Goal: Task Accomplishment & Management: Complete application form

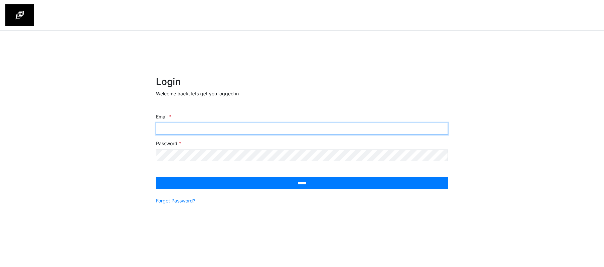
click at [201, 124] on input "Email" at bounding box center [302, 129] width 292 height 12
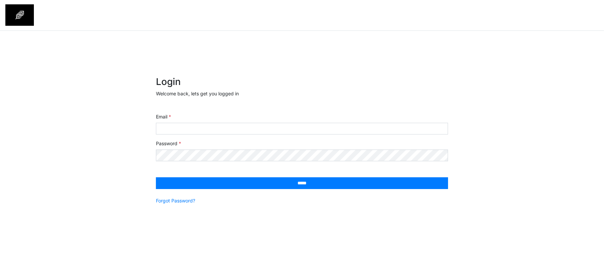
drag, startPoint x: 311, startPoint y: 60, endPoint x: 306, endPoint y: 64, distance: 6.4
click at [311, 60] on div "× Login Welcome back, lets get you logged in Email Password ***** Forgot Passwo…" at bounding box center [302, 152] width 604 height 243
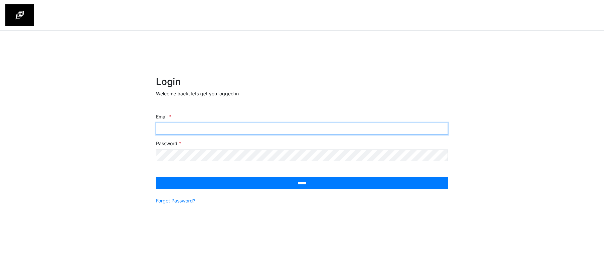
click at [262, 127] on input "Email" at bounding box center [302, 129] width 292 height 12
type input "**********"
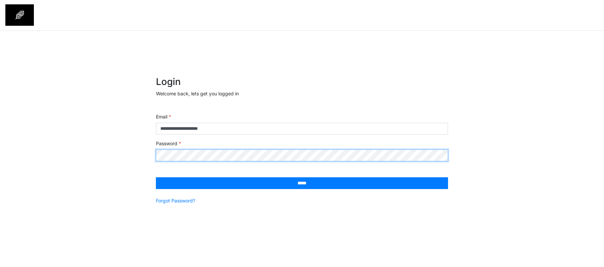
click at [156, 178] on input "*****" at bounding box center [302, 184] width 292 height 12
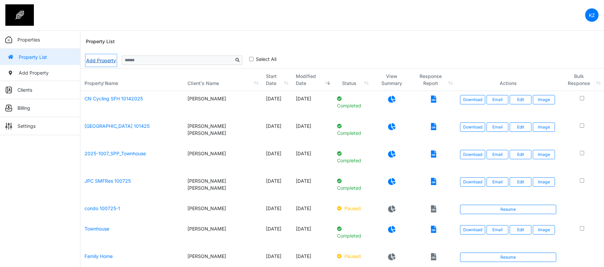
click at [98, 62] on link "Add Property" at bounding box center [101, 61] width 31 height 12
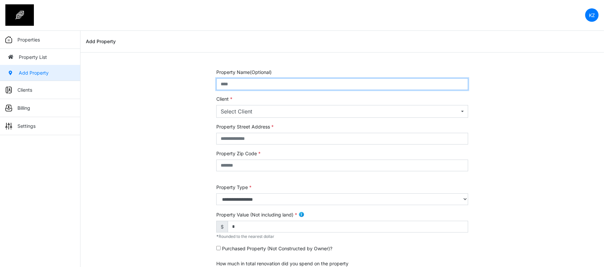
click at [253, 86] on input "text" at bounding box center [342, 84] width 252 height 12
type input "******"
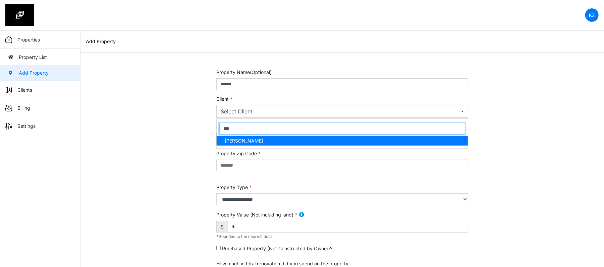
type input "***"
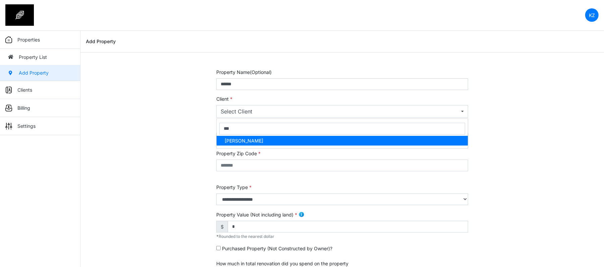
click at [252, 145] on link "Kreisha Zambo" at bounding box center [342, 141] width 251 height 10
select select "***"
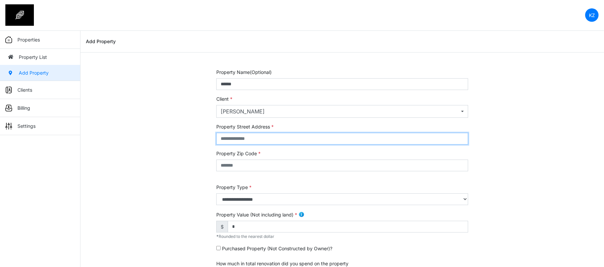
click at [254, 143] on input "text" at bounding box center [342, 139] width 252 height 12
type input "**********"
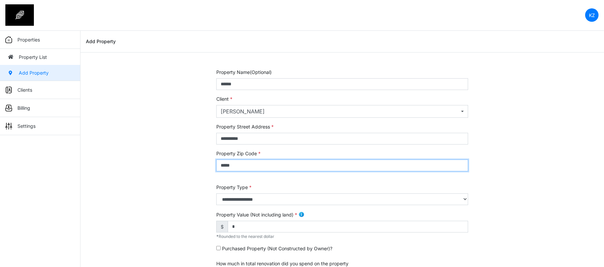
type input "*****"
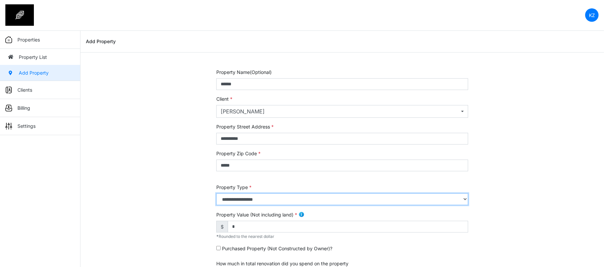
select select "*"
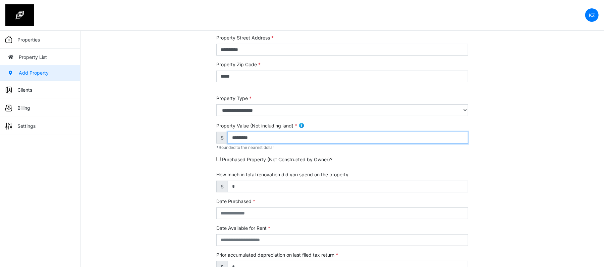
scroll to position [149, 0]
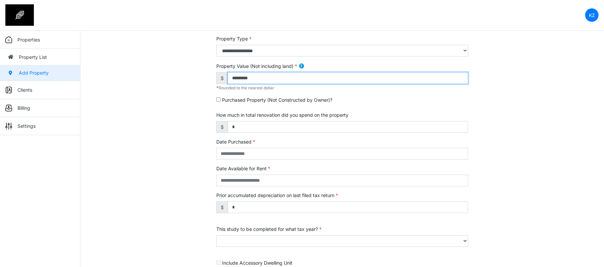
type input "*********"
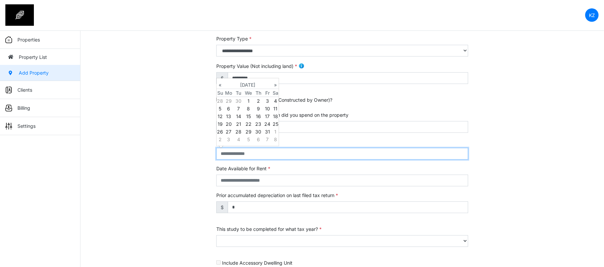
click at [252, 156] on input "text" at bounding box center [342, 154] width 252 height 12
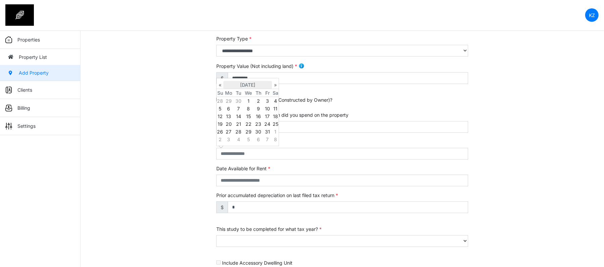
click at [240, 86] on th "October 2025" at bounding box center [247, 85] width 49 height 8
click at [243, 81] on th "2025" at bounding box center [247, 81] width 49 height 8
click at [240, 91] on span "2020" at bounding box center [240, 95] width 14 height 18
click at [238, 111] on span "Jun" at bounding box center [240, 114] width 14 height 18
click at [240, 109] on td "9" at bounding box center [238, 109] width 9 height 8
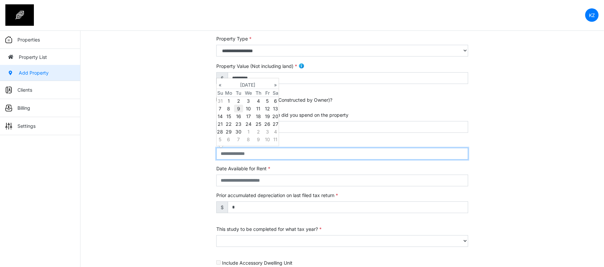
type input "**********"
select select "****"
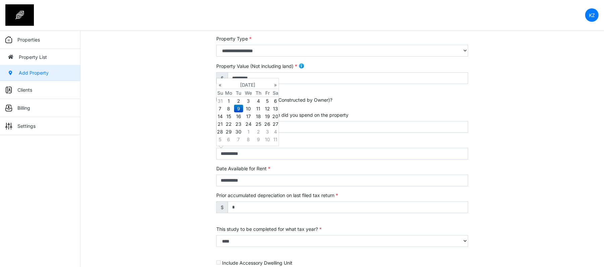
click at [202, 154] on div "**********" at bounding box center [341, 130] width 523 height 420
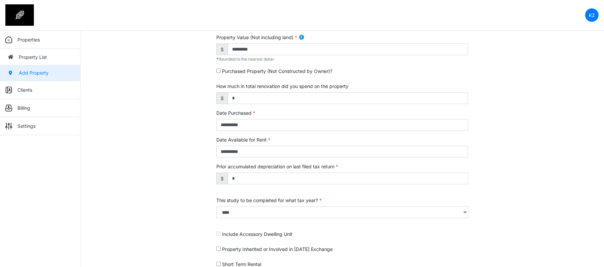
scroll to position [208, 0]
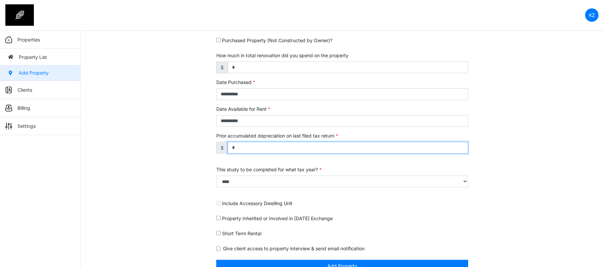
click at [236, 144] on input "*" at bounding box center [348, 148] width 240 height 12
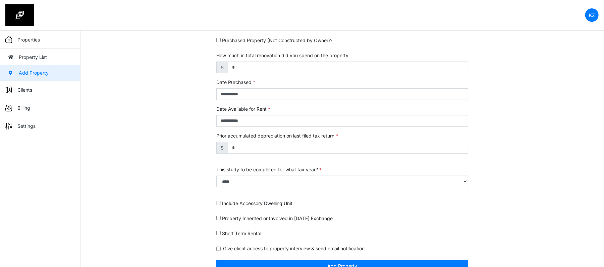
click at [208, 157] on div "**********" at bounding box center [341, 70] width 523 height 420
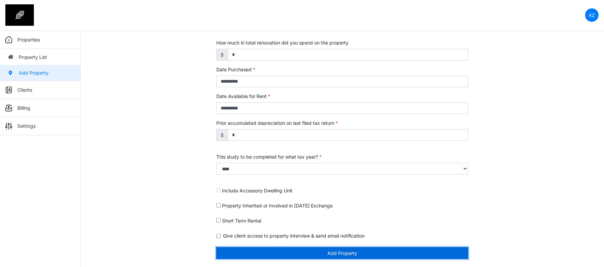
click at [274, 249] on button "Add Property" at bounding box center [342, 254] width 252 height 12
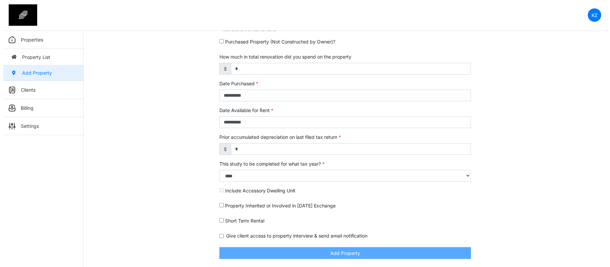
scroll to position [201, 0]
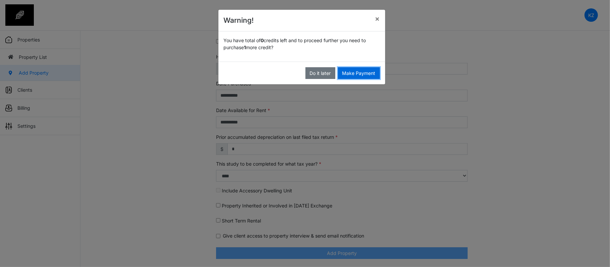
click at [359, 76] on button "Make Payment" at bounding box center [359, 73] width 42 height 12
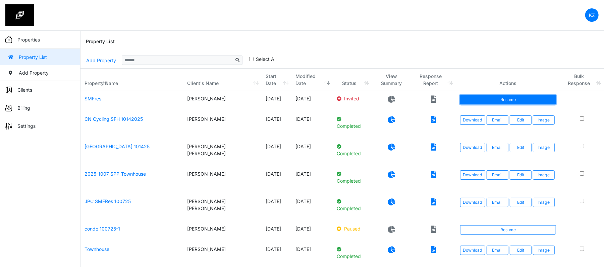
click at [483, 102] on link "Resume" at bounding box center [508, 99] width 96 height 9
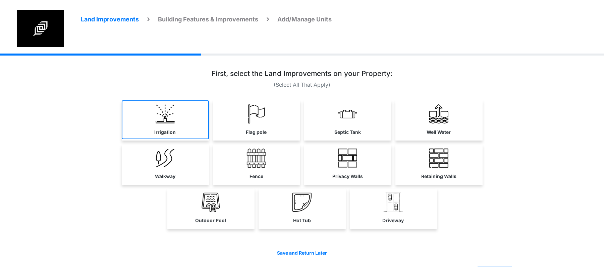
click at [187, 126] on link "Irrigation" at bounding box center [165, 120] width 87 height 39
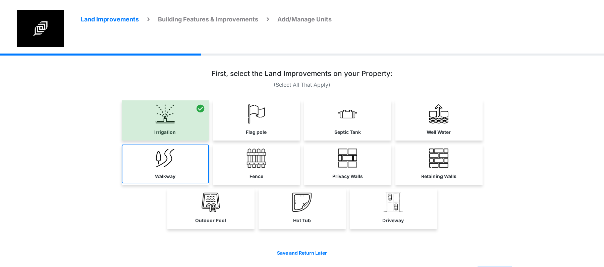
click at [189, 162] on link "Walkway" at bounding box center [165, 164] width 87 height 39
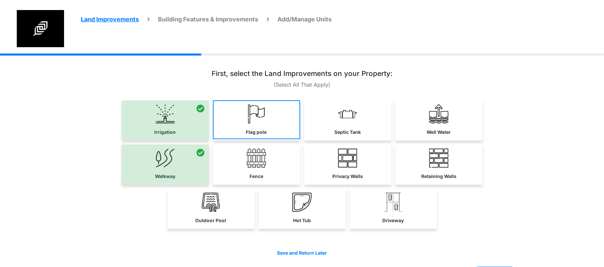
click at [249, 126] on link "Flag pole" at bounding box center [256, 120] width 87 height 39
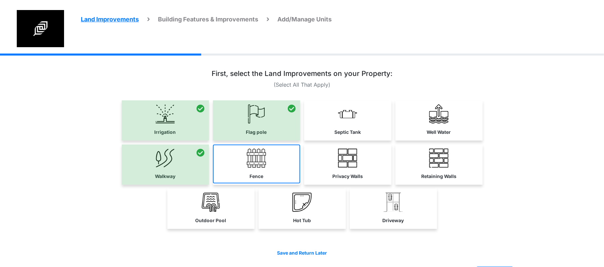
click at [251, 157] on img at bounding box center [256, 158] width 19 height 19
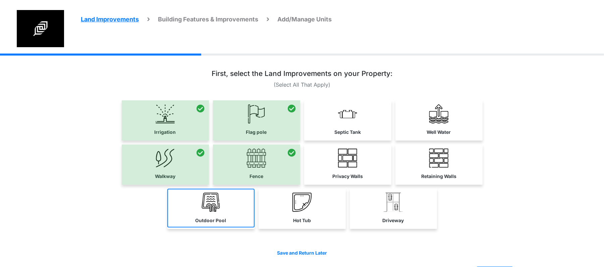
click at [228, 207] on link "Outdoor Pool" at bounding box center [210, 208] width 87 height 39
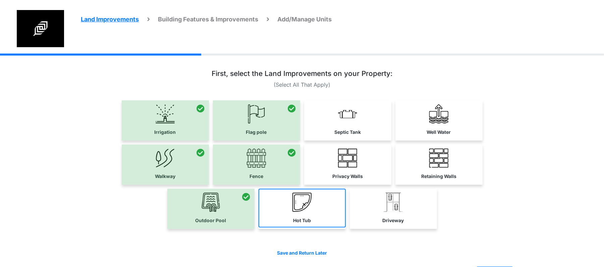
click at [318, 208] on link "Hot Tub" at bounding box center [301, 208] width 87 height 39
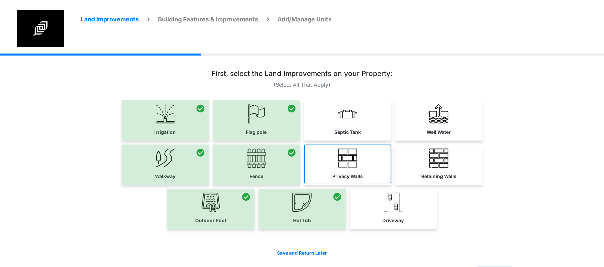
click at [359, 168] on link "Privacy Walls" at bounding box center [347, 164] width 87 height 39
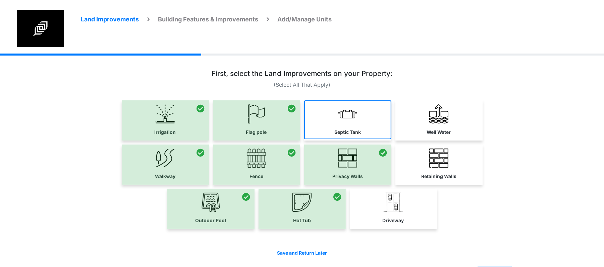
click at [358, 125] on link "Septic Tank" at bounding box center [347, 120] width 87 height 39
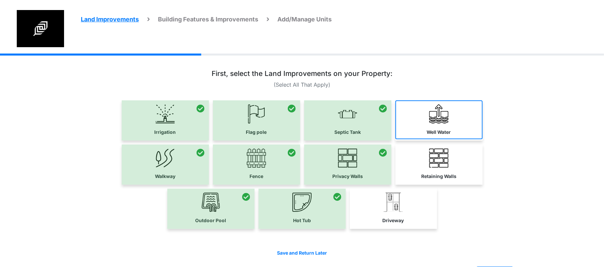
click at [467, 128] on link "Well Water" at bounding box center [438, 120] width 87 height 39
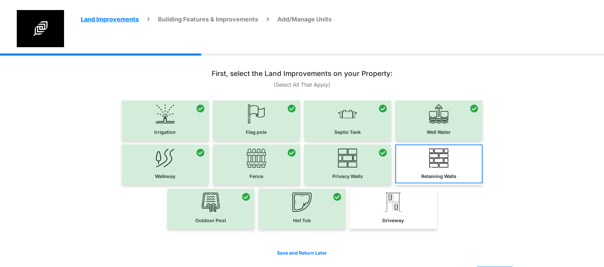
click at [460, 160] on link "Retaining Walls" at bounding box center [438, 164] width 87 height 39
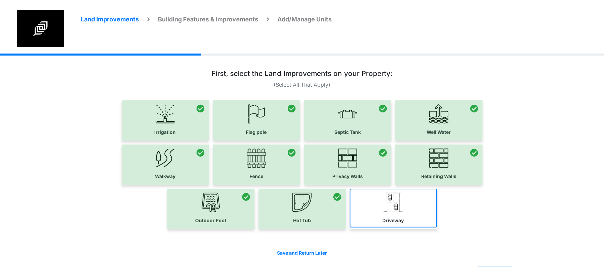
click at [407, 200] on link "Driveway" at bounding box center [393, 208] width 87 height 39
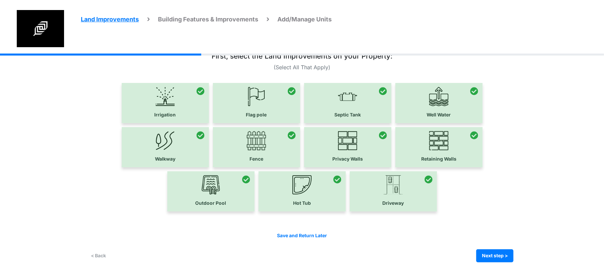
scroll to position [23, 0]
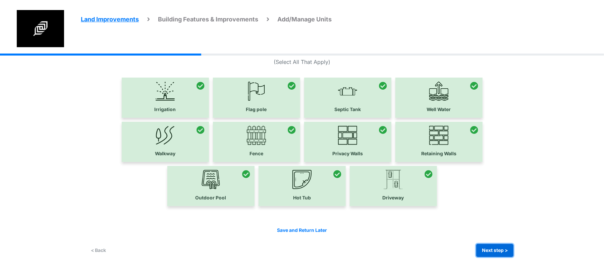
click at [487, 250] on button "Next step >" at bounding box center [494, 250] width 37 height 13
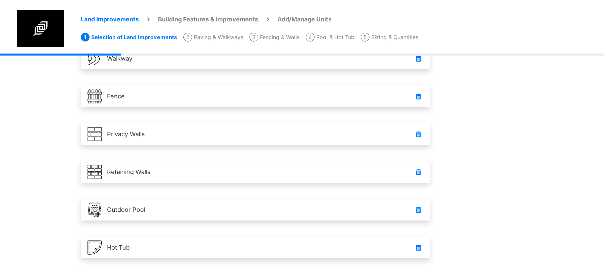
scroll to position [290, 0]
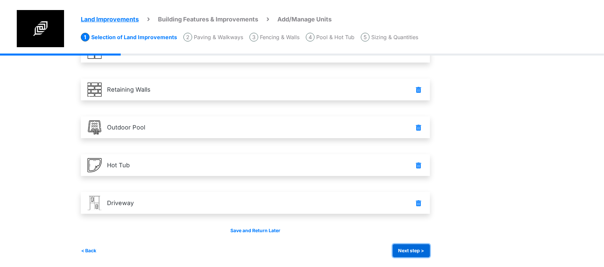
click at [415, 248] on button "Next step >" at bounding box center [411, 251] width 37 height 13
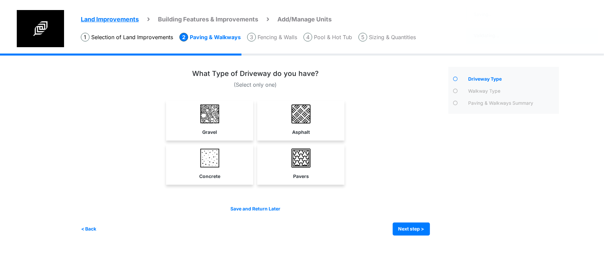
scroll to position [0, 0]
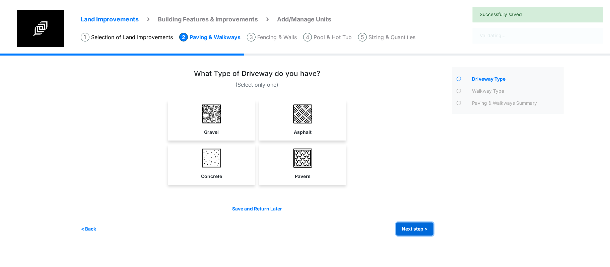
click at [423, 227] on button "Next step >" at bounding box center [415, 229] width 37 height 13
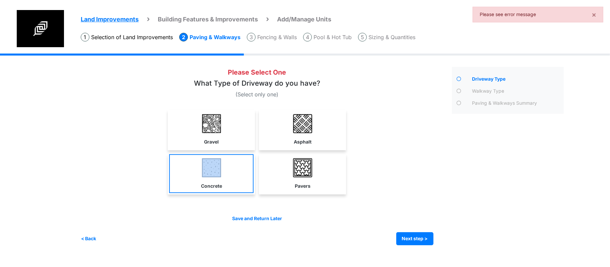
drag, startPoint x: 316, startPoint y: 137, endPoint x: 234, endPoint y: 176, distance: 90.4
click at [239, 173] on div "Gravel Asphalt Concrete Pavers" at bounding box center [257, 154] width 353 height 88
click at [232, 176] on link "Concrete" at bounding box center [211, 174] width 84 height 39
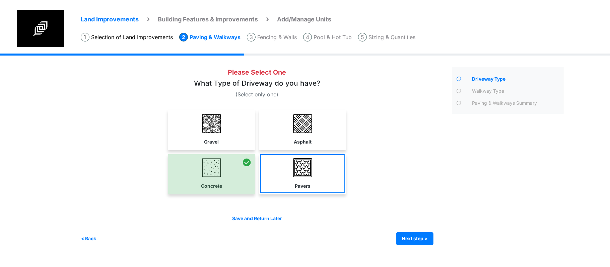
drag, startPoint x: 235, startPoint y: 133, endPoint x: 303, endPoint y: 178, distance: 82.1
click at [235, 132] on link "Gravel" at bounding box center [211, 129] width 84 height 39
select select "*"
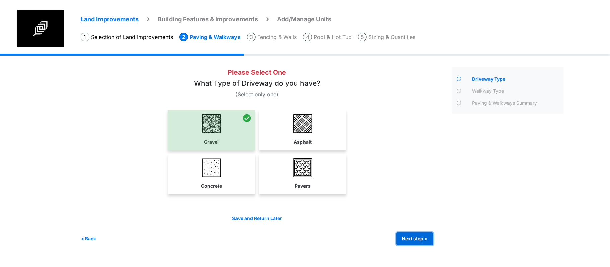
click at [422, 235] on button "Next step >" at bounding box center [415, 239] width 37 height 13
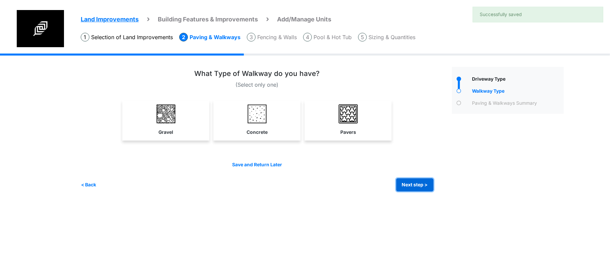
click at [428, 185] on button "Next step >" at bounding box center [415, 185] width 37 height 13
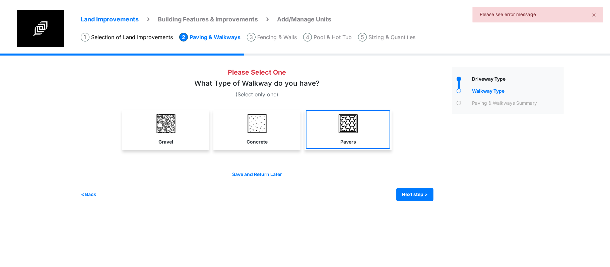
click at [354, 134] on link "Pavers" at bounding box center [348, 129] width 84 height 39
select select "*"
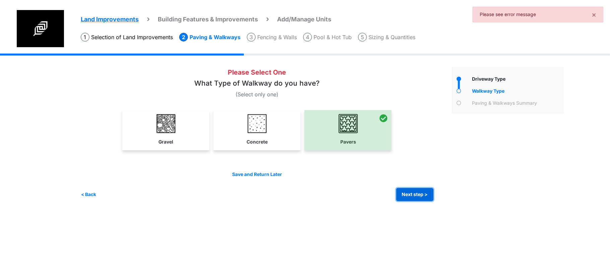
click at [400, 196] on button "Next step >" at bounding box center [415, 194] width 37 height 13
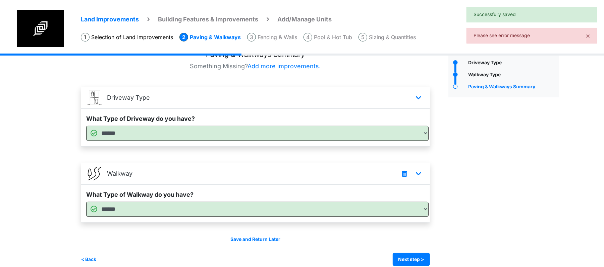
scroll to position [26, 0]
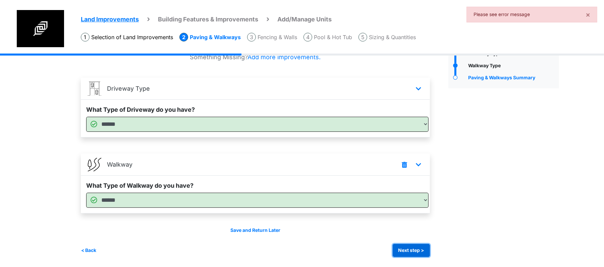
click at [404, 249] on button "Next step >" at bounding box center [411, 250] width 37 height 13
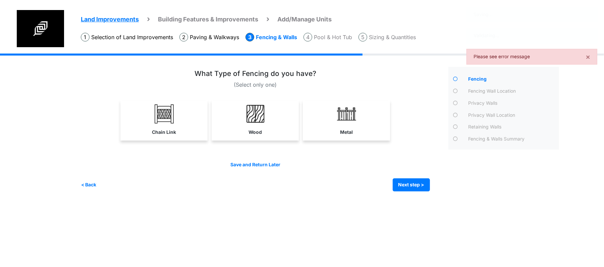
scroll to position [0, 0]
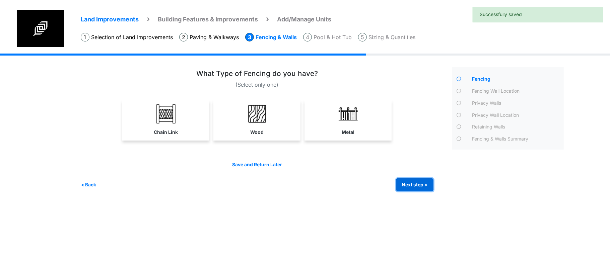
click at [411, 179] on button "Next step >" at bounding box center [415, 185] width 37 height 13
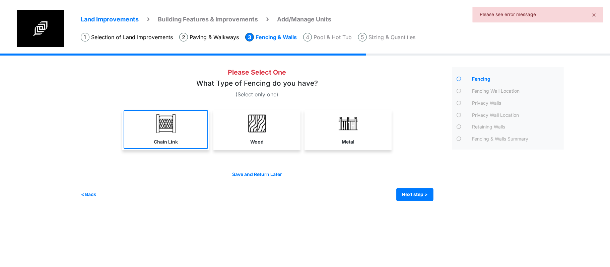
click at [150, 135] on link "Chain Link" at bounding box center [166, 129] width 84 height 39
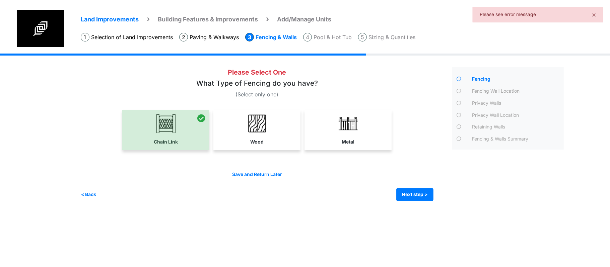
click at [411, 186] on div "Save and Return Later < Back Next step > Save and submit" at bounding box center [257, 186] width 353 height 30
click at [410, 193] on button "Next step >" at bounding box center [415, 194] width 37 height 13
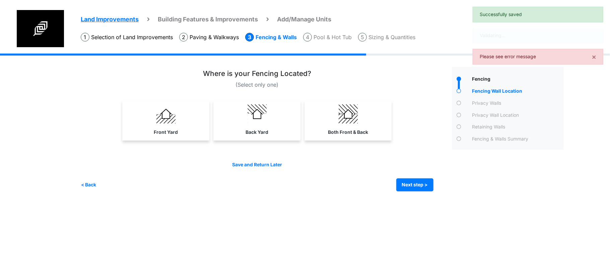
click at [410, 192] on div "Irrigation Flag pole" at bounding box center [325, 128] width 488 height 148
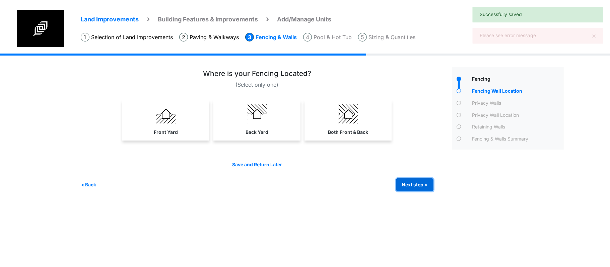
click at [414, 185] on button "Next step >" at bounding box center [415, 185] width 37 height 13
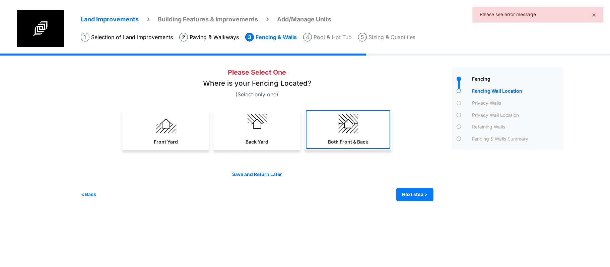
click at [372, 148] on link "Both Front & Back" at bounding box center [348, 129] width 84 height 39
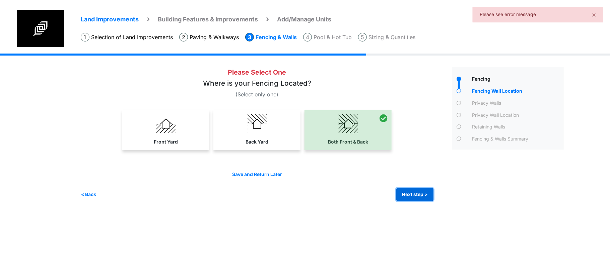
click at [407, 189] on button "Next step >" at bounding box center [415, 194] width 37 height 13
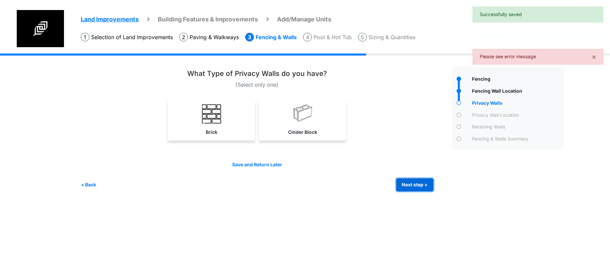
click at [407, 185] on button "Next step >" at bounding box center [415, 185] width 37 height 13
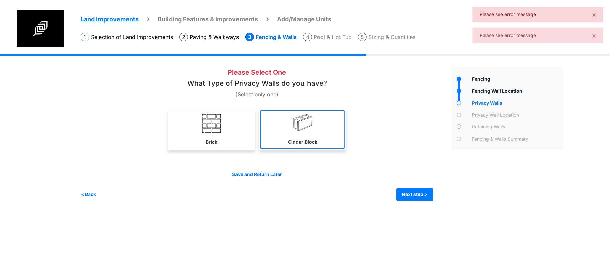
click at [323, 145] on link "Cinder Block" at bounding box center [302, 129] width 84 height 39
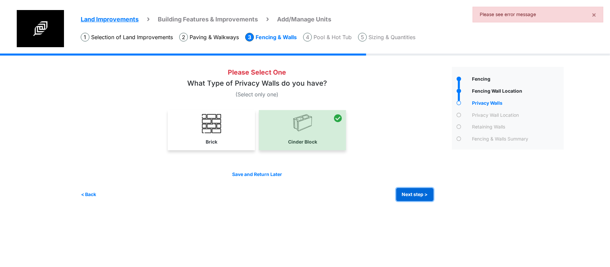
click at [419, 192] on button "Next step >" at bounding box center [415, 194] width 37 height 13
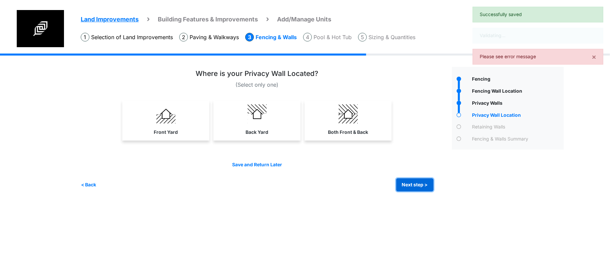
click at [422, 185] on button "Next step >" at bounding box center [415, 185] width 37 height 13
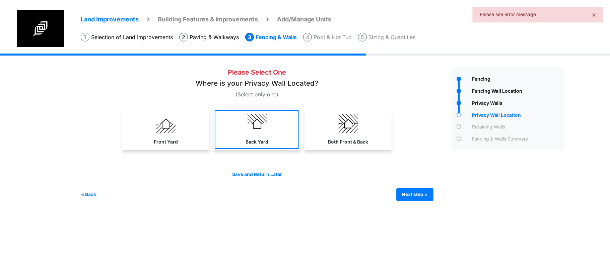
click at [272, 142] on link "Back Yard" at bounding box center [257, 129] width 84 height 39
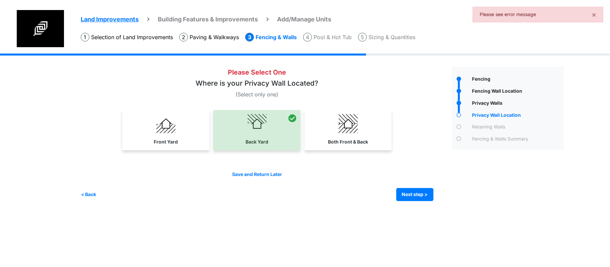
click at [418, 184] on div "Save and Return Later < Back Next step > Save and submit" at bounding box center [257, 186] width 353 height 30
click at [419, 191] on button "Next step >" at bounding box center [415, 194] width 37 height 13
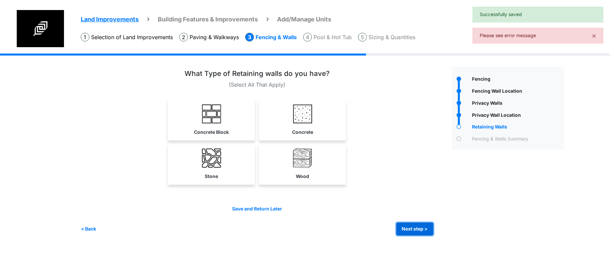
click at [418, 228] on button "Next step >" at bounding box center [415, 229] width 37 height 13
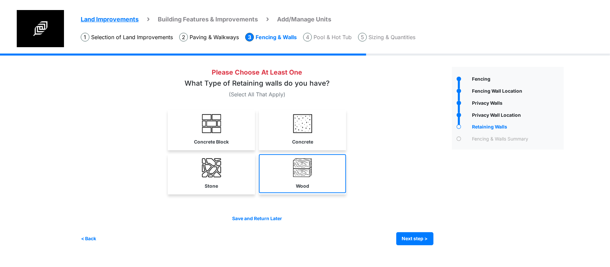
click at [334, 183] on link "Wood" at bounding box center [302, 174] width 87 height 39
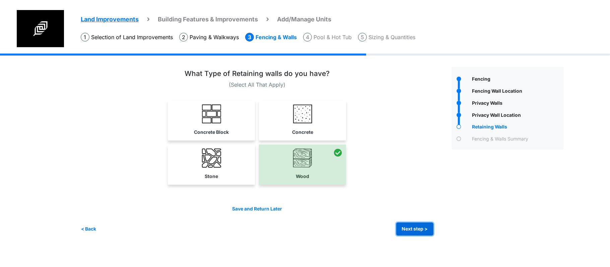
click at [425, 224] on button "Next step >" at bounding box center [415, 229] width 37 height 13
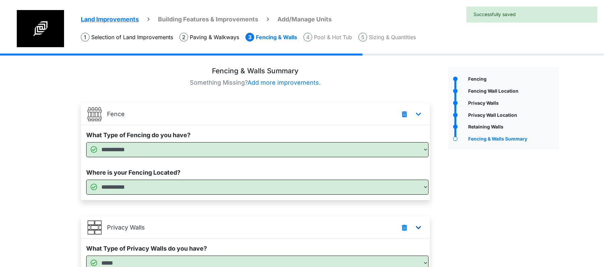
scroll to position [196, 0]
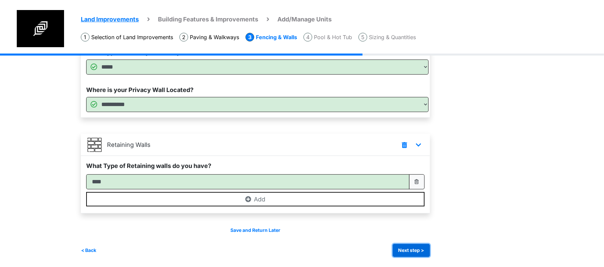
click at [416, 250] on button "Next step >" at bounding box center [411, 250] width 37 height 13
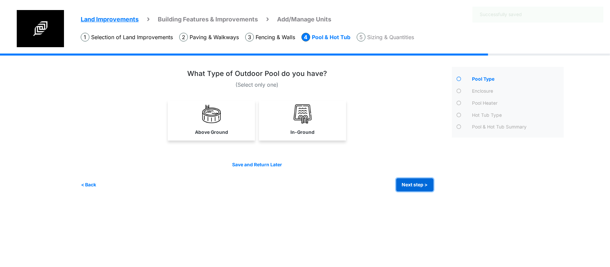
click at [418, 191] on button "Next step >" at bounding box center [415, 185] width 37 height 13
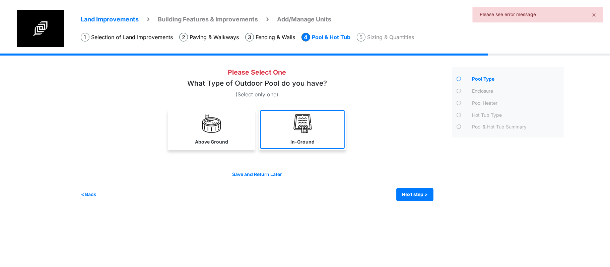
click at [305, 133] on img at bounding box center [302, 123] width 19 height 19
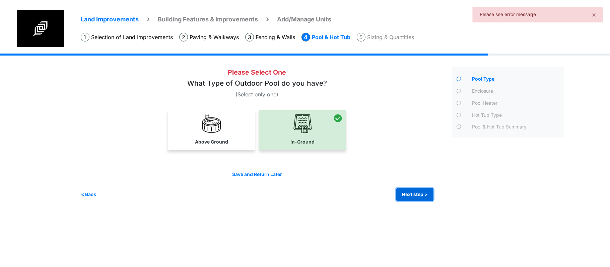
click at [417, 193] on button "Next step >" at bounding box center [415, 194] width 37 height 13
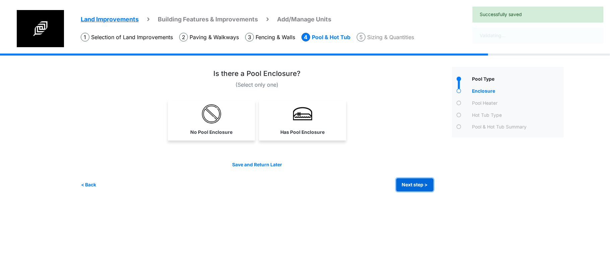
click at [418, 183] on button "Next step >" at bounding box center [415, 185] width 37 height 13
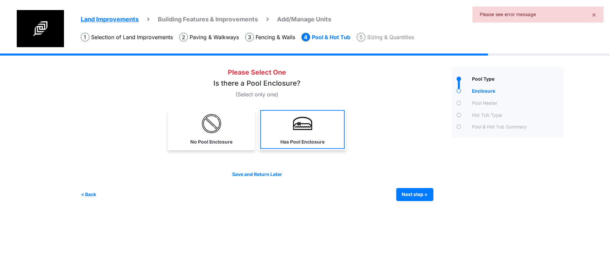
click at [281, 149] on div "Has Pool Enclosure" at bounding box center [302, 130] width 87 height 40
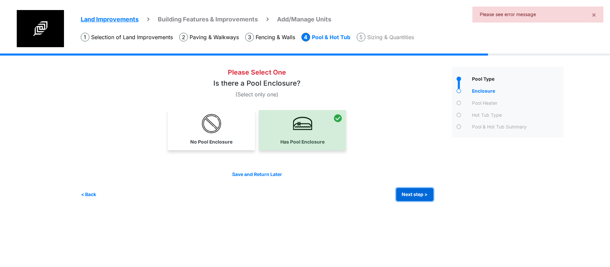
click at [416, 190] on button "Next step >" at bounding box center [415, 194] width 37 height 13
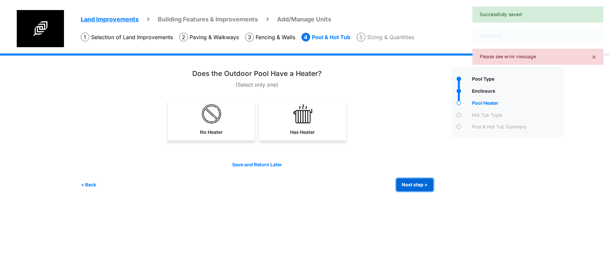
click at [416, 180] on button "Next step >" at bounding box center [415, 185] width 37 height 13
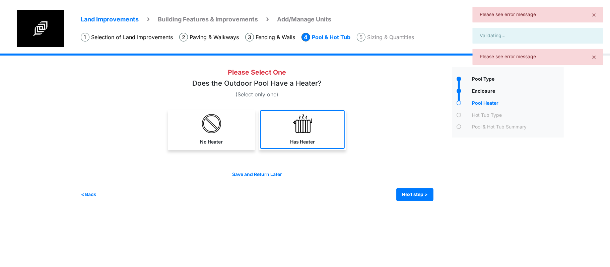
click at [294, 143] on label "Has Heater" at bounding box center [302, 142] width 25 height 7
select select "*"
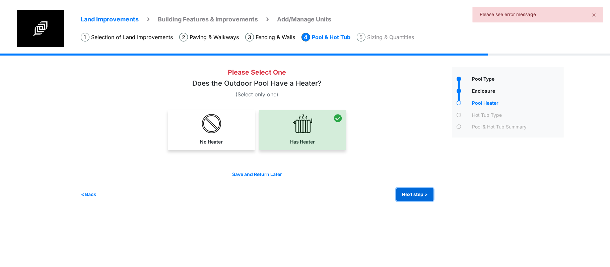
click at [421, 191] on button "Next step >" at bounding box center [415, 194] width 37 height 13
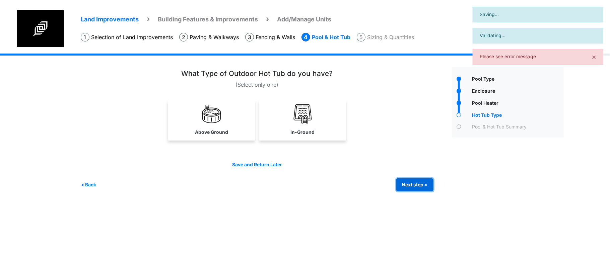
click at [420, 187] on button "Next step >" at bounding box center [415, 185] width 37 height 13
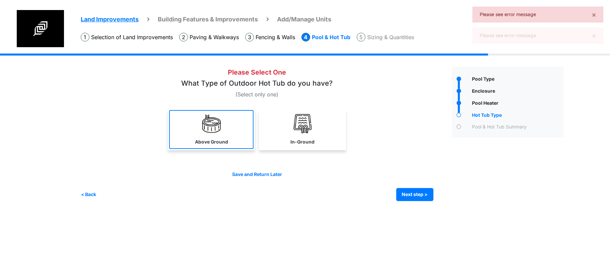
click at [175, 144] on link "Above Ground" at bounding box center [211, 129] width 84 height 39
select select "*"
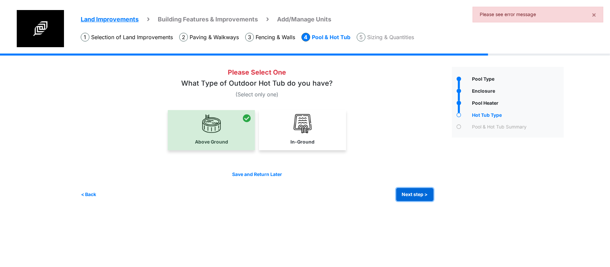
click at [403, 195] on button "Next step >" at bounding box center [415, 194] width 37 height 13
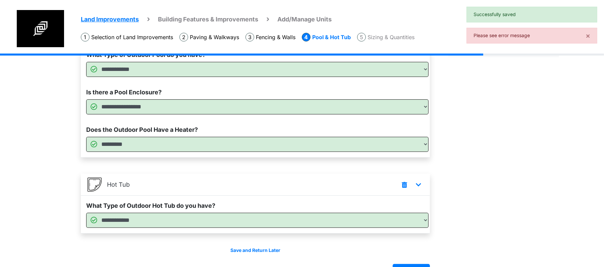
scroll to position [101, 0]
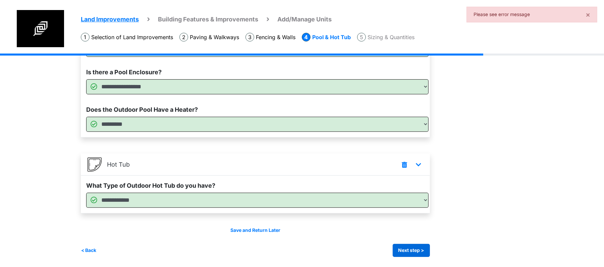
drag, startPoint x: 400, startPoint y: 239, endPoint x: 403, endPoint y: 246, distance: 7.2
click at [400, 239] on div "Save and Return Later < Back Next step > Save and submit" at bounding box center [255, 242] width 349 height 30
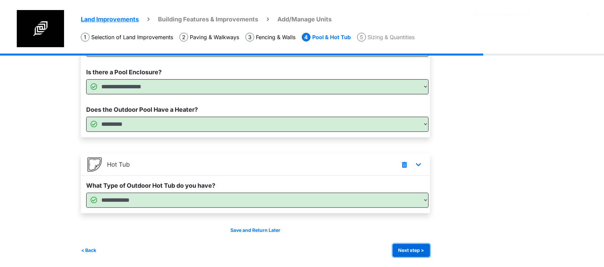
click at [403, 247] on button "Next step >" at bounding box center [411, 250] width 37 height 13
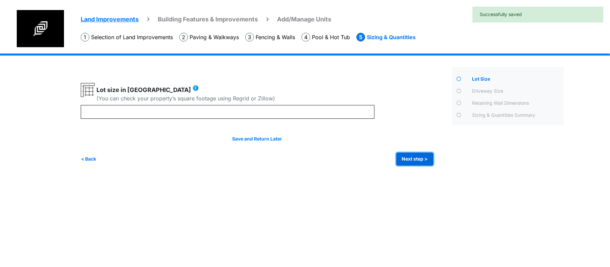
click at [415, 162] on button "Next step >" at bounding box center [415, 159] width 37 height 13
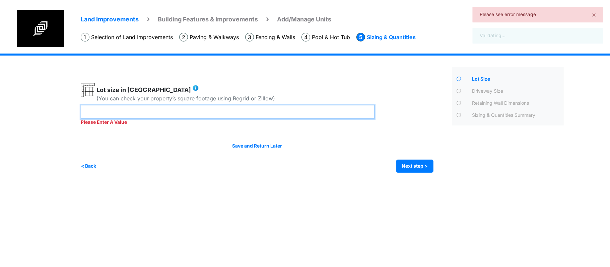
click at [294, 114] on input "number" at bounding box center [228, 112] width 294 height 14
type input "***"
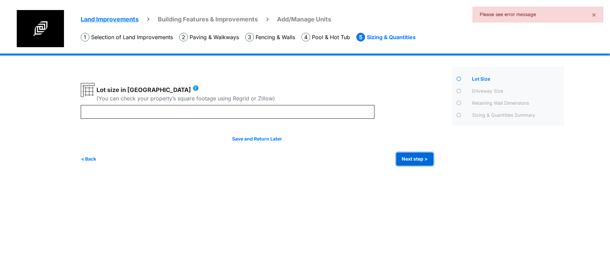
click at [404, 163] on button "Next step >" at bounding box center [415, 159] width 37 height 13
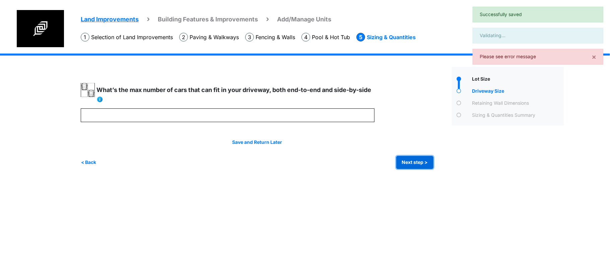
click at [404, 163] on button "Next step >" at bounding box center [415, 162] width 37 height 13
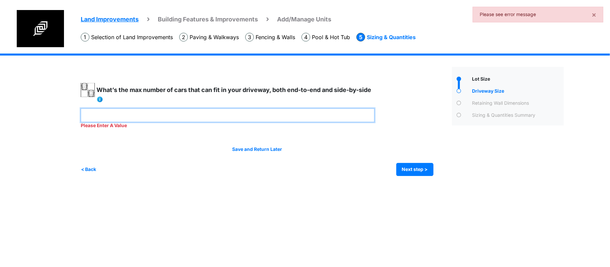
click at [305, 114] on input "number" at bounding box center [228, 116] width 294 height 14
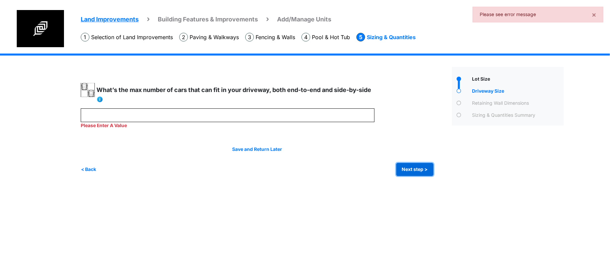
click at [410, 163] on button "Next step >" at bounding box center [415, 169] width 37 height 13
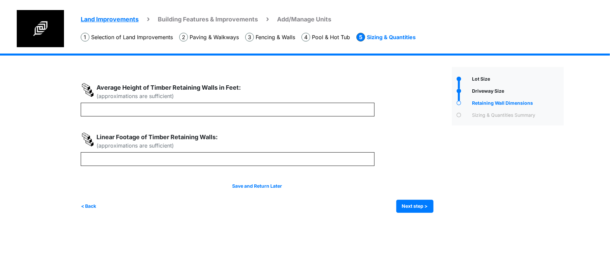
click at [479, 90] on div "Driveway Size" at bounding box center [517, 92] width 93 height 9
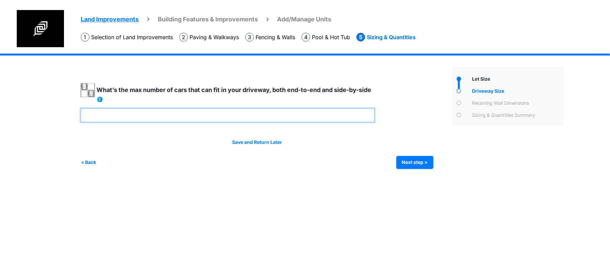
click at [254, 114] on input "*" at bounding box center [228, 116] width 294 height 14
drag, startPoint x: 111, startPoint y: 113, endPoint x: 32, endPoint y: 112, distance: 78.4
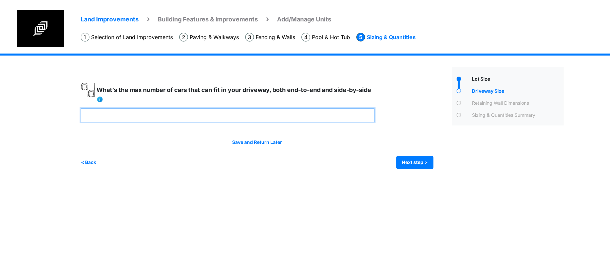
click at [39, 112] on div "Land Improvements Building Features & Improvements Amenities in the Common Spac…" at bounding box center [305, 117] width 610 height 126
drag, startPoint x: 66, startPoint y: 114, endPoint x: 27, endPoint y: 114, distance: 39.2
click at [35, 114] on div "Land Improvements Building Features & Improvements Amenities in the Common Spac…" at bounding box center [305, 117] width 610 height 126
type input "*"
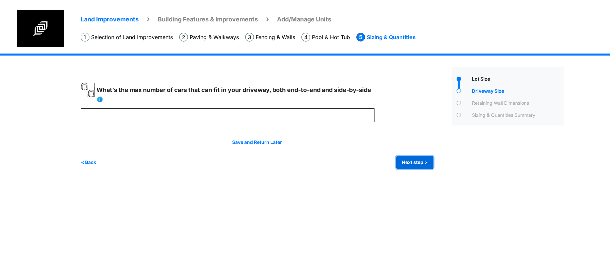
click at [406, 160] on button "Next step >" at bounding box center [415, 162] width 37 height 13
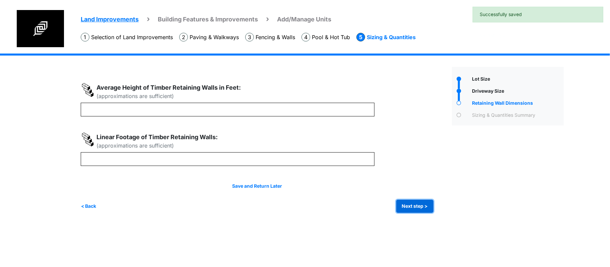
click at [404, 207] on button "Next step >" at bounding box center [415, 206] width 37 height 13
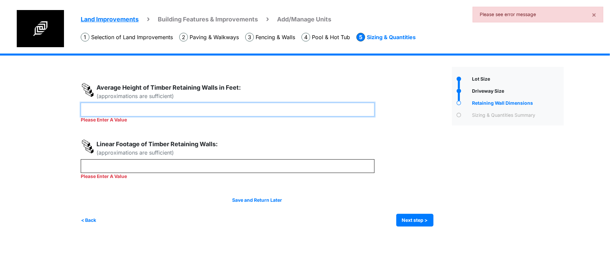
click at [204, 113] on input "number" at bounding box center [228, 110] width 294 height 14
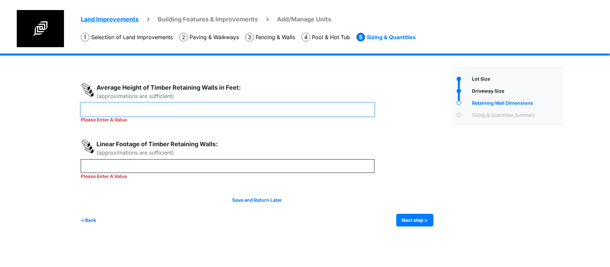
type input "*"
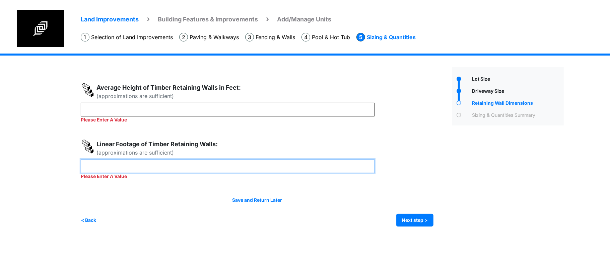
type input "*"
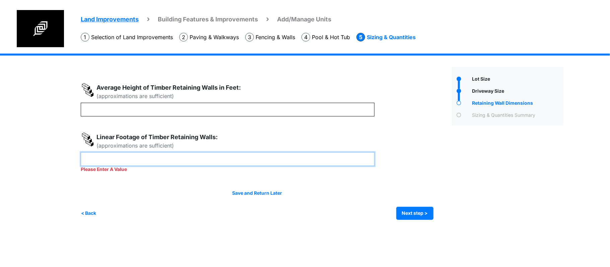
click at [178, 167] on div "Please Enter A Value" at bounding box center [228, 163] width 294 height 21
type input "**"
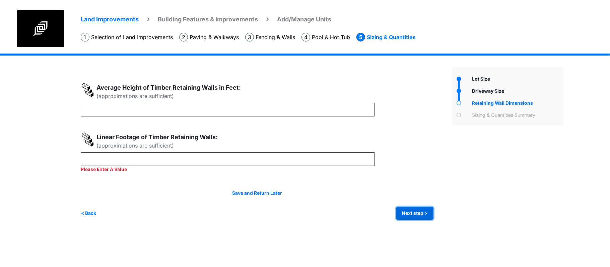
type input "**"
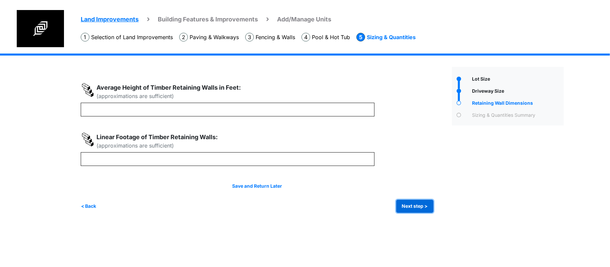
click at [432, 211] on button "Next step >" at bounding box center [415, 206] width 37 height 13
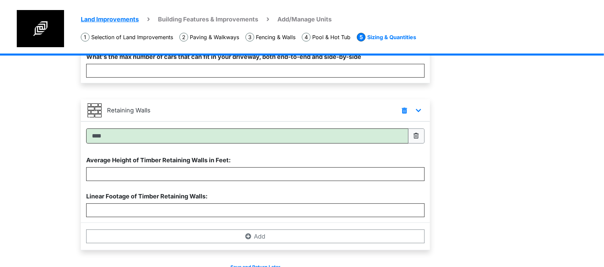
scroll to position [191, 0]
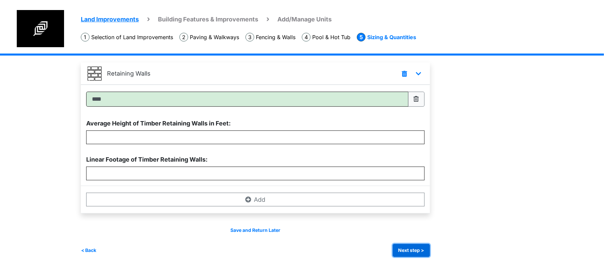
click at [418, 247] on button "Next step >" at bounding box center [411, 250] width 37 height 13
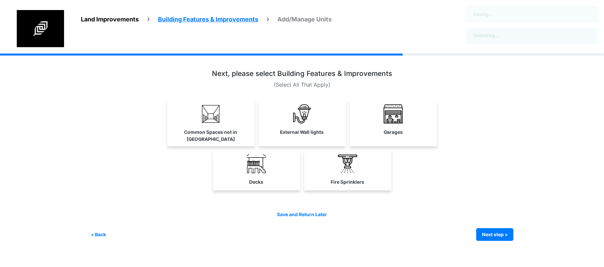
scroll to position [0, 0]
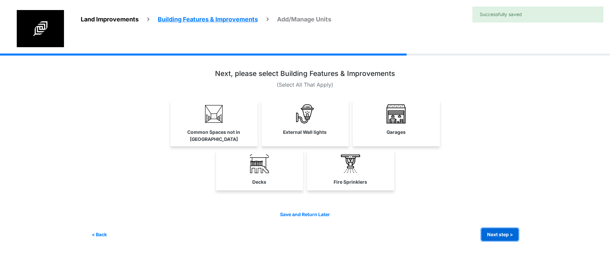
click at [510, 229] on button "Next step >" at bounding box center [500, 235] width 37 height 13
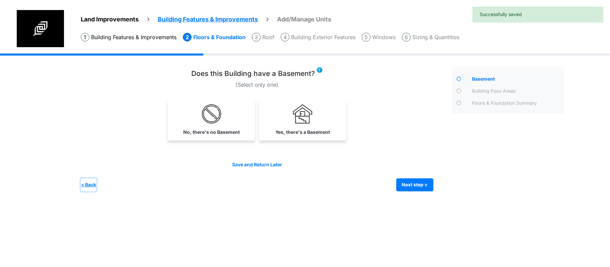
click at [87, 182] on button "< Back" at bounding box center [89, 185] width 16 height 13
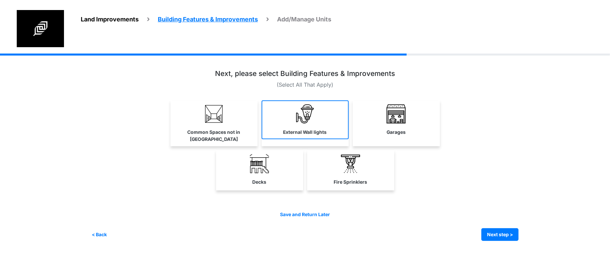
click at [310, 117] on img at bounding box center [305, 114] width 19 height 19
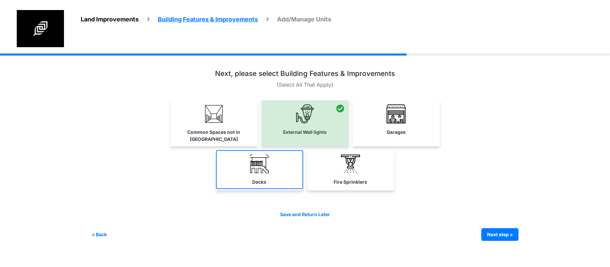
click at [254, 163] on img at bounding box center [259, 164] width 19 height 19
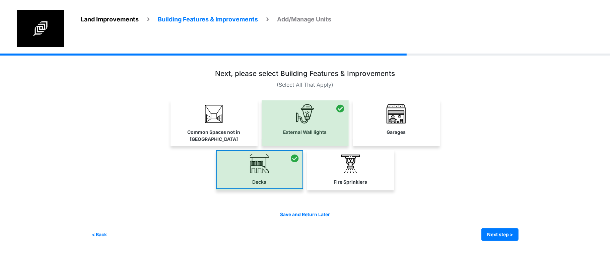
click at [254, 163] on div at bounding box center [259, 170] width 87 height 40
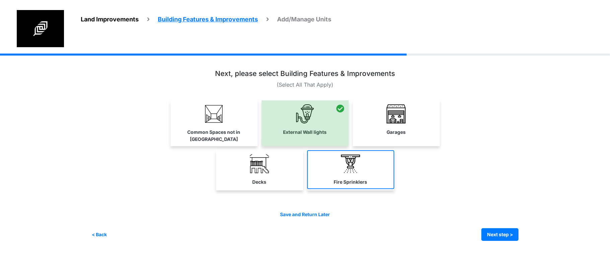
click at [342, 165] on img at bounding box center [350, 164] width 19 height 19
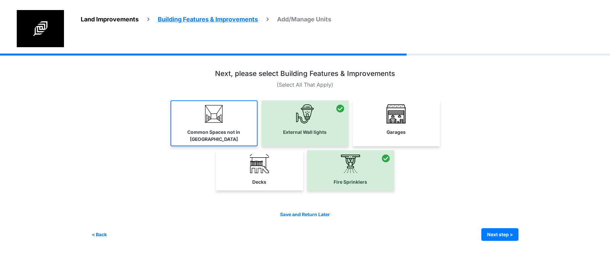
click at [237, 128] on link "Common Spaces not in [GEOGRAPHIC_DATA]" at bounding box center [214, 124] width 87 height 46
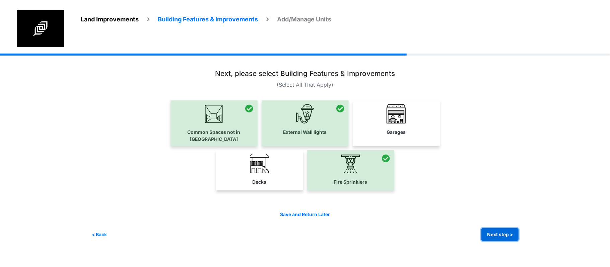
click at [502, 229] on button "Next step >" at bounding box center [500, 235] width 37 height 13
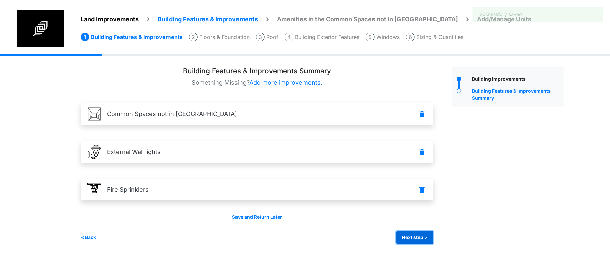
click at [429, 239] on button "Next step >" at bounding box center [415, 237] width 37 height 13
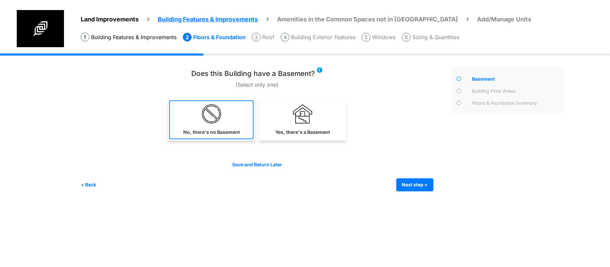
click at [245, 127] on link "No, there's no Basement" at bounding box center [211, 120] width 84 height 39
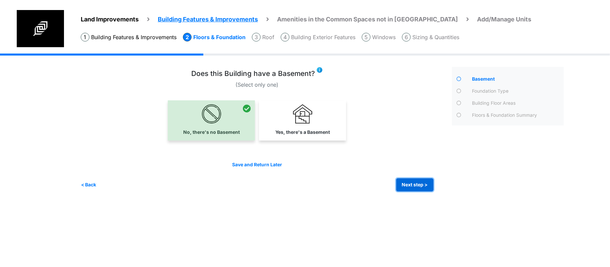
drag, startPoint x: 407, startPoint y: 184, endPoint x: 362, endPoint y: 184, distance: 44.6
click at [371, 189] on div "< Back Next step > Save and submit" at bounding box center [257, 185] width 353 height 13
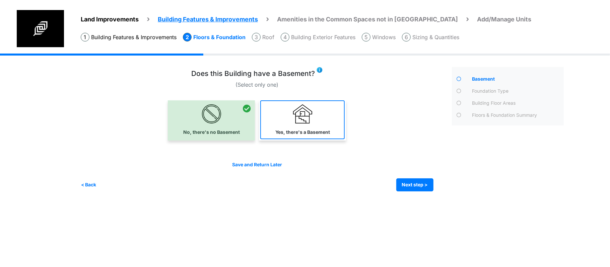
click at [310, 110] on img at bounding box center [302, 114] width 19 height 19
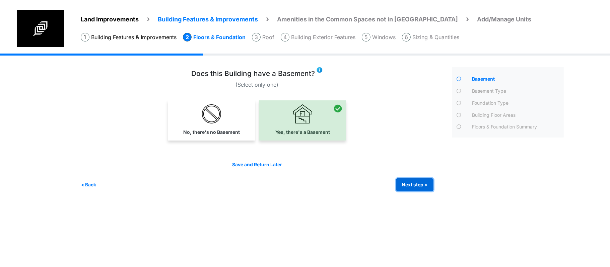
click at [421, 182] on button "Next step >" at bounding box center [415, 185] width 37 height 13
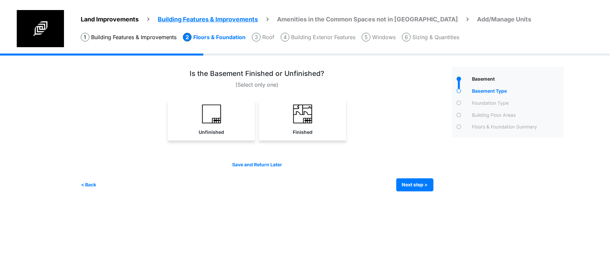
drag, startPoint x: 294, startPoint y: 126, endPoint x: 342, endPoint y: 159, distance: 58.0
click at [294, 126] on link "Finished" at bounding box center [302, 120] width 84 height 39
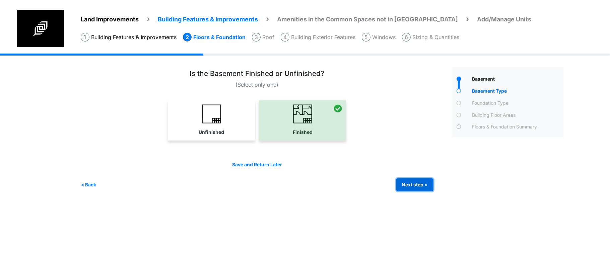
click at [410, 183] on button "Next step >" at bounding box center [415, 185] width 37 height 13
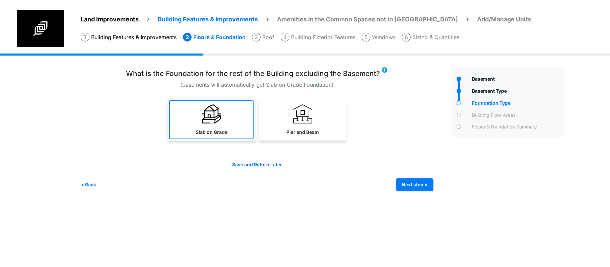
click at [227, 134] on label "Slab on Grade" at bounding box center [212, 132] width 32 height 7
select select "*"
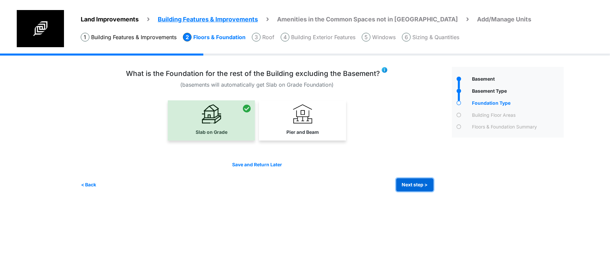
click at [415, 184] on button "Next step >" at bounding box center [415, 185] width 37 height 13
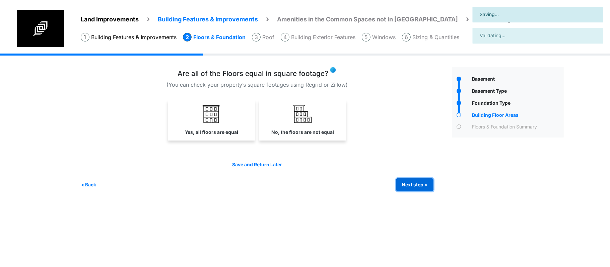
click at [415, 184] on button "Next step >" at bounding box center [415, 185] width 37 height 13
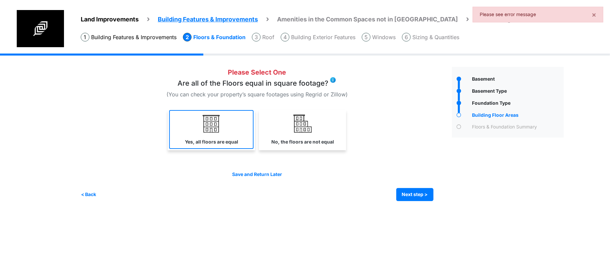
click at [233, 138] on link "Yes, all floors are equal" at bounding box center [211, 129] width 84 height 39
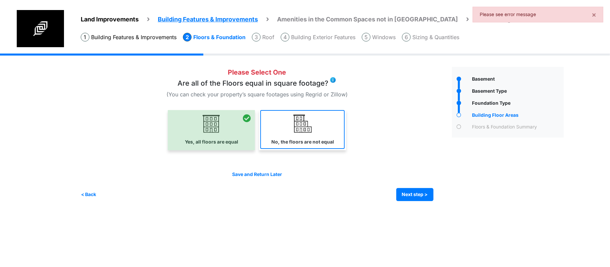
click at [302, 137] on link "No, the floors are not equal" at bounding box center [302, 129] width 84 height 39
select select "*"
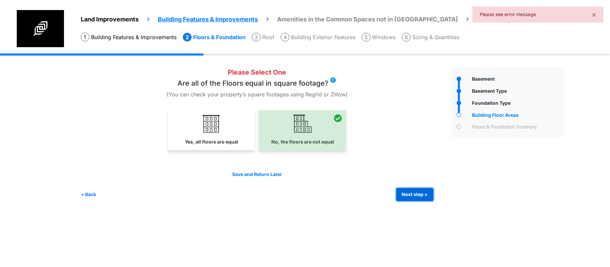
click at [403, 192] on button "Next step >" at bounding box center [415, 194] width 37 height 13
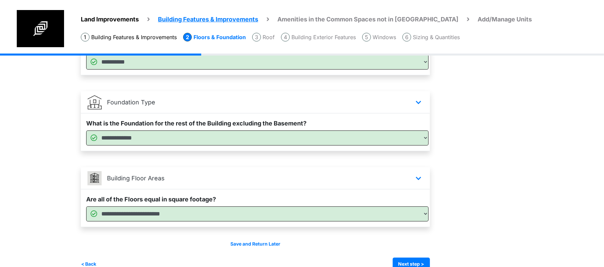
scroll to position [178, 0]
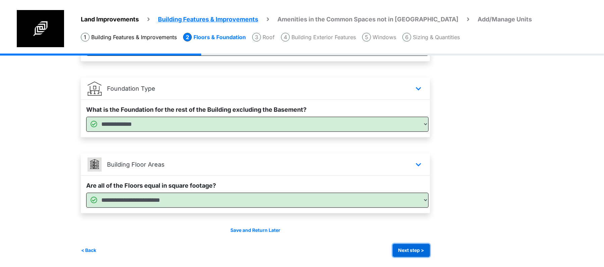
click at [406, 244] on button "Next step >" at bounding box center [411, 250] width 37 height 13
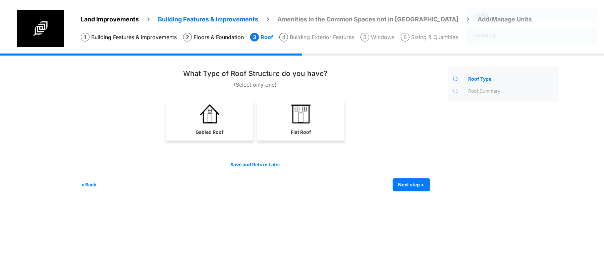
scroll to position [0, 0]
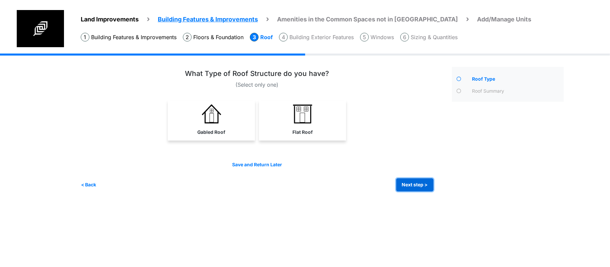
click at [406, 183] on button "Next step >" at bounding box center [415, 185] width 37 height 13
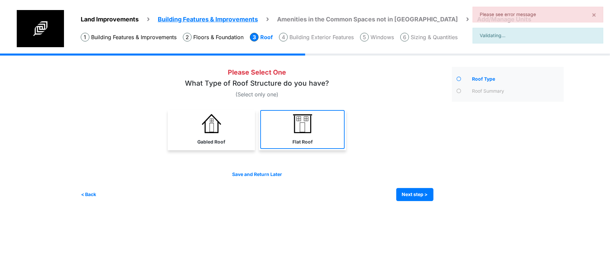
click at [317, 123] on link "Flat Roof" at bounding box center [302, 129] width 84 height 39
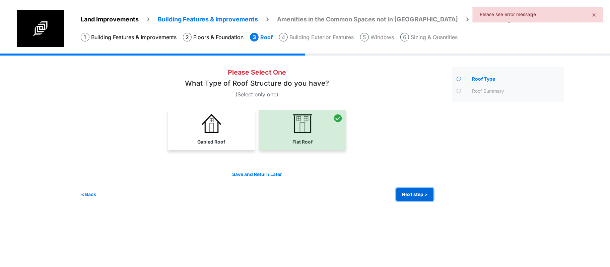
click at [414, 198] on button "Next step >" at bounding box center [415, 194] width 37 height 13
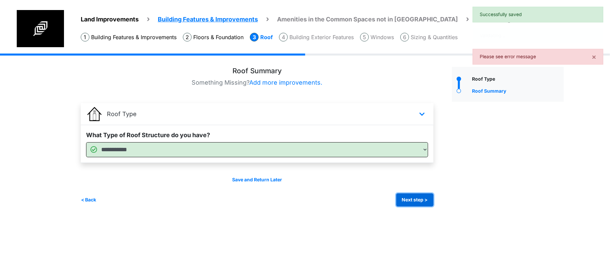
click at [414, 196] on button "Next step >" at bounding box center [415, 200] width 37 height 13
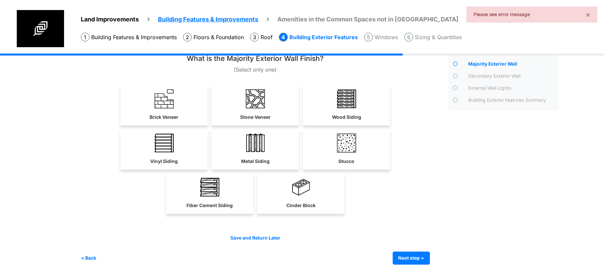
scroll to position [23, 0]
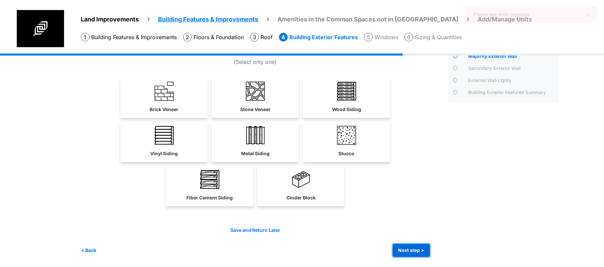
click at [400, 254] on button "Next step >" at bounding box center [411, 250] width 37 height 13
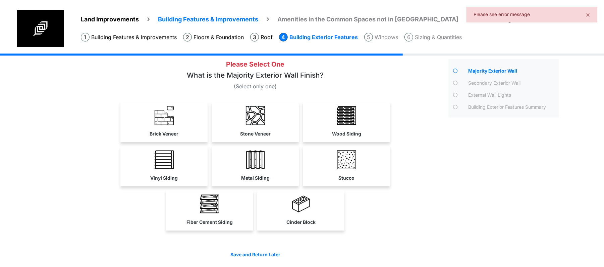
scroll to position [0, 0]
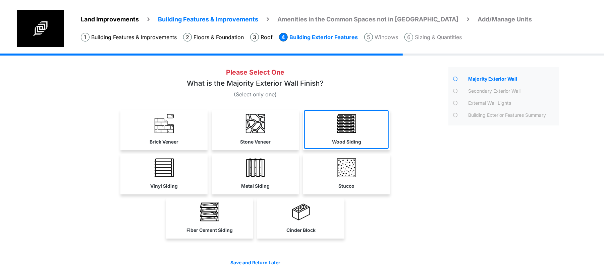
click at [368, 140] on link "Wood Siding" at bounding box center [346, 129] width 84 height 39
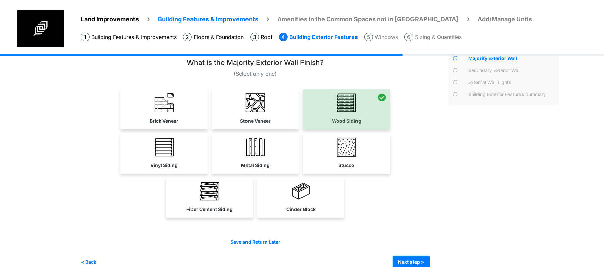
scroll to position [33, 0]
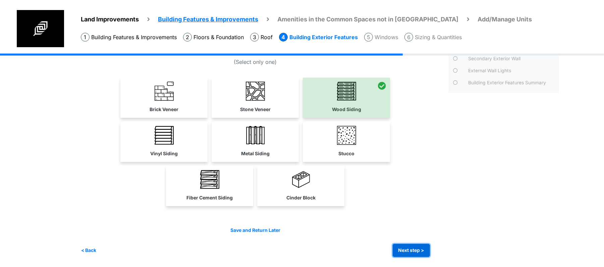
click at [415, 247] on button "Next step >" at bounding box center [411, 250] width 37 height 13
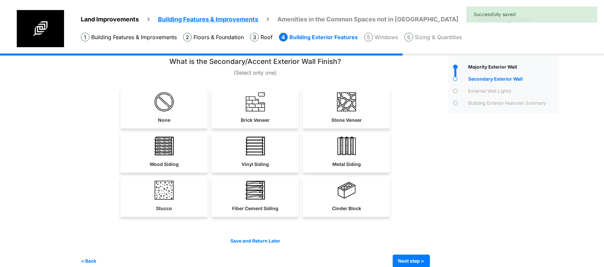
scroll to position [23, 0]
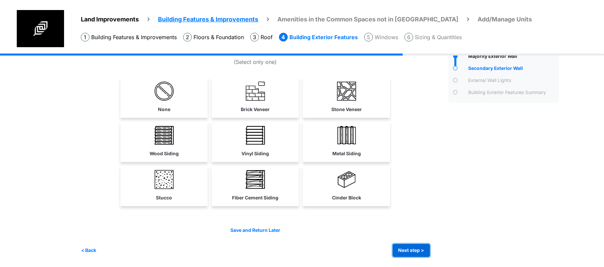
click at [414, 248] on button "Next step >" at bounding box center [411, 250] width 37 height 13
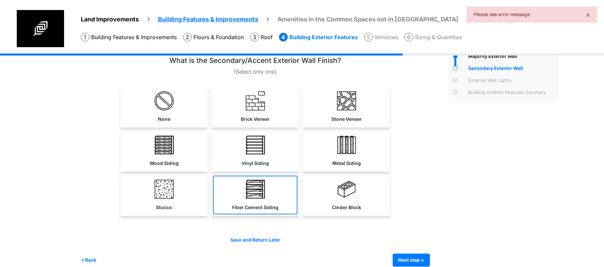
click at [278, 188] on link "Fiber Cement Siding" at bounding box center [255, 195] width 84 height 39
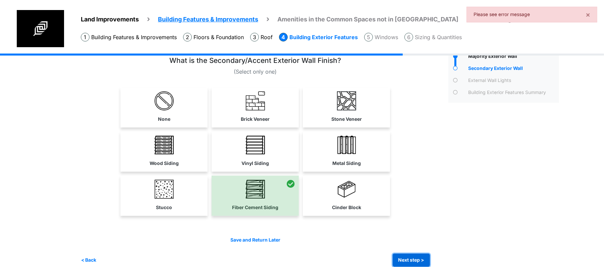
click at [400, 257] on button "Next step >" at bounding box center [411, 260] width 37 height 13
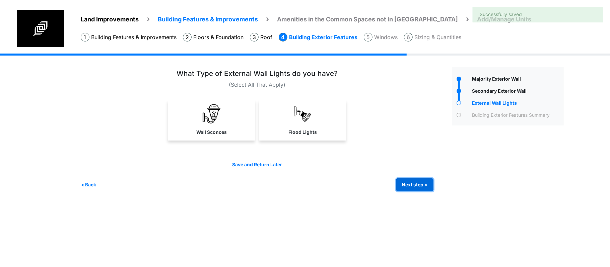
click at [413, 188] on button "Next step >" at bounding box center [415, 185] width 37 height 13
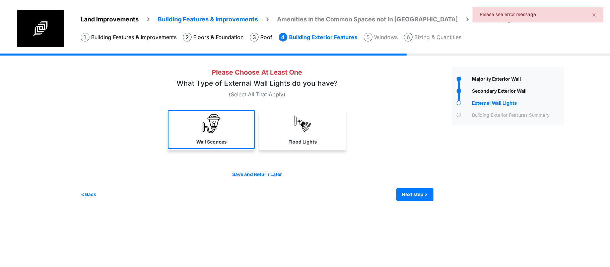
click at [213, 140] on label "Wall Sconces" at bounding box center [211, 142] width 31 height 7
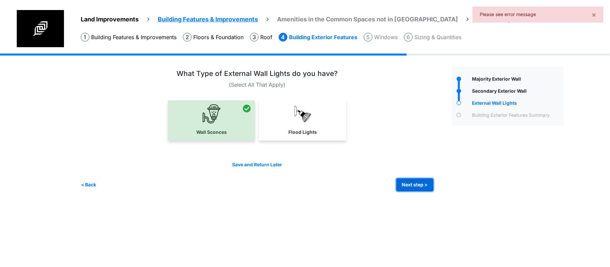
click at [416, 189] on button "Next step >" at bounding box center [415, 185] width 37 height 13
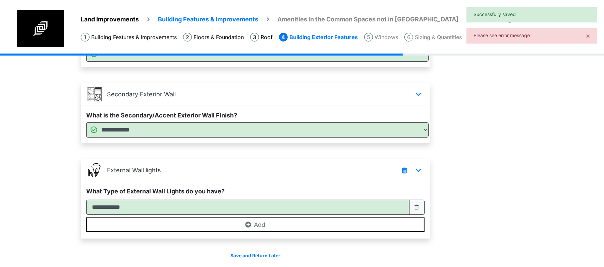
scroll to position [121, 0]
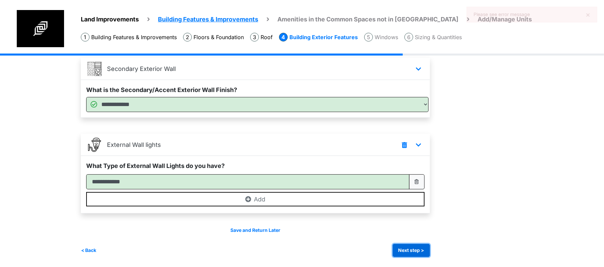
click at [409, 247] on button "Next step >" at bounding box center [411, 250] width 37 height 13
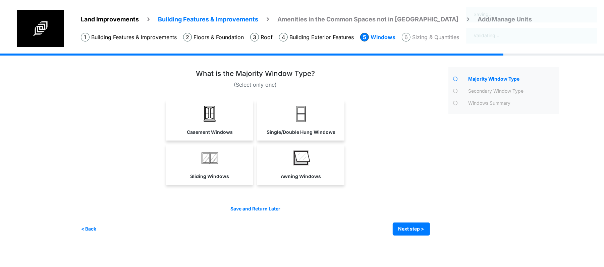
scroll to position [0, 0]
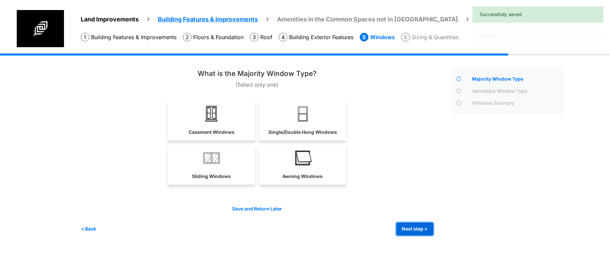
click at [407, 226] on button "Next step >" at bounding box center [415, 229] width 37 height 13
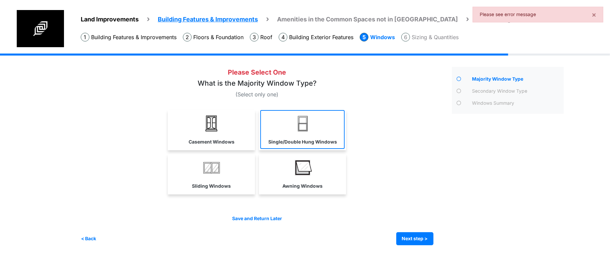
click at [295, 145] on label "Single/Double Hung Windows" at bounding box center [302, 142] width 69 height 7
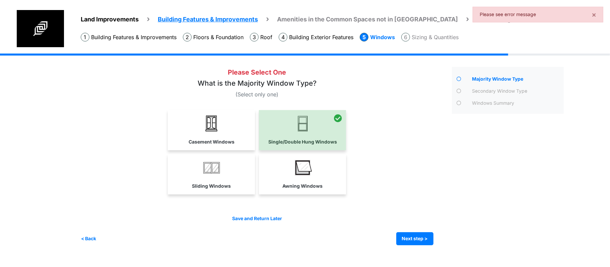
click at [394, 235] on div "< Back Next step > Save and submit" at bounding box center [257, 239] width 353 height 13
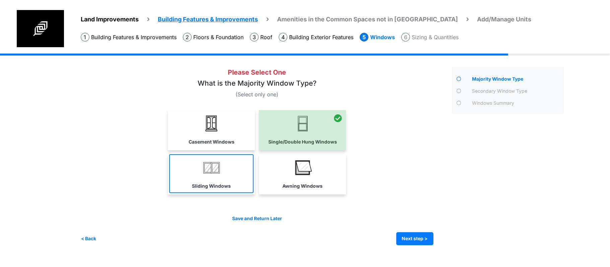
click at [244, 182] on link "Sliding Windows" at bounding box center [211, 174] width 84 height 39
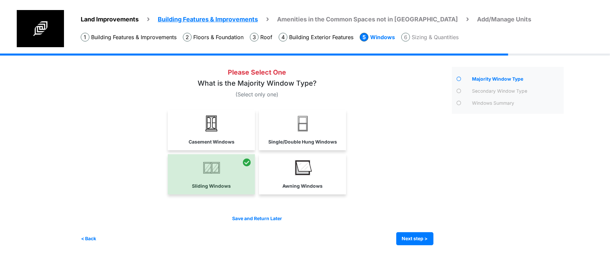
click at [214, 155] on div "Sliding Windows" at bounding box center [211, 175] width 87 height 40
click at [414, 236] on button "Next step >" at bounding box center [415, 239] width 37 height 13
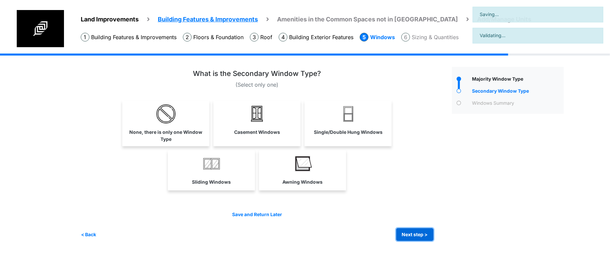
click at [411, 231] on button "Next step >" at bounding box center [415, 235] width 37 height 13
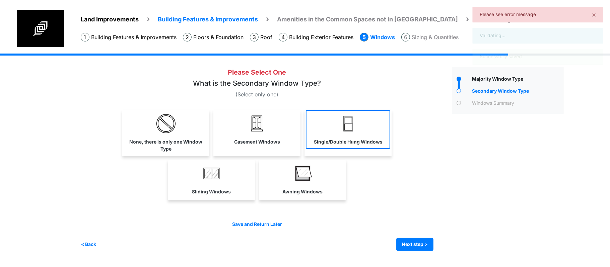
click at [358, 127] on link "Single/Double Hung Windows" at bounding box center [348, 129] width 84 height 39
select select "*"
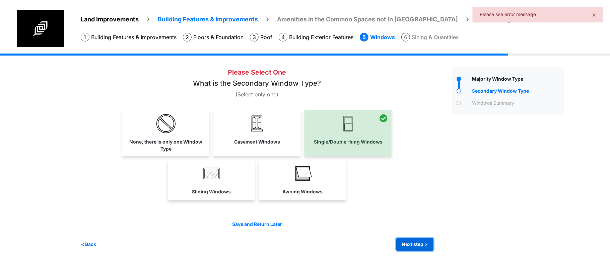
click at [406, 247] on button "Next step >" at bounding box center [415, 244] width 37 height 13
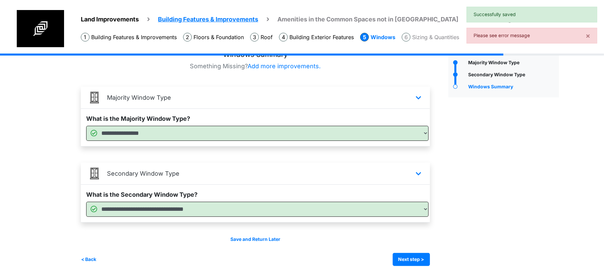
scroll to position [26, 0]
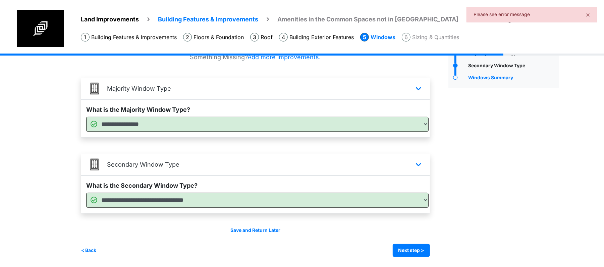
click at [404, 239] on div "Save and Return Later < Back Next step > Save and submit" at bounding box center [255, 242] width 349 height 30
click at [405, 246] on button "Next step >" at bounding box center [411, 250] width 37 height 13
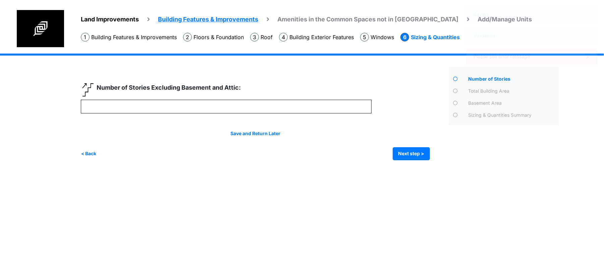
scroll to position [0, 0]
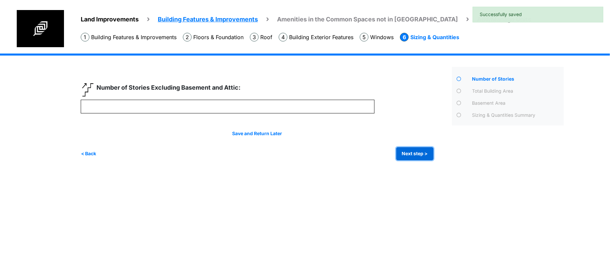
click at [404, 156] on button "Next step >" at bounding box center [415, 153] width 37 height 13
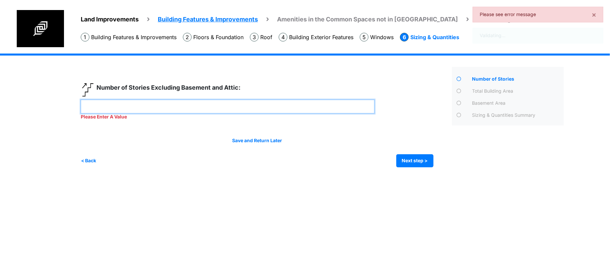
click at [281, 105] on input "number" at bounding box center [228, 107] width 294 height 14
type input "*"
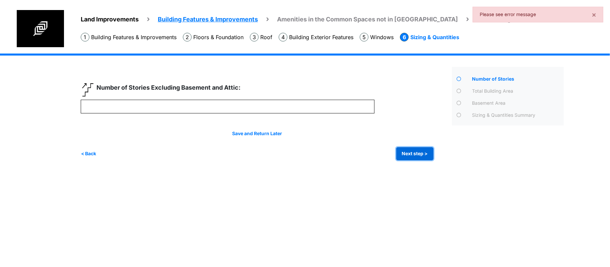
click at [425, 164] on div "Irrigation Flag pole" at bounding box center [325, 112] width 488 height 117
click at [425, 151] on button "Next step >" at bounding box center [415, 153] width 37 height 13
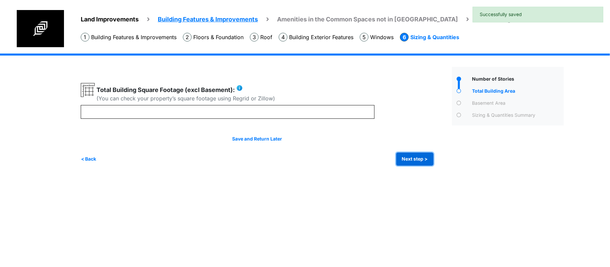
click at [422, 160] on button "Next step >" at bounding box center [415, 159] width 37 height 13
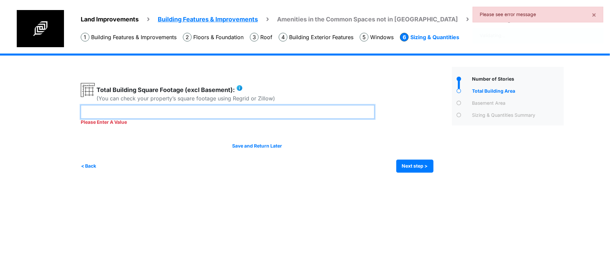
click at [227, 109] on input "number" at bounding box center [228, 112] width 294 height 14
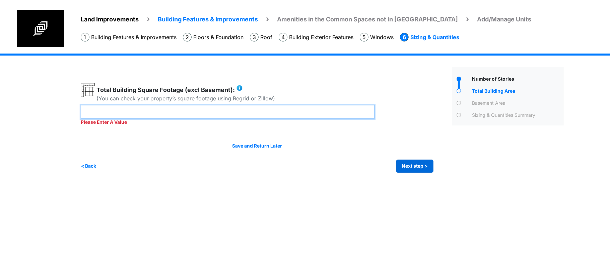
type input "****"
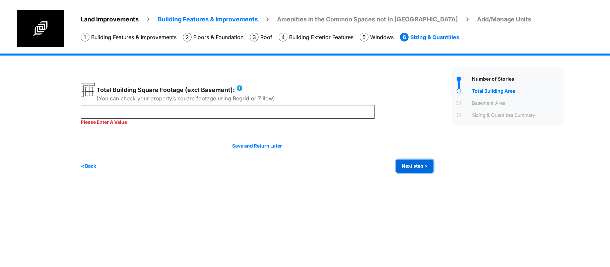
click at [411, 167] on div "Irrigation Flag pole" at bounding box center [325, 118] width 488 height 129
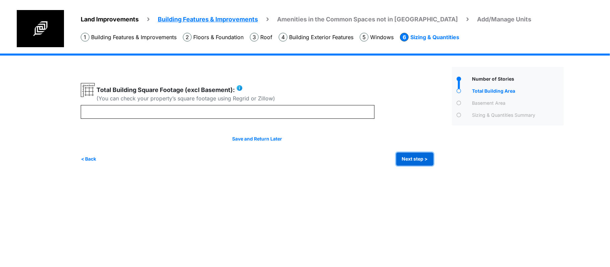
click at [415, 158] on button "Next step >" at bounding box center [415, 159] width 37 height 13
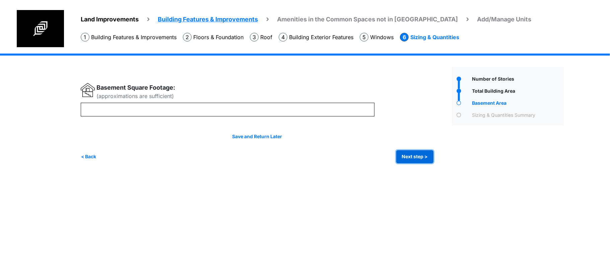
click at [415, 160] on button "Next step >" at bounding box center [415, 156] width 37 height 13
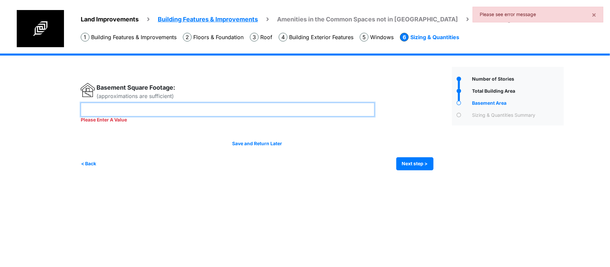
click at [312, 114] on input "number" at bounding box center [228, 110] width 294 height 14
type input "***"
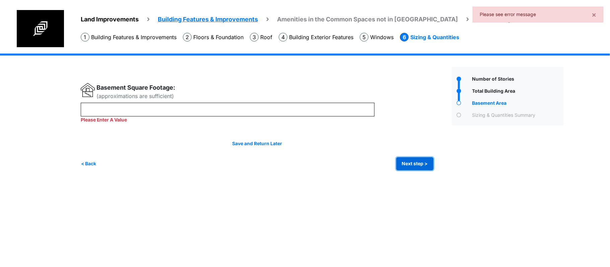
type input "***"
click at [405, 164] on button "Next step >" at bounding box center [415, 164] width 37 height 13
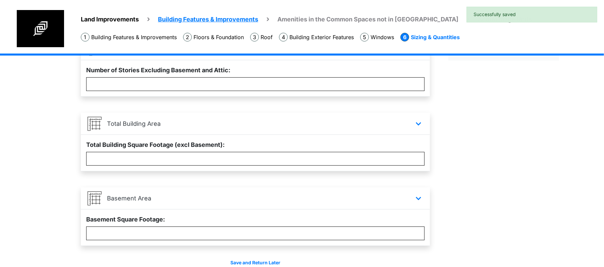
scroll to position [98, 0]
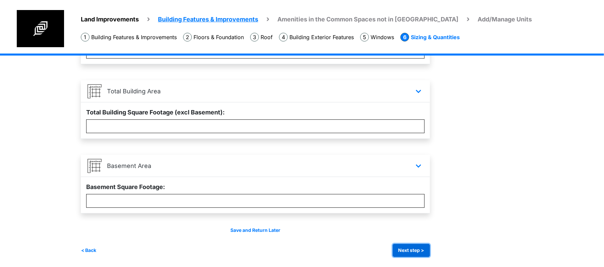
click at [408, 251] on button "Next step >" at bounding box center [411, 250] width 37 height 13
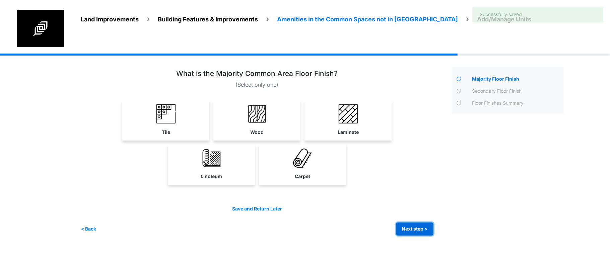
click at [410, 229] on button "Next step >" at bounding box center [415, 229] width 37 height 13
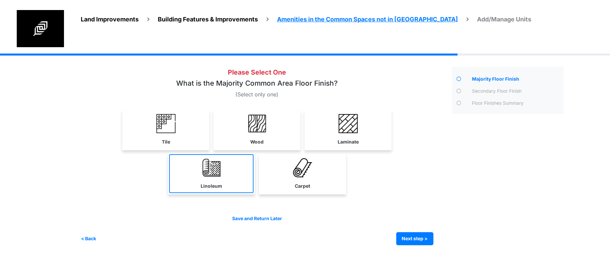
click at [234, 181] on link "Linoleum" at bounding box center [211, 174] width 84 height 39
select select "*"
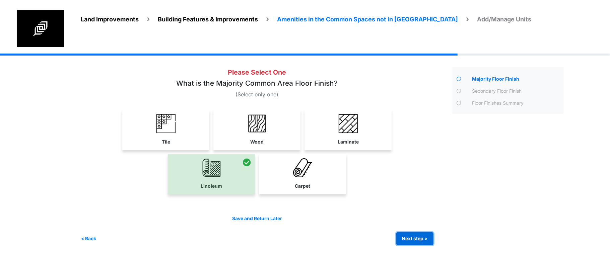
click at [414, 239] on button "Next step >" at bounding box center [415, 239] width 37 height 13
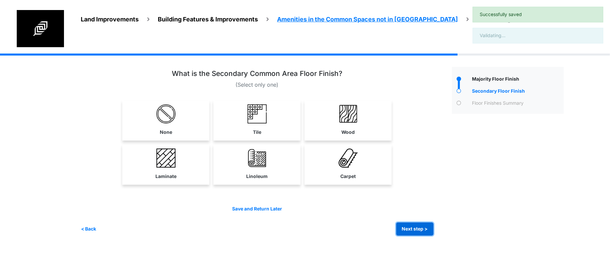
click at [413, 223] on button "Next step >" at bounding box center [415, 229] width 37 height 13
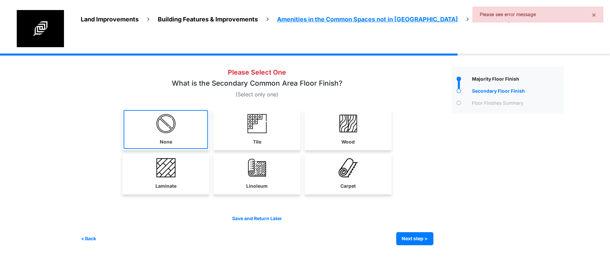
click at [179, 138] on link "None" at bounding box center [166, 129] width 84 height 39
select select "*"
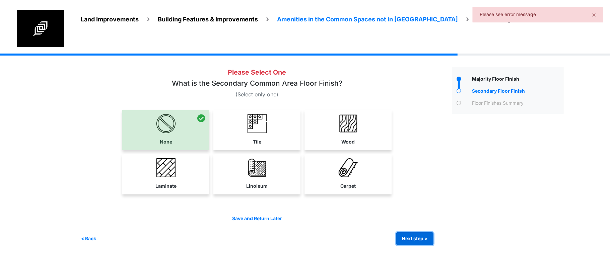
click at [421, 241] on button "Next step >" at bounding box center [415, 239] width 37 height 13
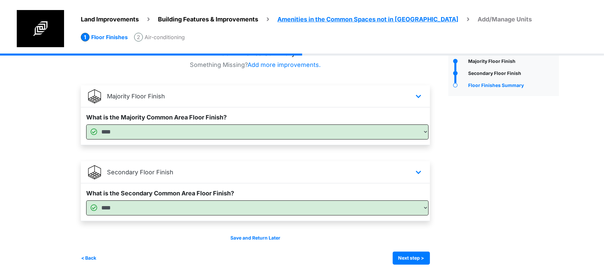
scroll to position [26, 0]
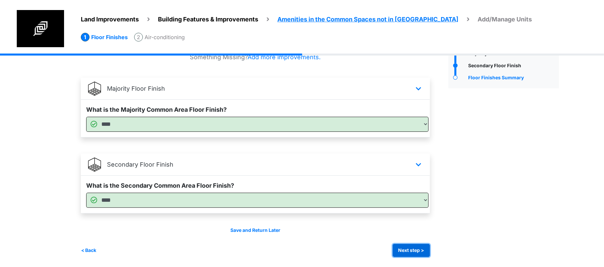
click at [416, 251] on button "Next step >" at bounding box center [411, 250] width 37 height 13
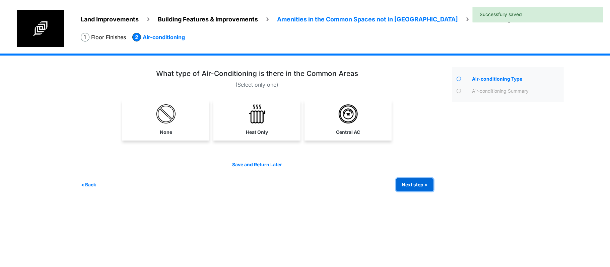
click at [420, 183] on button "Next step >" at bounding box center [415, 185] width 37 height 13
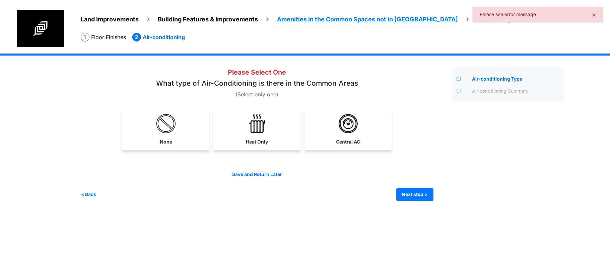
drag, startPoint x: 242, startPoint y: 86, endPoint x: 319, endPoint y: 86, distance: 77.8
click at [319, 86] on h3 "What type of Air-Conditioning is there in the Common Areas" at bounding box center [257, 83] width 202 height 8
click at [149, 135] on link "None" at bounding box center [166, 129] width 84 height 39
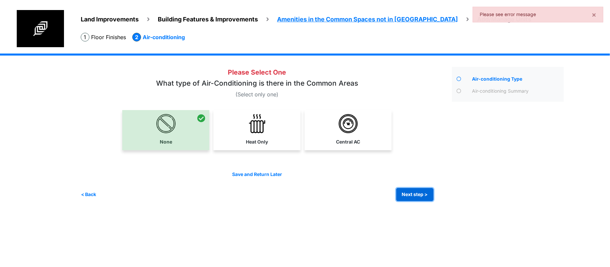
click at [425, 192] on button "Next step >" at bounding box center [415, 194] width 37 height 13
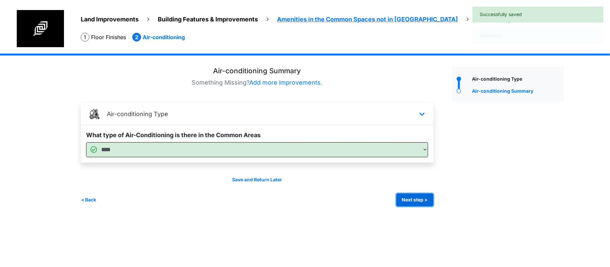
click at [424, 194] on button "Next step >" at bounding box center [415, 200] width 37 height 13
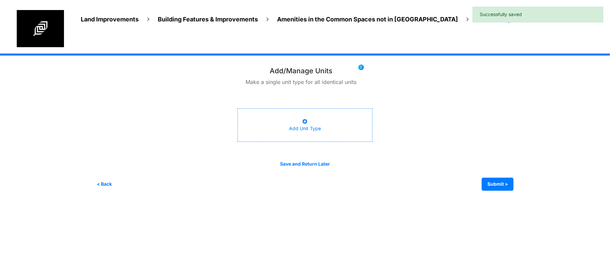
click at [367, 143] on div "Add Unit Type" at bounding box center [305, 125] width 146 height 44
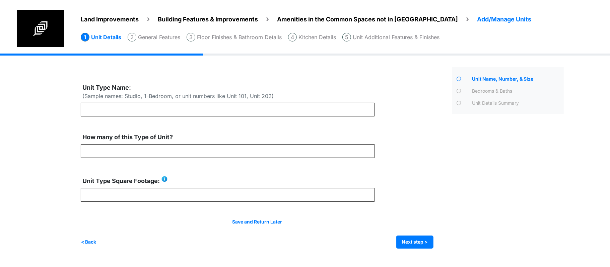
click at [365, 18] on span "Amenities in the Common Spaces not in [GEOGRAPHIC_DATA]" at bounding box center [367, 19] width 181 height 7
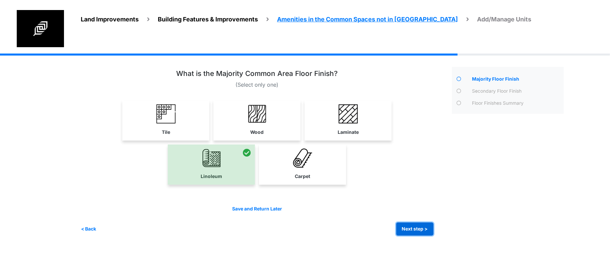
click at [416, 228] on button "Next step >" at bounding box center [415, 229] width 37 height 13
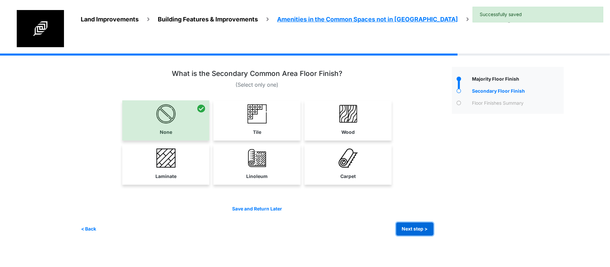
click at [416, 227] on button "Next step >" at bounding box center [415, 229] width 37 height 13
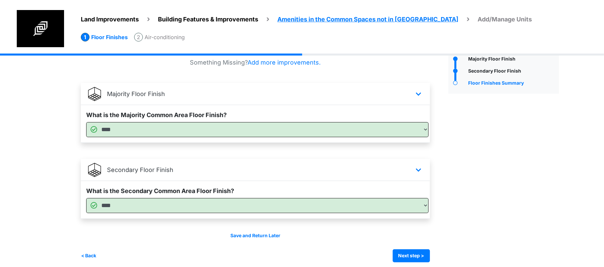
scroll to position [26, 0]
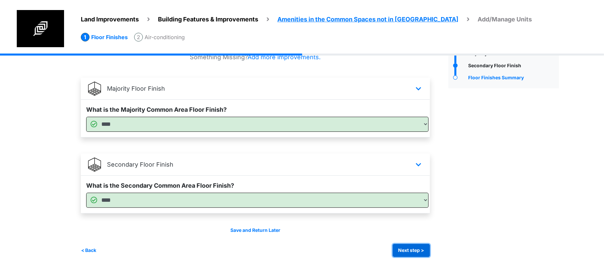
click at [410, 249] on button "Next step >" at bounding box center [411, 250] width 37 height 13
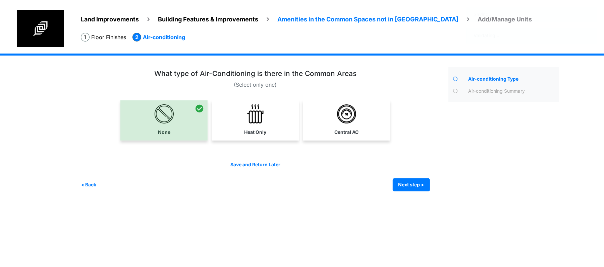
scroll to position [0, 0]
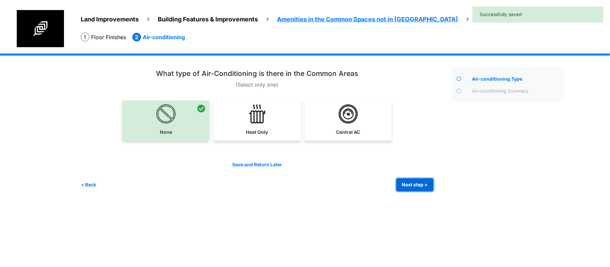
click at [416, 186] on button "Next step >" at bounding box center [415, 185] width 37 height 13
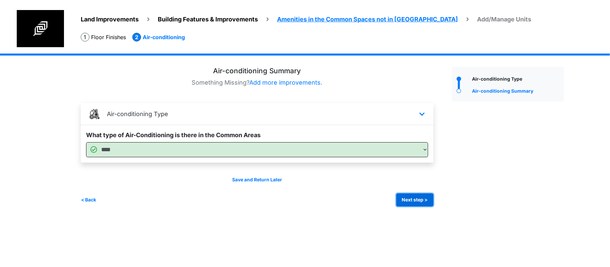
click at [414, 197] on button "Next step >" at bounding box center [415, 200] width 37 height 13
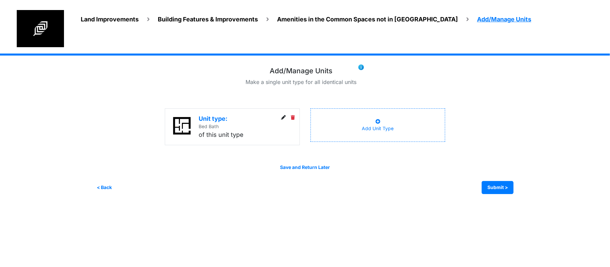
click at [284, 116] on icon at bounding box center [284, 118] width 5 height 5
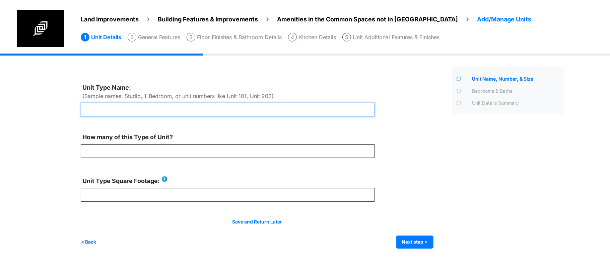
click at [281, 112] on input "text" at bounding box center [228, 110] width 294 height 14
type input "******"
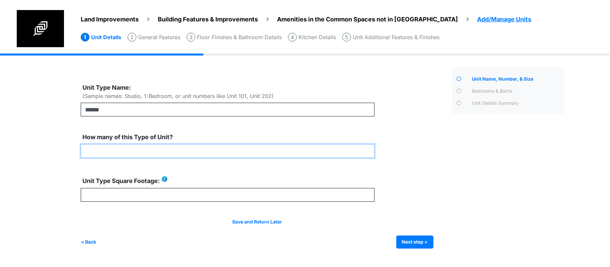
type input "*"
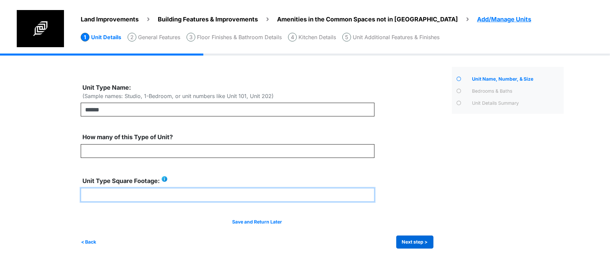
type input "****"
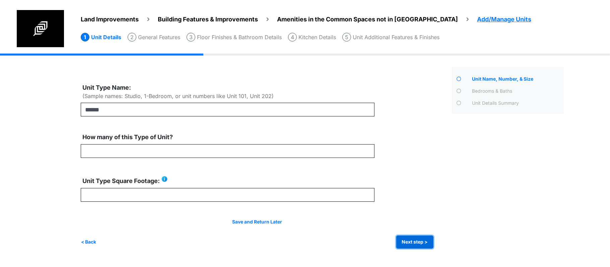
click at [405, 239] on button "Next step >" at bounding box center [415, 242] width 37 height 13
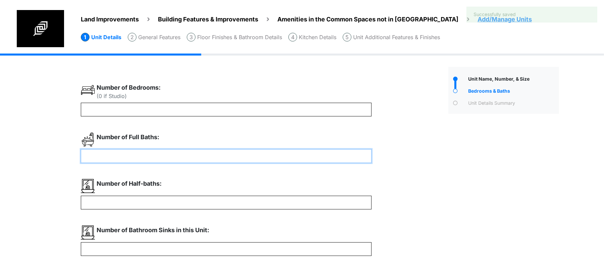
click at [193, 156] on input "number" at bounding box center [226, 156] width 291 height 14
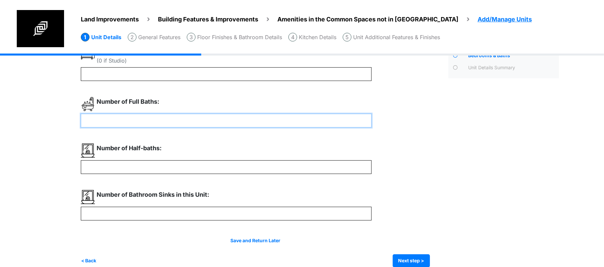
scroll to position [46, 0]
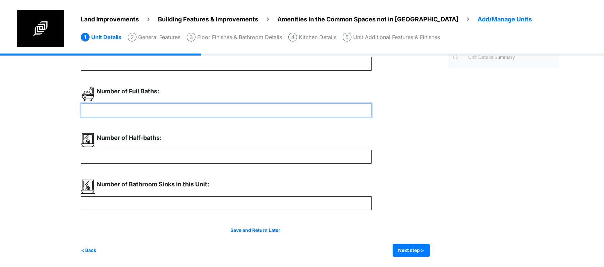
type input "*"
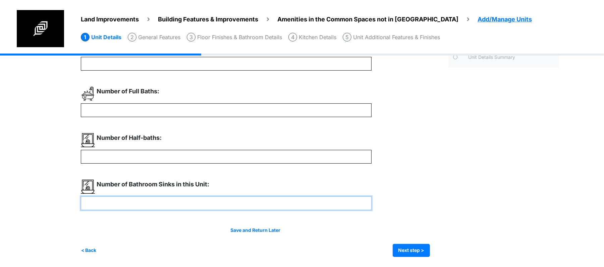
click at [215, 203] on input "number" at bounding box center [226, 204] width 291 height 14
type input "*"
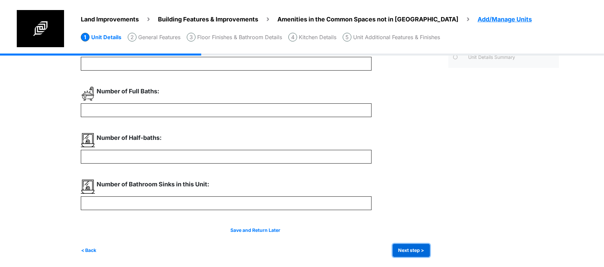
click at [413, 246] on button "Next step >" at bounding box center [411, 250] width 37 height 13
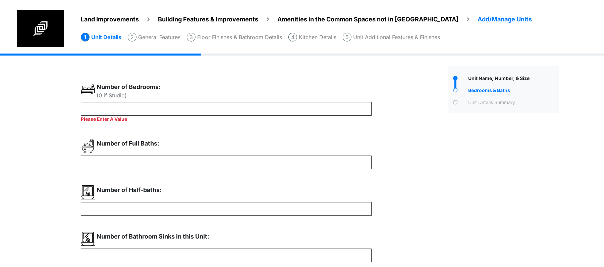
scroll to position [0, 0]
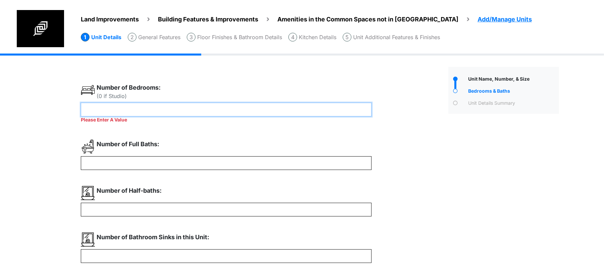
click at [141, 106] on input "number" at bounding box center [226, 110] width 291 height 14
type input "*"
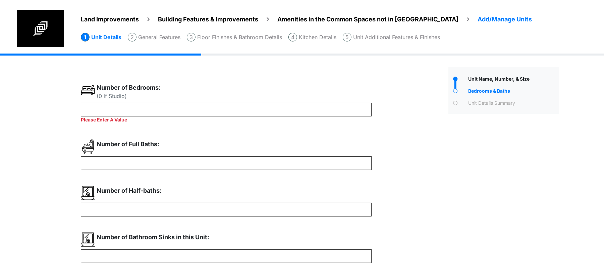
type input "*"
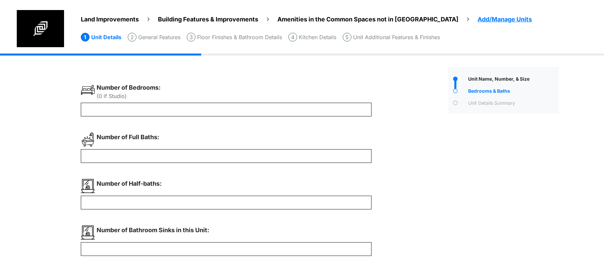
click at [404, 158] on div "Number of Full Baths: *" at bounding box center [255, 148] width 349 height 31
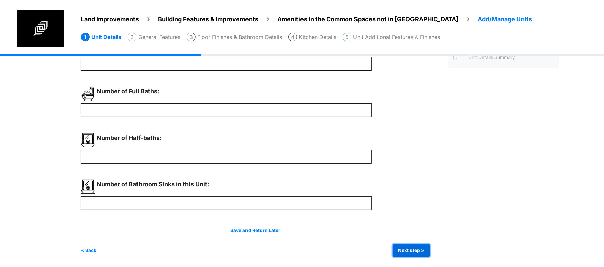
click at [405, 246] on button "Next step >" at bounding box center [411, 250] width 37 height 13
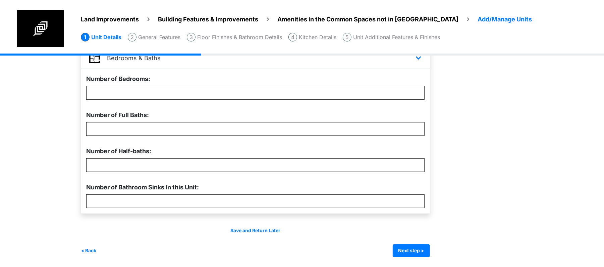
scroll to position [204, 0]
click at [401, 242] on div "Save and Return Later < Back Next step > Save and submit" at bounding box center [255, 242] width 349 height 30
click at [400, 245] on button "Next step >" at bounding box center [411, 250] width 37 height 13
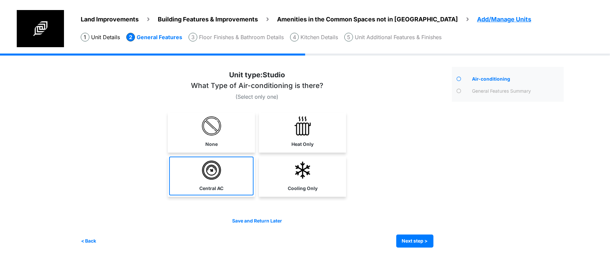
click at [238, 184] on link "Central AC" at bounding box center [211, 176] width 84 height 39
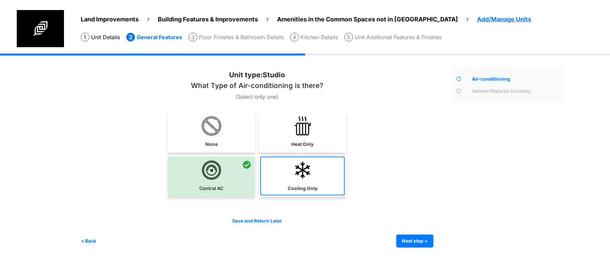
click at [306, 191] on label "Cooling Only" at bounding box center [303, 188] width 30 height 7
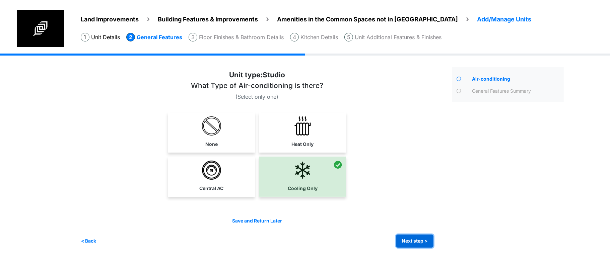
click at [404, 241] on button "Next step >" at bounding box center [415, 241] width 37 height 13
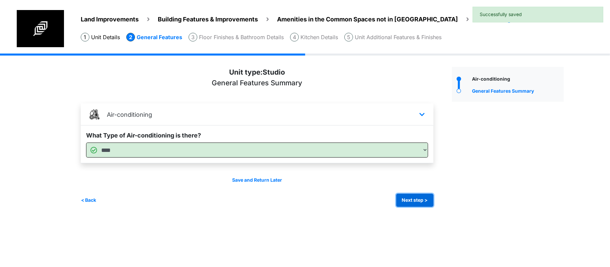
click at [421, 200] on button "Next step >" at bounding box center [415, 200] width 37 height 13
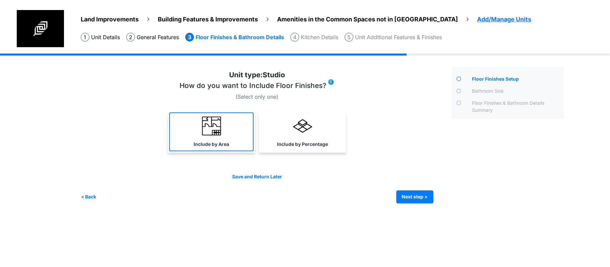
click at [176, 142] on link "Include by Area" at bounding box center [211, 132] width 84 height 39
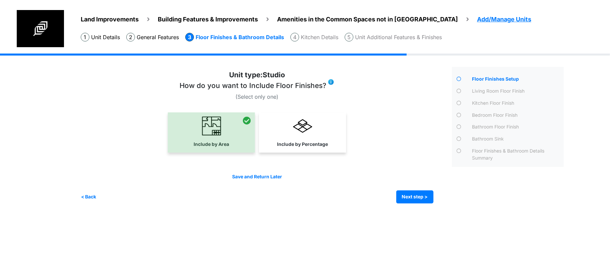
click at [448, 207] on div "Irrigation Flag pole" at bounding box center [325, 134] width 488 height 160
click at [423, 200] on button "Next step >" at bounding box center [415, 197] width 37 height 13
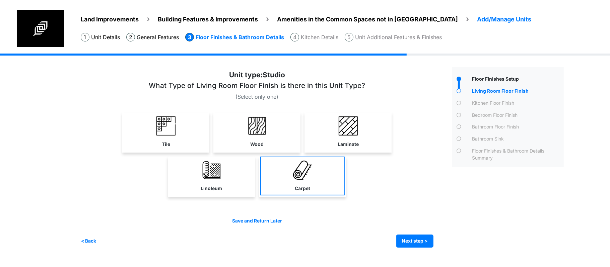
drag, startPoint x: 154, startPoint y: 129, endPoint x: 317, endPoint y: 189, distance: 174.0
click at [154, 128] on link "Tile" at bounding box center [166, 132] width 84 height 39
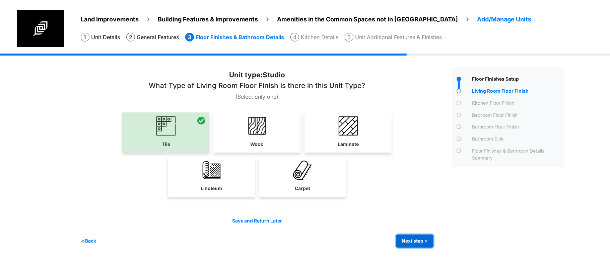
click at [417, 239] on button "Next step >" at bounding box center [415, 241] width 37 height 13
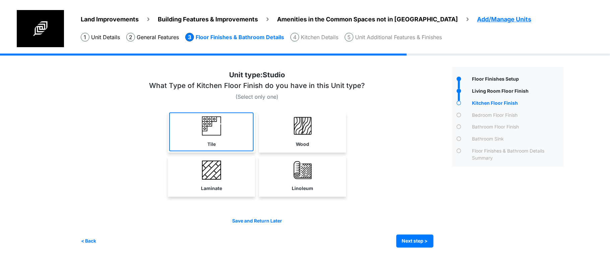
click at [225, 133] on link "Tile" at bounding box center [211, 132] width 84 height 39
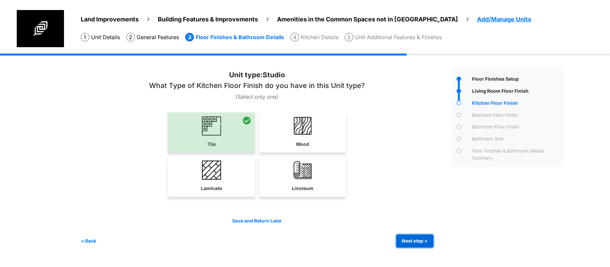
click at [420, 244] on button "Next step >" at bounding box center [415, 241] width 37 height 13
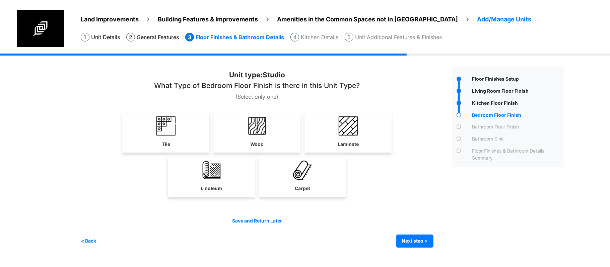
click at [413, 103] on div "Unit type: Studio Tile Wood" at bounding box center [257, 135] width 353 height 131
click at [143, 131] on link "Tile" at bounding box center [166, 132] width 84 height 39
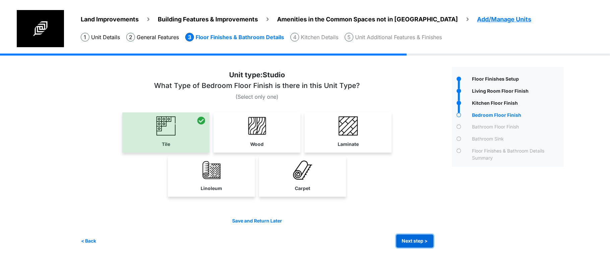
click at [418, 244] on button "Next step >" at bounding box center [415, 241] width 37 height 13
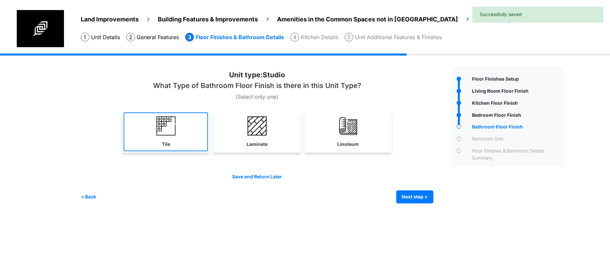
click at [192, 141] on link "Tile" at bounding box center [166, 132] width 84 height 39
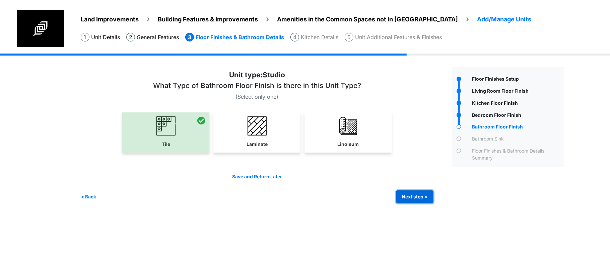
click at [409, 197] on button "Next step >" at bounding box center [415, 197] width 37 height 13
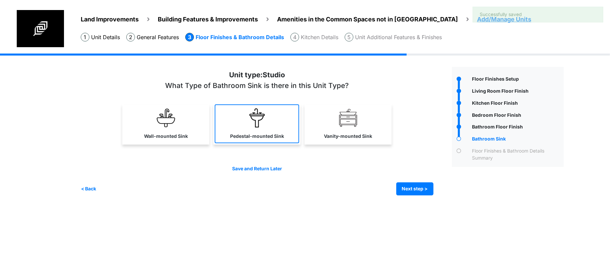
click at [273, 137] on label "Pedestal-mounted Sink" at bounding box center [257, 136] width 54 height 7
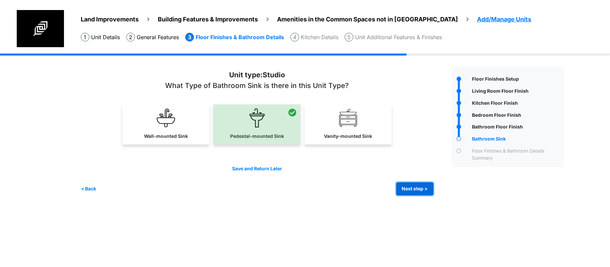
click at [415, 189] on button "Next step >" at bounding box center [415, 189] width 37 height 13
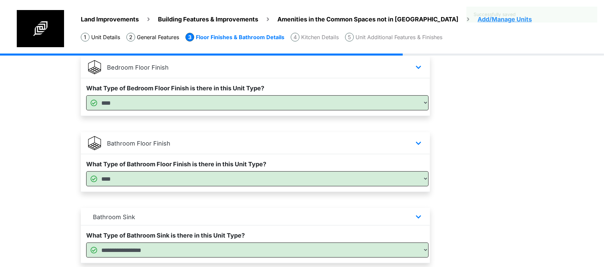
scroll to position [326, 0]
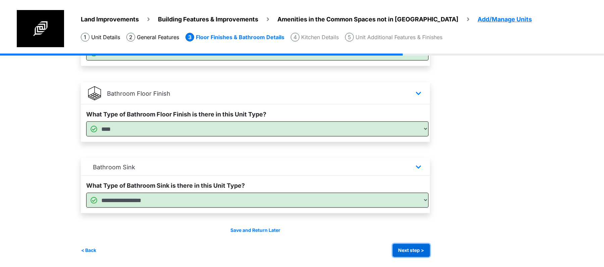
click at [403, 252] on button "Next step >" at bounding box center [411, 250] width 37 height 13
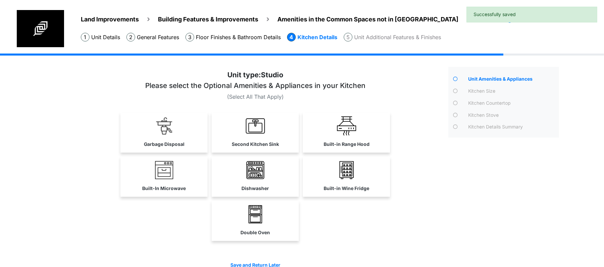
scroll to position [35, 0]
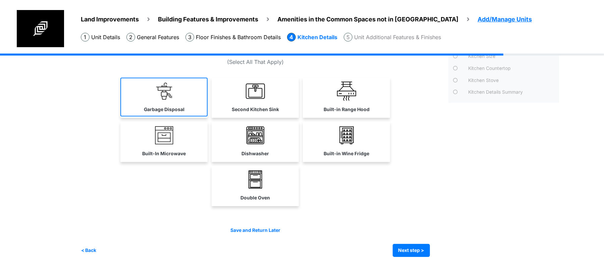
click at [194, 89] on link "Garbage Disposal" at bounding box center [163, 97] width 87 height 39
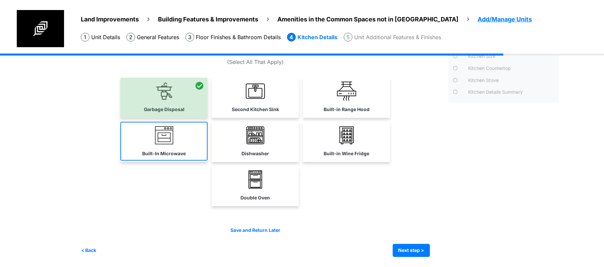
click at [192, 145] on link "Built-In Microwave" at bounding box center [163, 141] width 87 height 39
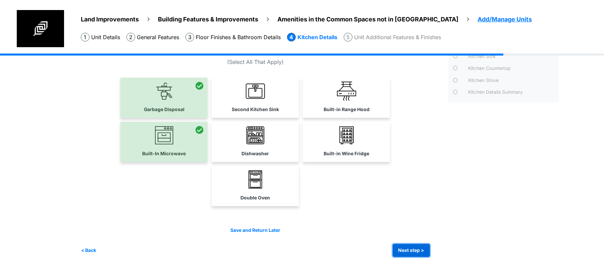
click at [408, 250] on button "Next step >" at bounding box center [411, 250] width 37 height 13
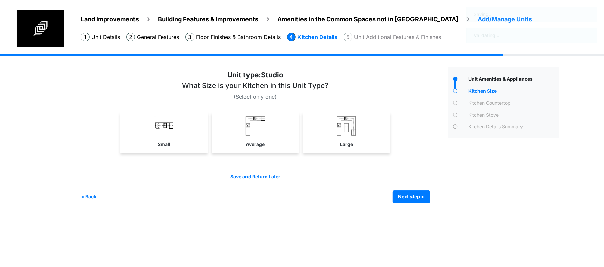
scroll to position [0, 0]
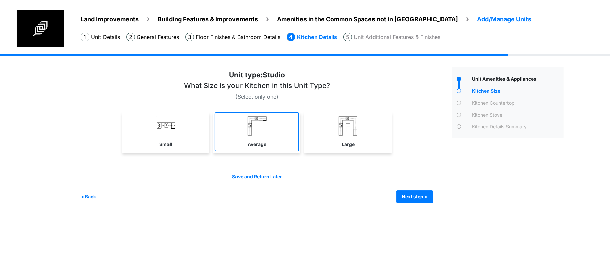
click at [232, 150] on link "Average" at bounding box center [257, 132] width 84 height 39
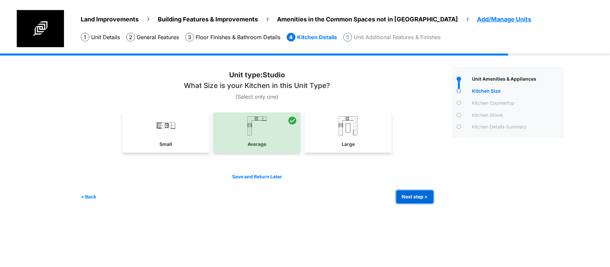
click at [399, 198] on button "Next step >" at bounding box center [415, 197] width 37 height 13
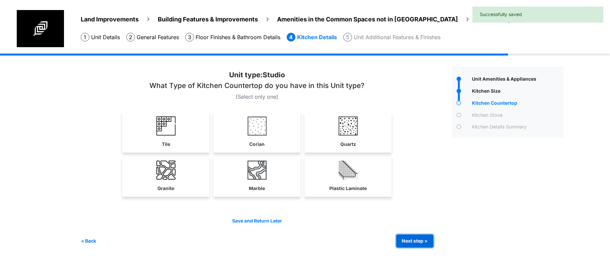
click at [405, 239] on button "Next step >" at bounding box center [415, 241] width 37 height 13
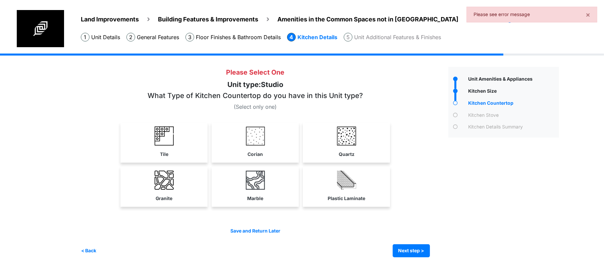
drag, startPoint x: 181, startPoint y: 97, endPoint x: 333, endPoint y: 97, distance: 151.5
click at [333, 97] on h3 "What Type of Kitchen Countertop do you have in this Unit type?" at bounding box center [254, 96] width 215 height 8
click at [339, 97] on h3 "What Type of Kitchen Countertop do you have in this Unit type?" at bounding box center [254, 96] width 215 height 8
click at [262, 136] on img at bounding box center [255, 136] width 19 height 19
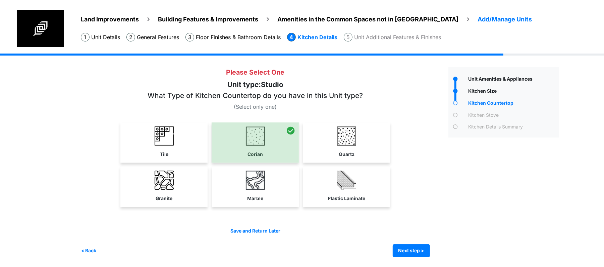
click at [322, 105] on p "(Select only one)" at bounding box center [255, 107] width 349 height 8
click at [327, 135] on link "Quartz" at bounding box center [346, 142] width 84 height 39
select select "*"
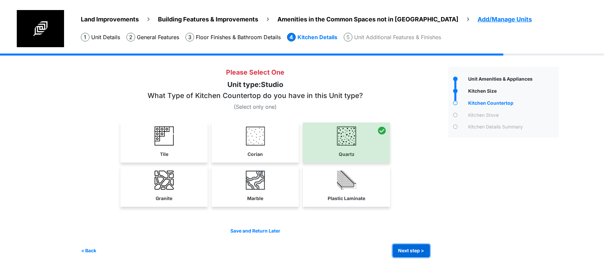
click at [428, 252] on button "Next step >" at bounding box center [411, 251] width 37 height 13
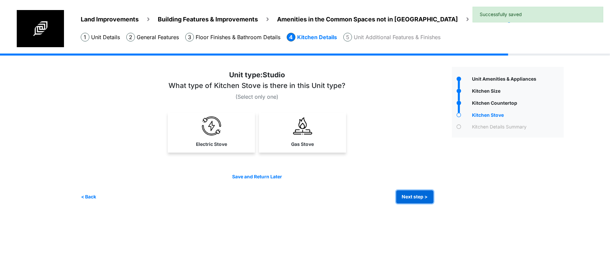
click at [414, 195] on button "Next step >" at bounding box center [415, 197] width 37 height 13
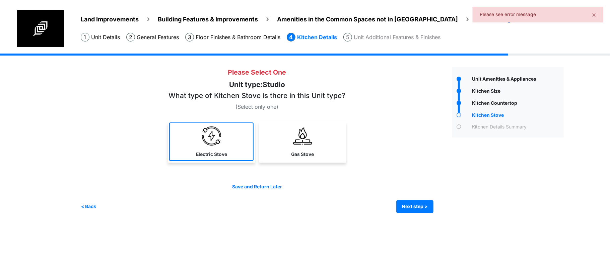
click at [219, 154] on label "Electric Stove" at bounding box center [211, 154] width 31 height 7
select select "*"
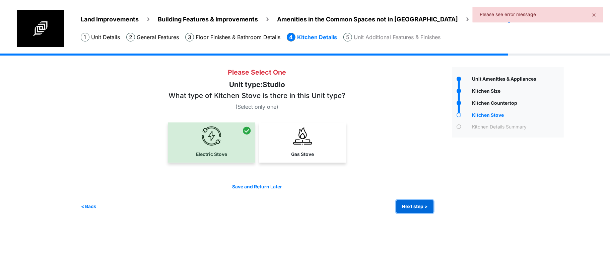
click at [403, 208] on button "Next step >" at bounding box center [415, 206] width 37 height 13
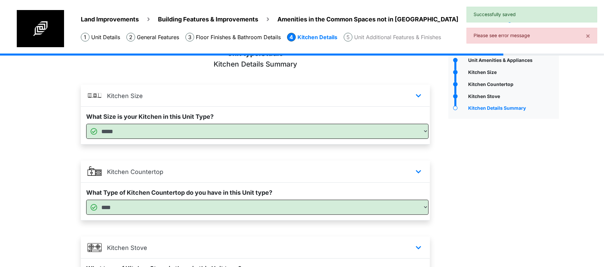
scroll to position [102, 0]
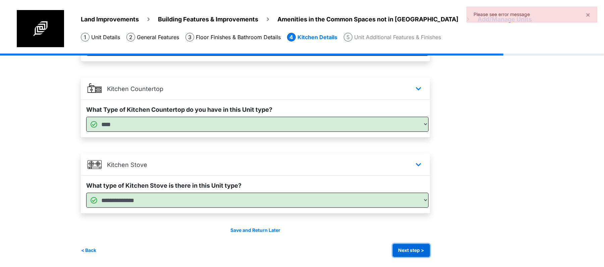
click at [405, 247] on button "Next step >" at bounding box center [411, 250] width 37 height 13
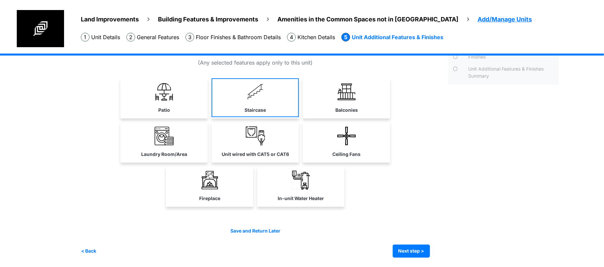
scroll to position [35, 0]
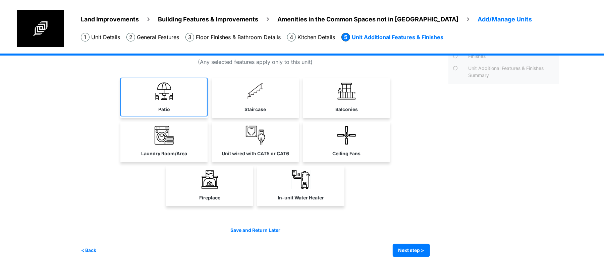
click at [186, 96] on link "Patio" at bounding box center [163, 97] width 87 height 39
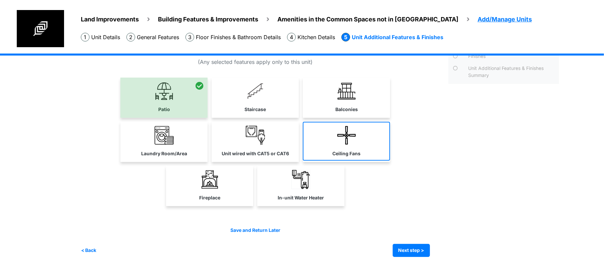
click at [365, 146] on link "Ceiling Fans" at bounding box center [346, 141] width 87 height 39
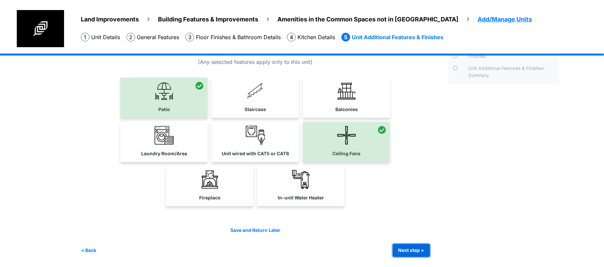
click at [406, 250] on button "Next step >" at bounding box center [411, 250] width 37 height 13
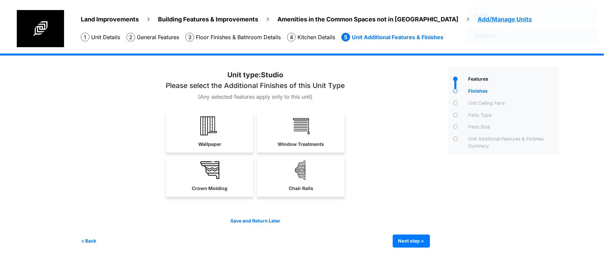
scroll to position [0, 0]
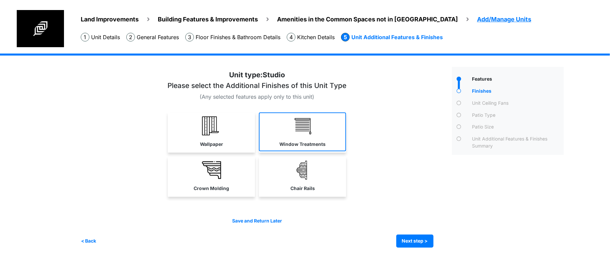
click at [300, 144] on label "Window Treatments" at bounding box center [303, 144] width 46 height 7
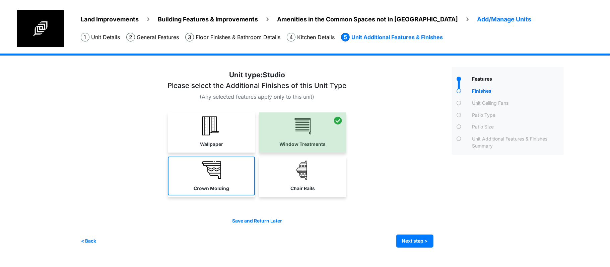
click at [231, 179] on link "Crown Molding" at bounding box center [211, 176] width 87 height 39
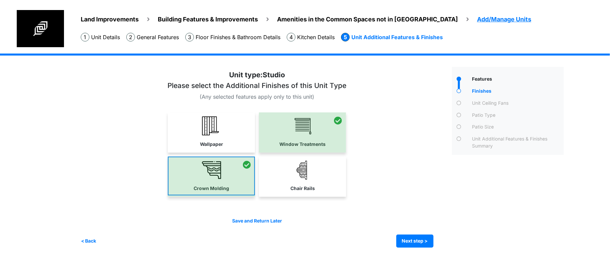
click at [233, 176] on div at bounding box center [211, 177] width 87 height 40
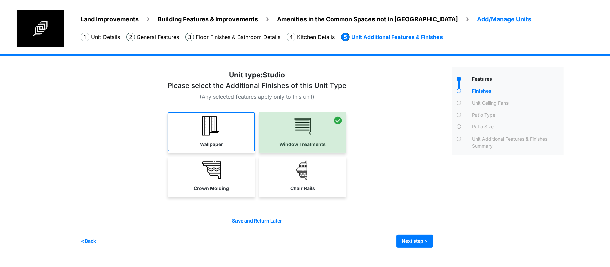
click at [218, 137] on link "Wallpaper" at bounding box center [211, 132] width 87 height 39
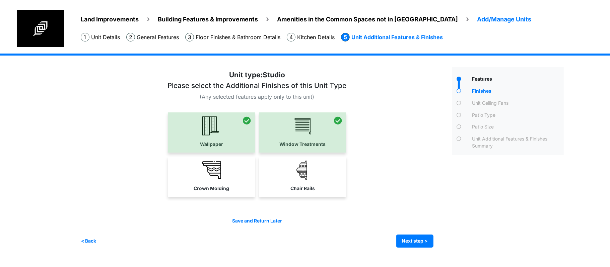
click at [239, 139] on div at bounding box center [211, 133] width 87 height 40
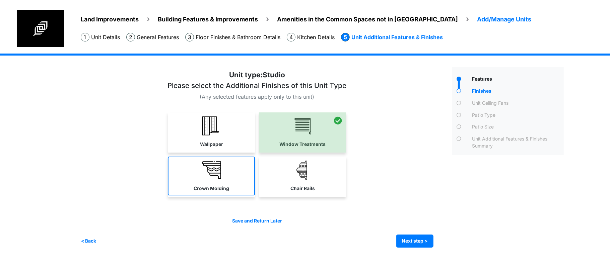
click at [236, 173] on link "Crown Molding" at bounding box center [211, 176] width 87 height 39
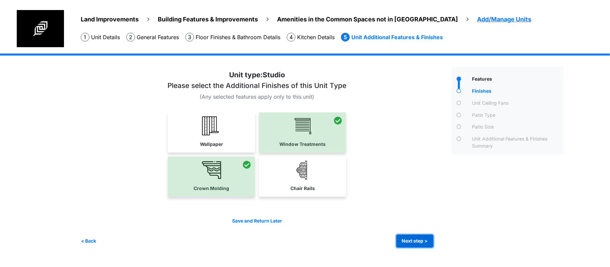
click at [412, 242] on button "Next step >" at bounding box center [415, 241] width 37 height 13
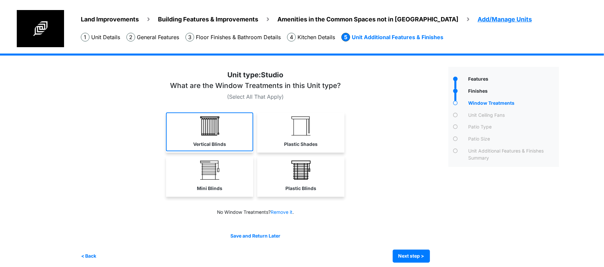
click at [226, 142] on label "Vertical Blinds" at bounding box center [209, 144] width 33 height 7
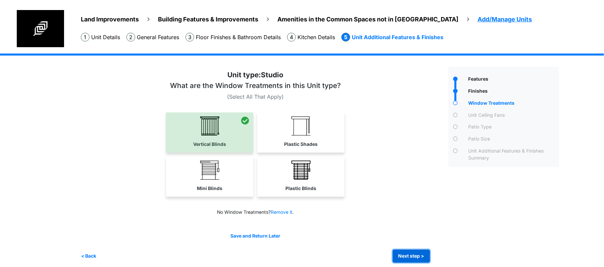
click at [419, 258] on button "Next step >" at bounding box center [411, 256] width 37 height 13
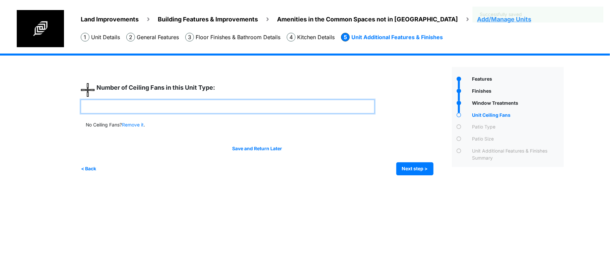
click at [302, 111] on input "number" at bounding box center [228, 107] width 294 height 14
type input "*"
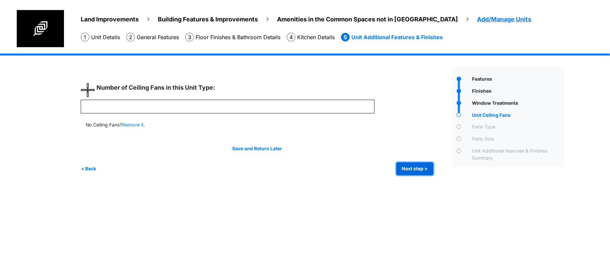
click at [427, 169] on button "Next step >" at bounding box center [415, 169] width 37 height 13
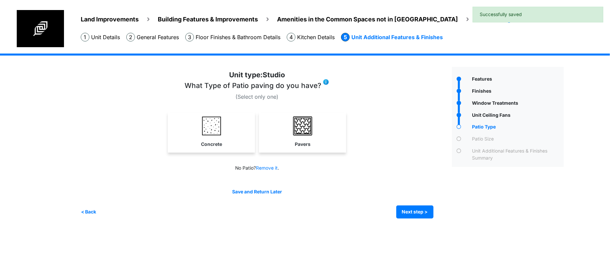
click at [412, 203] on div "Save and Return Later < Back Next step > Save and submit" at bounding box center [257, 204] width 353 height 30
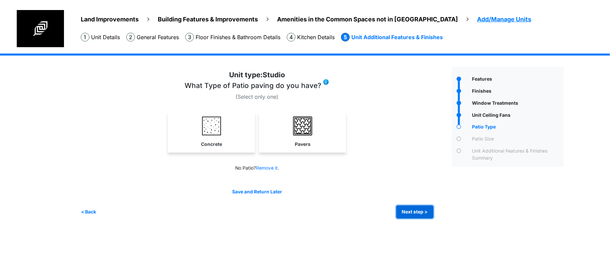
click at [409, 212] on button "Next step >" at bounding box center [415, 212] width 37 height 13
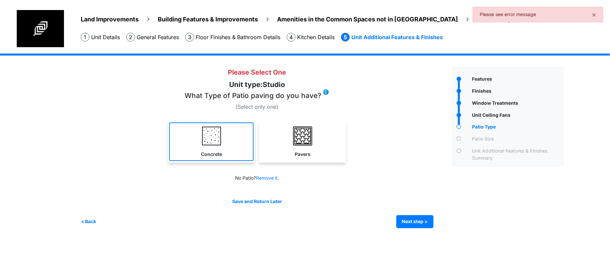
click at [234, 146] on link "Concrete" at bounding box center [211, 142] width 84 height 39
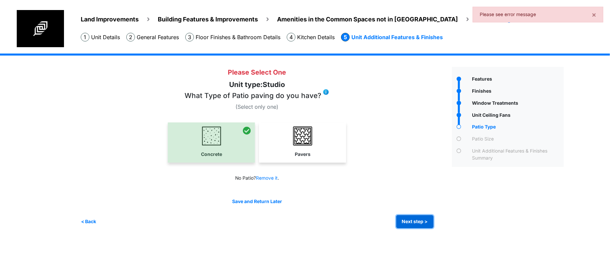
click at [419, 220] on button "Next step >" at bounding box center [415, 222] width 37 height 13
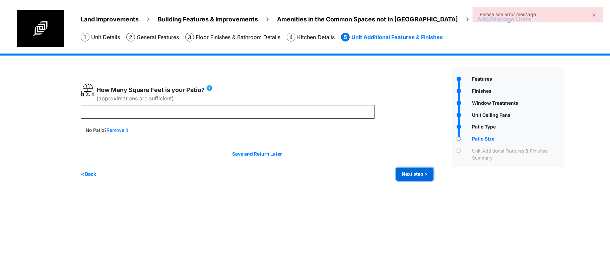
click at [404, 176] on button "Next step >" at bounding box center [415, 174] width 37 height 13
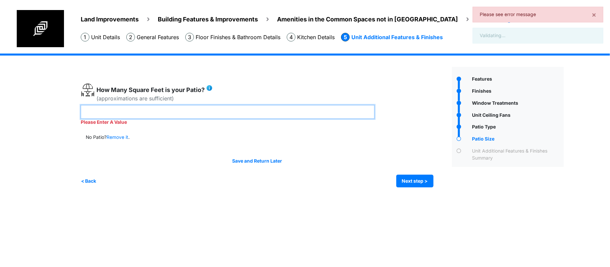
click at [297, 118] on input "number" at bounding box center [228, 112] width 294 height 14
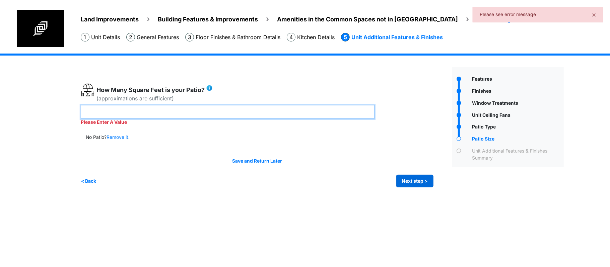
type input "**"
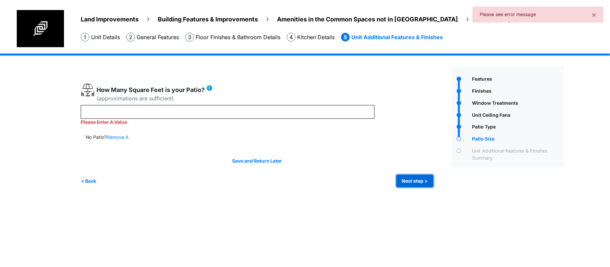
type input "**"
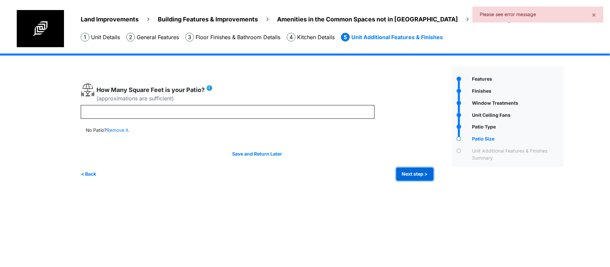
click at [405, 175] on button "Next step >" at bounding box center [415, 174] width 37 height 13
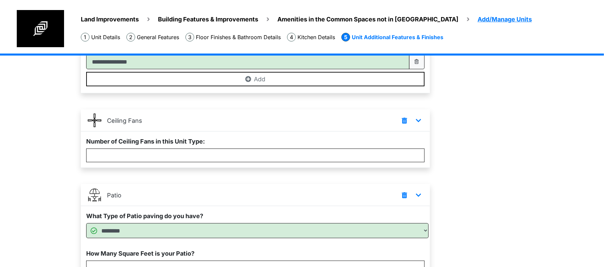
scroll to position [265, 0]
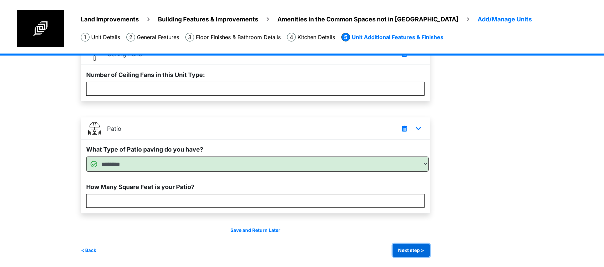
click at [412, 247] on button "Next step >" at bounding box center [411, 250] width 37 height 13
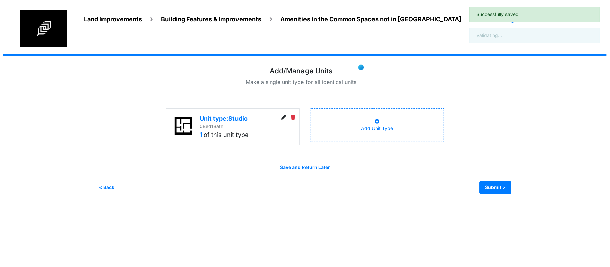
scroll to position [0, 0]
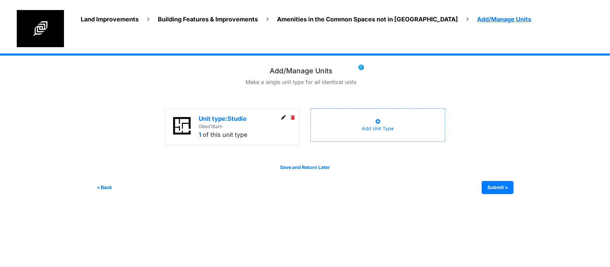
click at [407, 129] on div "Add Unit Type" at bounding box center [378, 126] width 135 height 34
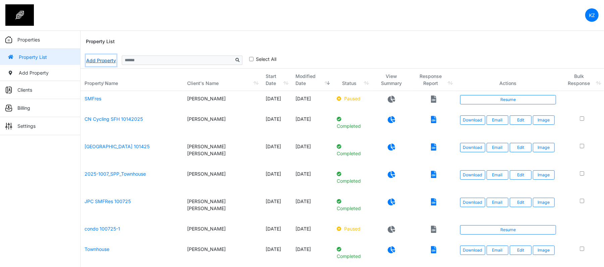
click at [103, 62] on link "Add Property" at bounding box center [101, 61] width 31 height 12
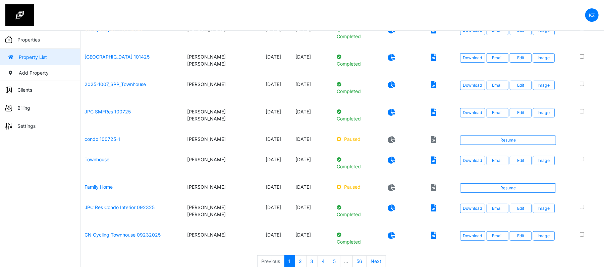
scroll to position [98, 0]
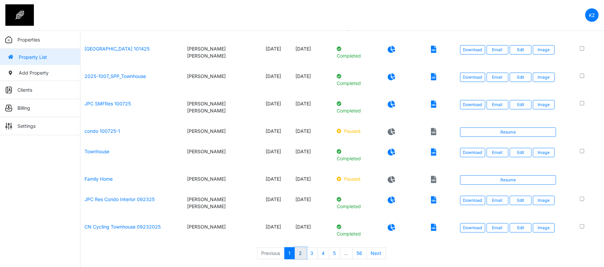
click at [301, 255] on link "2" at bounding box center [301, 254] width 12 height 12
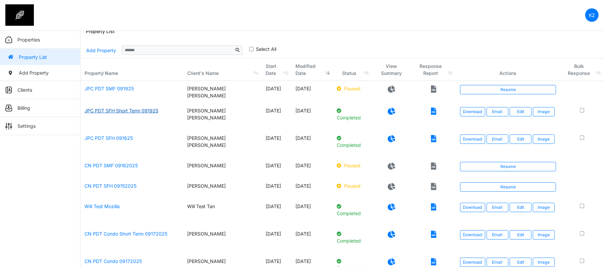
scroll to position [8, 0]
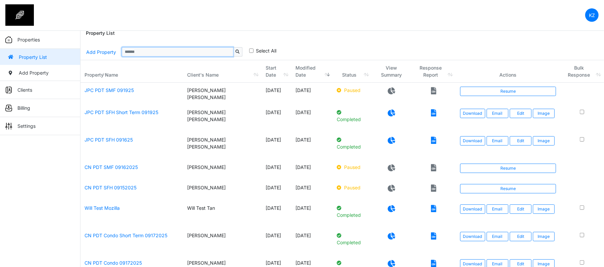
click at [160, 54] on input "Sizing example input" at bounding box center [177, 51] width 111 height 9
type input "*****"
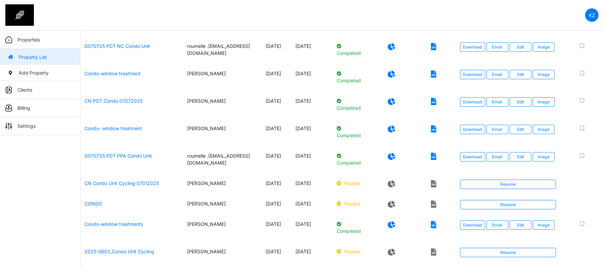
scroll to position [336, 0]
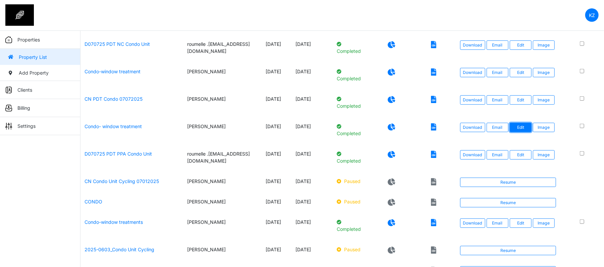
click at [523, 129] on link "Edit" at bounding box center [520, 127] width 22 height 9
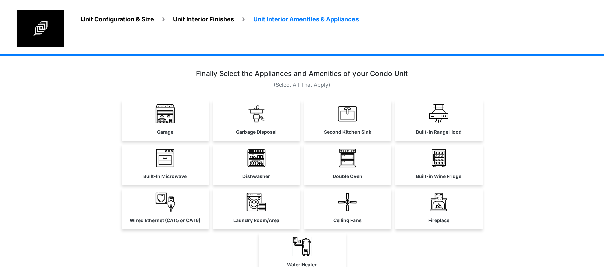
click at [120, 23] on li "Unit Configuration & Size" at bounding box center [117, 19] width 73 height 9
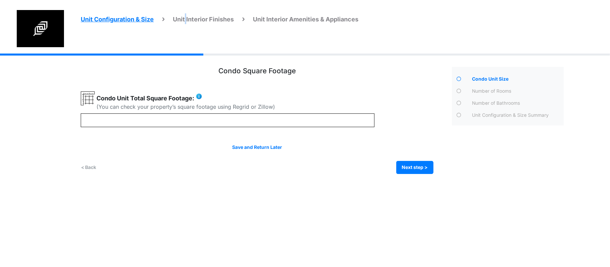
click at [187, 18] on span "Unit Interior Finishes" at bounding box center [203, 19] width 61 height 7
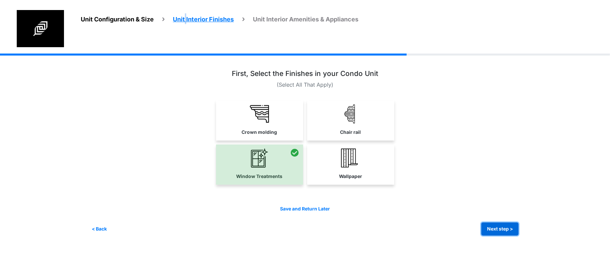
click at [500, 227] on button "Next step >" at bounding box center [500, 229] width 37 height 13
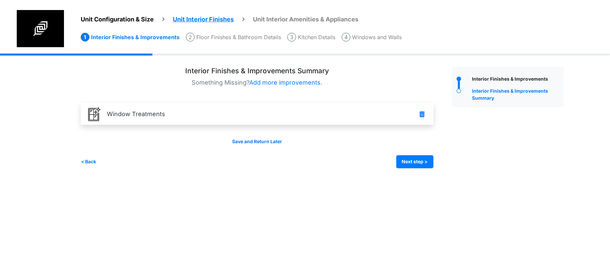
click at [262, 39] on li "Floor Finishes & Bathroom Details" at bounding box center [233, 37] width 95 height 9
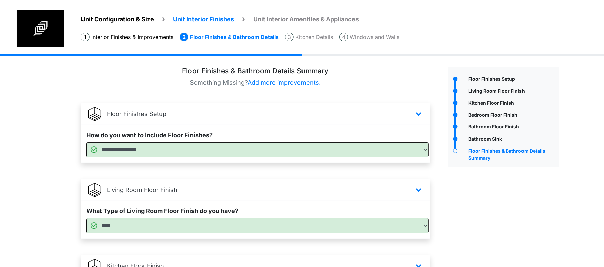
click at [127, 20] on span "Unit Configuration & Size" at bounding box center [117, 19] width 73 height 7
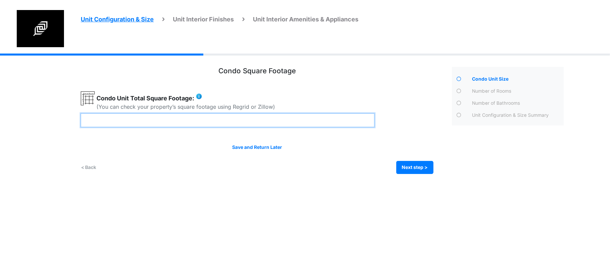
click at [291, 123] on input "number" at bounding box center [228, 121] width 294 height 14
type input "****"
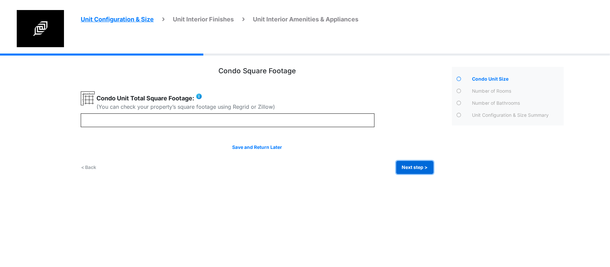
click at [406, 167] on button "Next step >" at bounding box center [415, 167] width 37 height 13
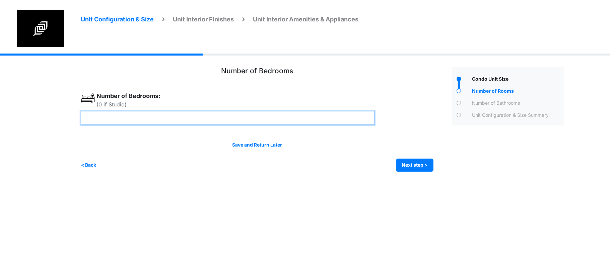
click at [355, 119] on input "number" at bounding box center [228, 118] width 294 height 14
type input "*"
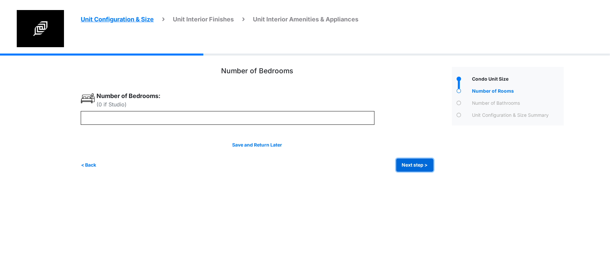
click at [409, 163] on button "Next step >" at bounding box center [415, 165] width 37 height 13
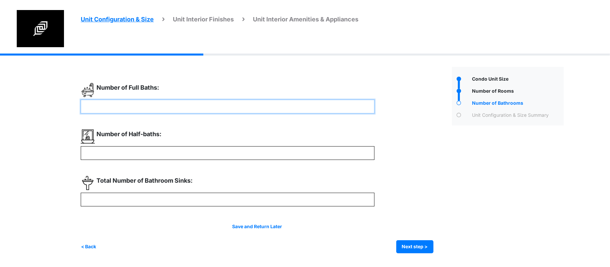
click at [242, 102] on input "number" at bounding box center [228, 107] width 294 height 14
type input "*"
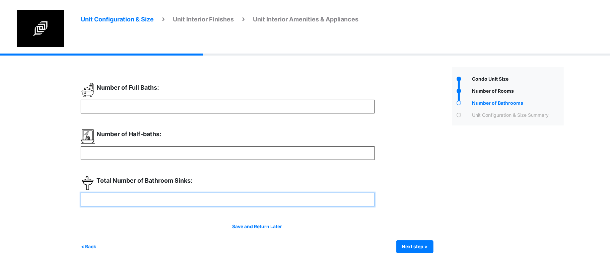
click at [236, 202] on input "number" at bounding box center [228, 200] width 294 height 14
type input "*"
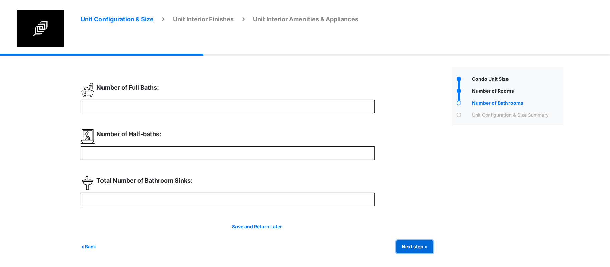
click at [412, 244] on button "Next step >" at bounding box center [415, 247] width 37 height 13
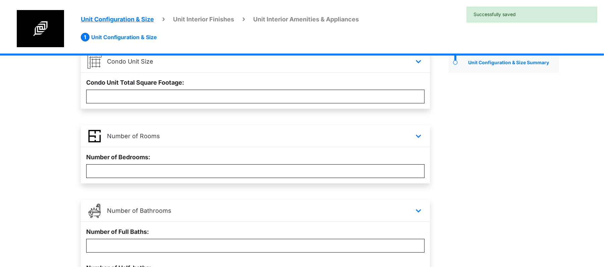
scroll to position [170, 0]
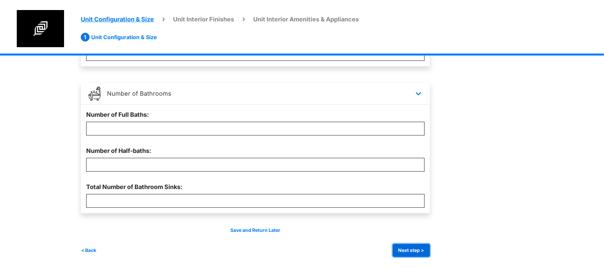
click at [401, 251] on button "Next step >" at bounding box center [411, 250] width 37 height 13
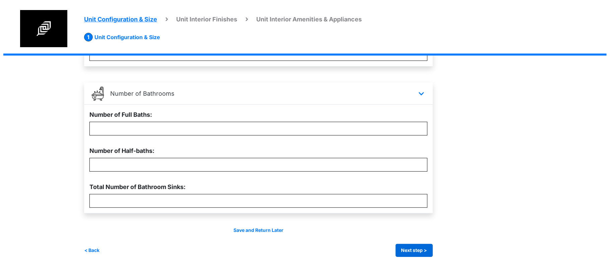
scroll to position [0, 0]
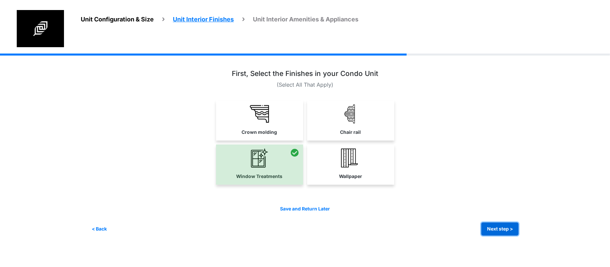
click at [506, 228] on button "Next step >" at bounding box center [500, 229] width 37 height 13
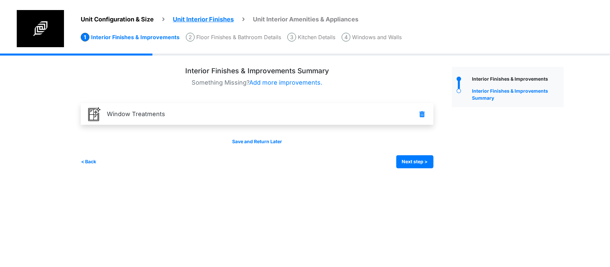
click at [229, 41] on li "Floor Finishes & Bathroom Details" at bounding box center [233, 37] width 95 height 9
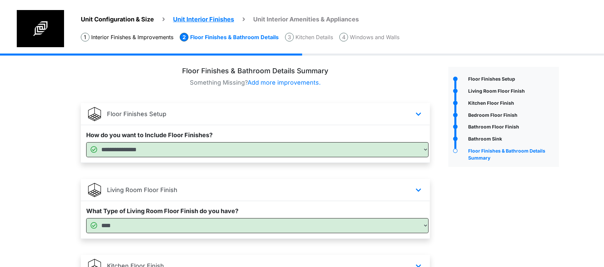
click at [489, 87] on div "Living Room Floor Finish" at bounding box center [503, 90] width 111 height 12
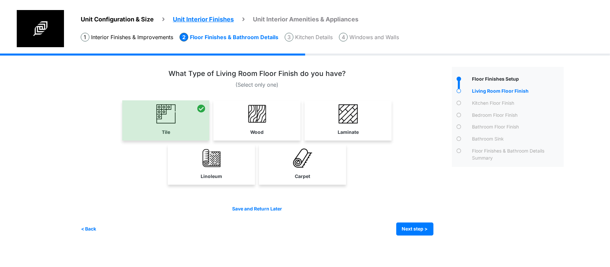
click at [488, 105] on div "Kitchen Floor Finish" at bounding box center [517, 104] width 93 height 9
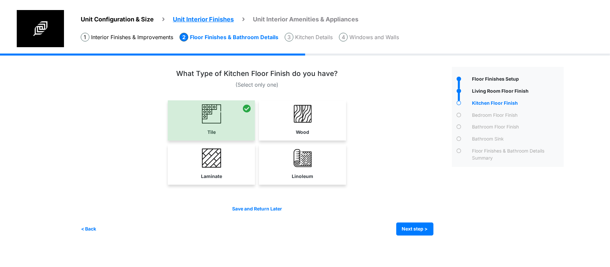
click at [489, 113] on div "Bedroom Floor Finish" at bounding box center [517, 116] width 93 height 9
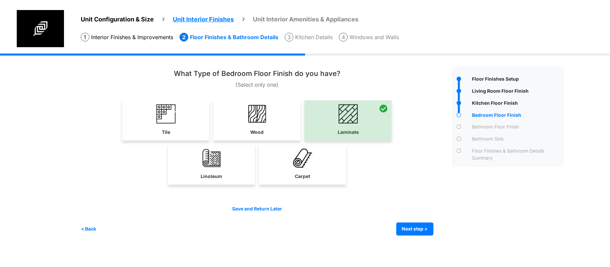
click at [487, 125] on div "Bathroom Floor Finish" at bounding box center [517, 128] width 93 height 9
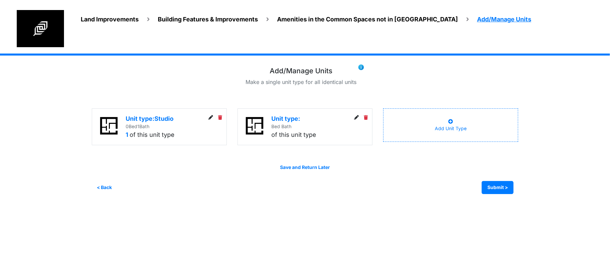
click at [366, 117] on icon at bounding box center [366, 118] width 4 height 5
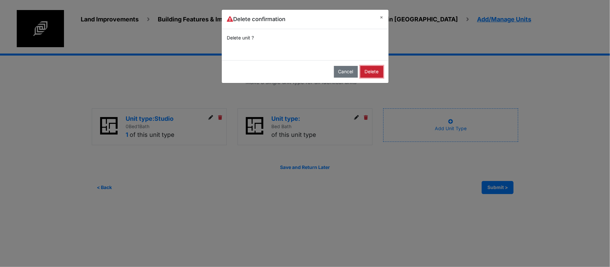
click at [368, 74] on button "Delete" at bounding box center [372, 72] width 23 height 12
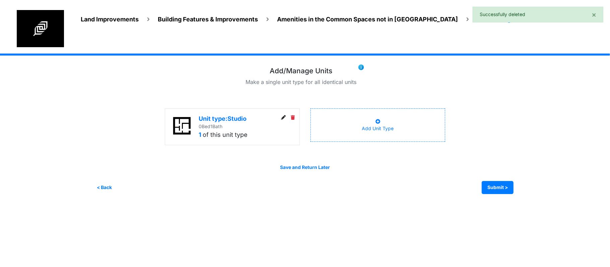
click at [438, 71] on div "Add/Manage Units Make a single unit type for all identical units" at bounding box center [305, 79] width 427 height 24
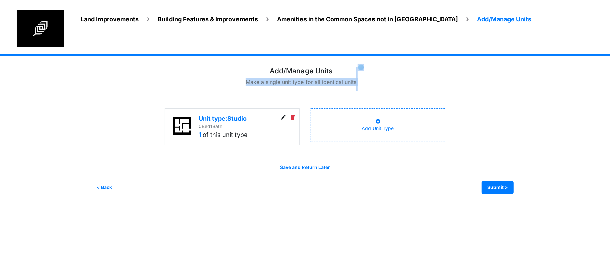
drag, startPoint x: 247, startPoint y: 85, endPoint x: 372, endPoint y: 85, distance: 124.7
click at [372, 85] on div "Add/Manage Units Make a single unit type for all identical units" at bounding box center [305, 79] width 427 height 24
click at [374, 85] on div "Add/Manage Units Make a single unit type for all identical units" at bounding box center [305, 79] width 427 height 24
click at [370, 128] on div "Add Unit Type" at bounding box center [378, 125] width 32 height 14
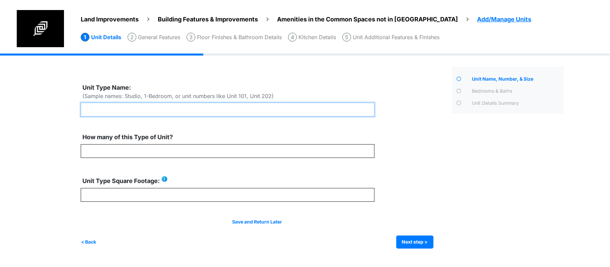
click at [280, 108] on input "text" at bounding box center [228, 110] width 294 height 14
type input "********"
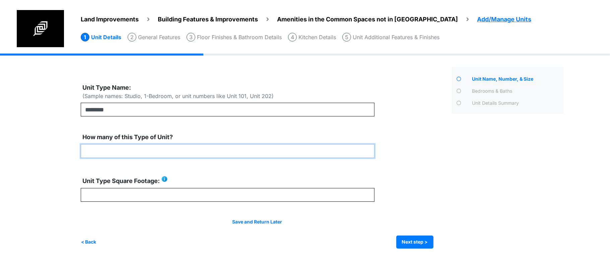
type input "*"
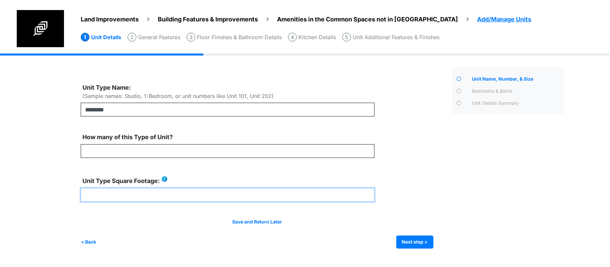
click at [100, 195] on input "****" at bounding box center [228, 195] width 294 height 14
click at [98, 195] on input "****" at bounding box center [228, 195] width 294 height 14
click at [89, 193] on input "****" at bounding box center [228, 195] width 294 height 14
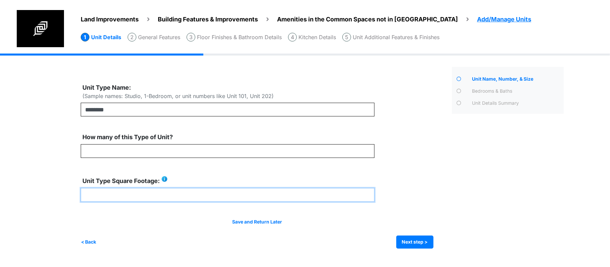
click at [89, 193] on input "****" at bounding box center [228, 195] width 294 height 14
type input "****"
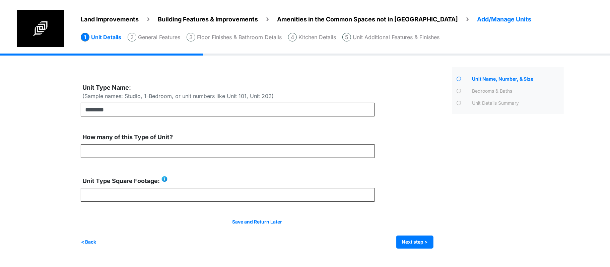
click at [96, 221] on div "Save and Return Later" at bounding box center [257, 222] width 353 height 7
click at [325, 224] on div "Save and Return Later" at bounding box center [257, 222] width 353 height 7
click at [424, 239] on button "Next step >" at bounding box center [415, 242] width 37 height 13
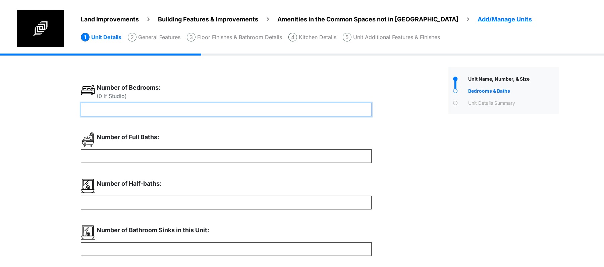
click at [226, 109] on input "number" at bounding box center [226, 110] width 291 height 14
click at [226, 109] on input "*" at bounding box center [226, 110] width 291 height 14
drag, startPoint x: 226, startPoint y: 109, endPoint x: 0, endPoint y: 113, distance: 226.0
click at [2, 110] on div "Land Improvements Building Features & Improvements Amenities in the Common Spac…" at bounding box center [302, 184] width 604 height 260
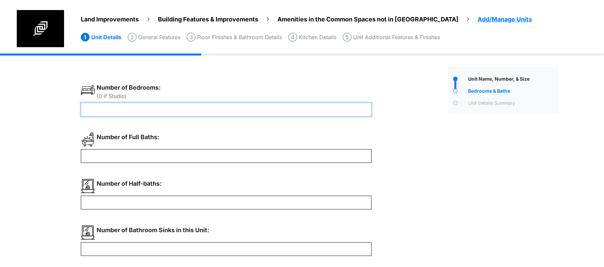
type input "*"
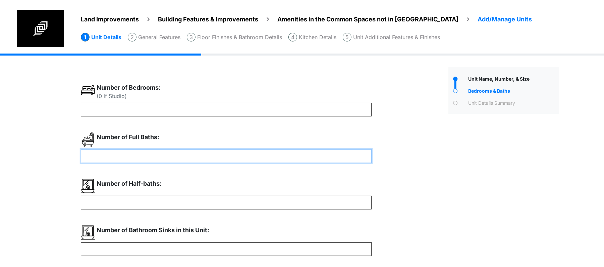
type input "*"
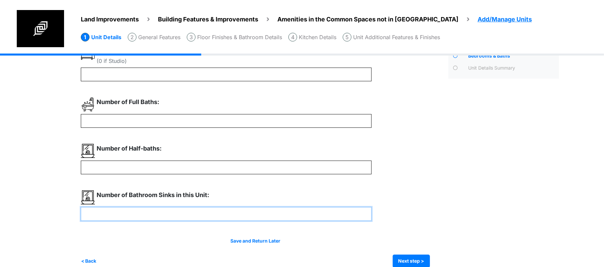
scroll to position [46, 0]
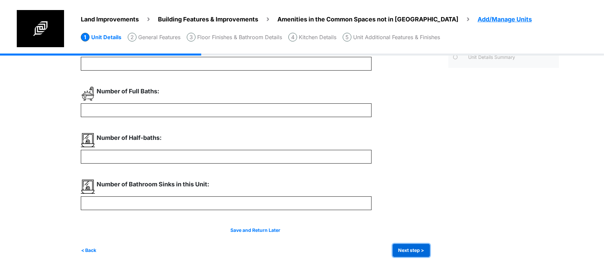
click at [402, 247] on button "Next step >" at bounding box center [411, 250] width 37 height 13
type input "*"
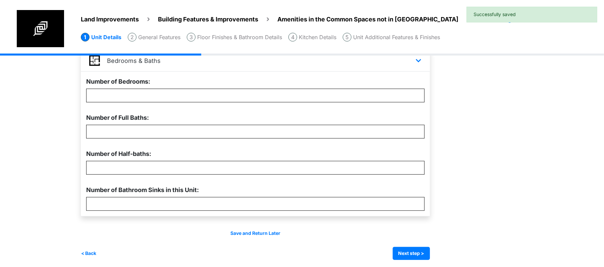
scroll to position [204, 0]
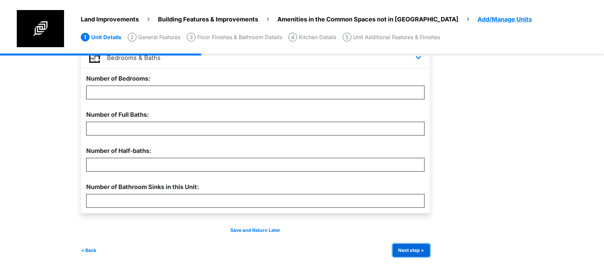
click at [417, 244] on button "Next step >" at bounding box center [411, 250] width 37 height 13
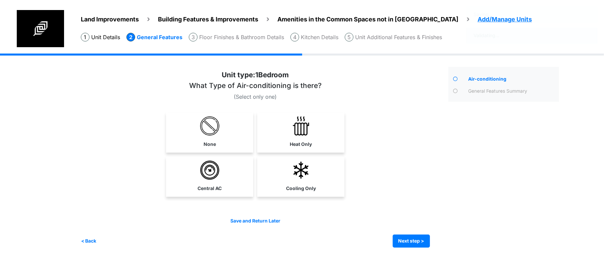
scroll to position [0, 0]
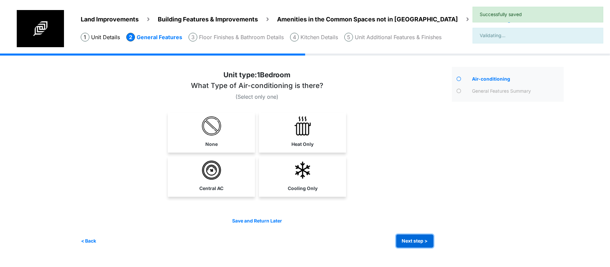
click at [417, 244] on button "Next step >" at bounding box center [415, 241] width 37 height 13
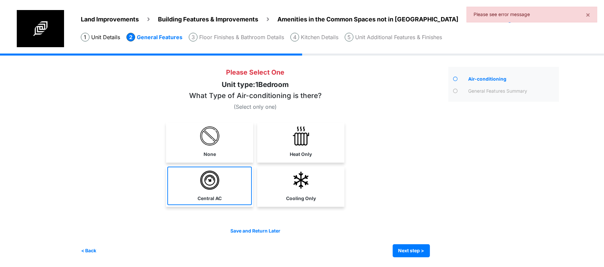
click at [249, 180] on link "Central AC" at bounding box center [209, 186] width 84 height 39
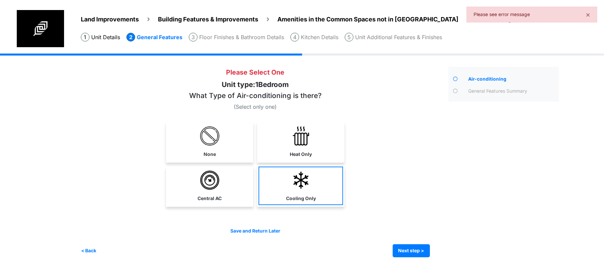
select select "*"
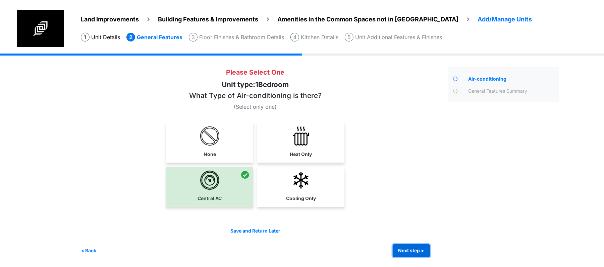
click at [428, 251] on button "Next step >" at bounding box center [411, 251] width 37 height 13
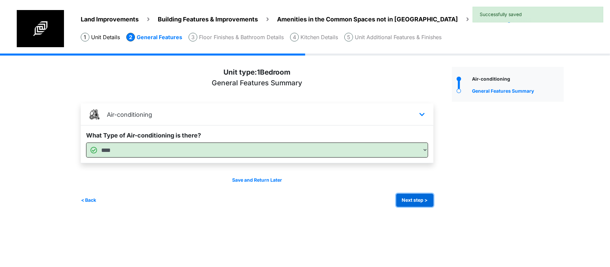
click at [411, 201] on button "Next step >" at bounding box center [415, 200] width 37 height 13
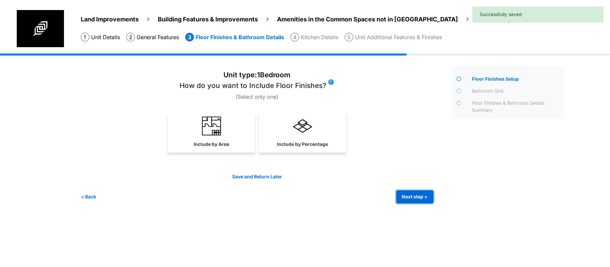
click at [411, 194] on button "Next step >" at bounding box center [415, 197] width 37 height 13
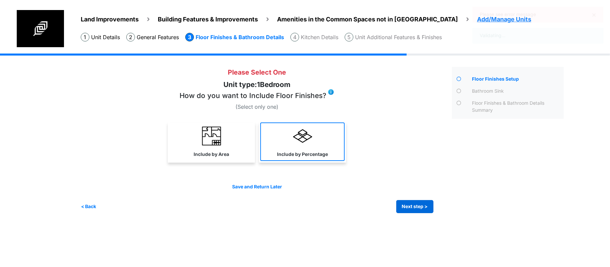
click at [295, 145] on link "Include by Percentage" at bounding box center [302, 142] width 84 height 39
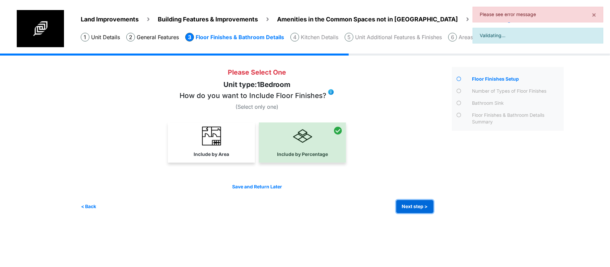
click at [415, 213] on button "Next step >" at bounding box center [415, 206] width 37 height 13
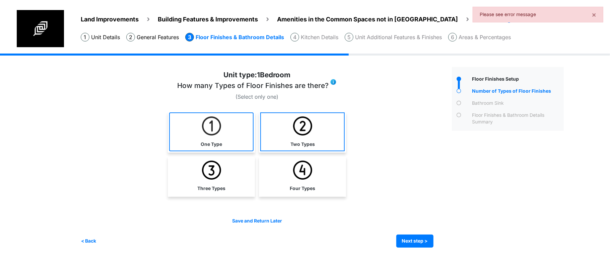
click at [234, 137] on link "One Type" at bounding box center [211, 132] width 84 height 39
click at [327, 138] on link "Two Types" at bounding box center [302, 132] width 84 height 39
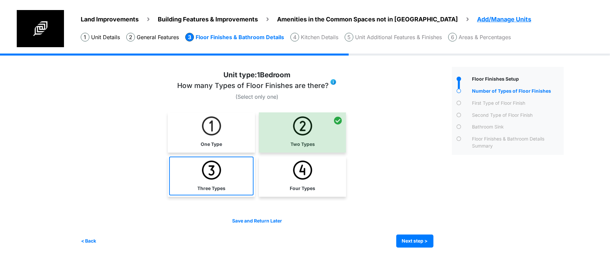
click at [227, 181] on link "Three Types" at bounding box center [211, 176] width 84 height 39
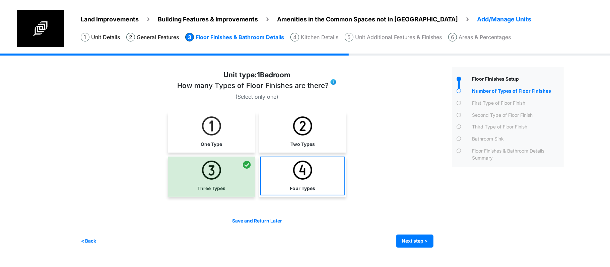
click at [297, 173] on img at bounding box center [302, 170] width 19 height 19
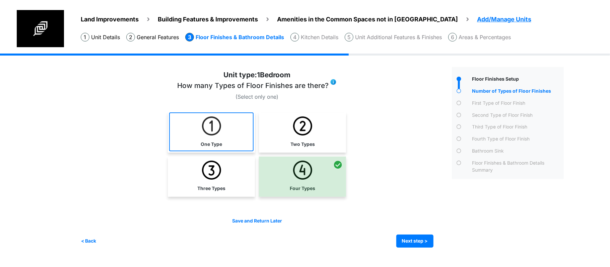
click at [192, 126] on link "One Type" at bounding box center [211, 132] width 84 height 39
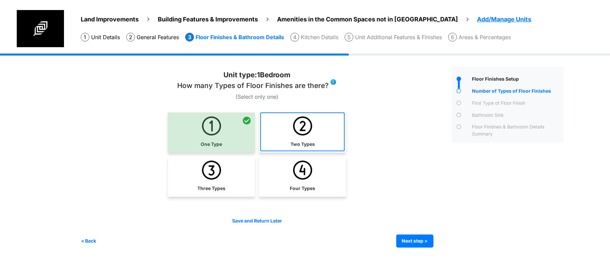
click at [295, 126] on img at bounding box center [302, 126] width 19 height 19
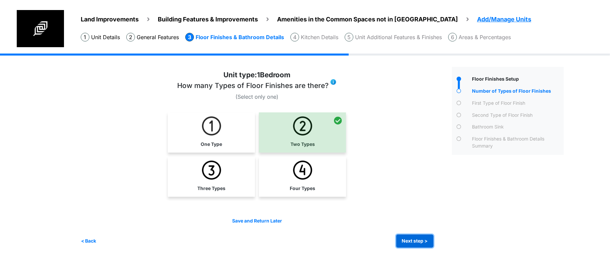
click at [412, 244] on button "Next step >" at bounding box center [415, 241] width 37 height 13
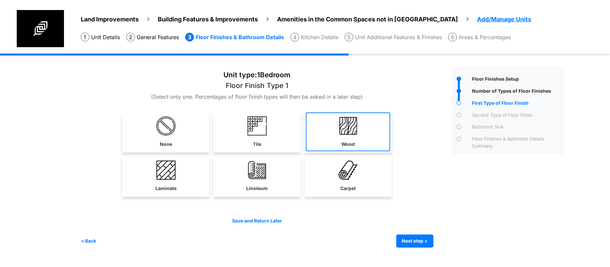
click at [352, 136] on link "Wood" at bounding box center [348, 132] width 84 height 39
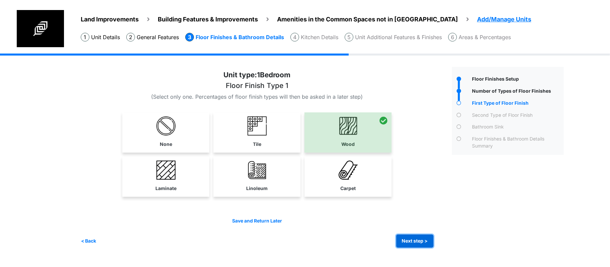
click at [398, 239] on button "Next step >" at bounding box center [415, 241] width 37 height 13
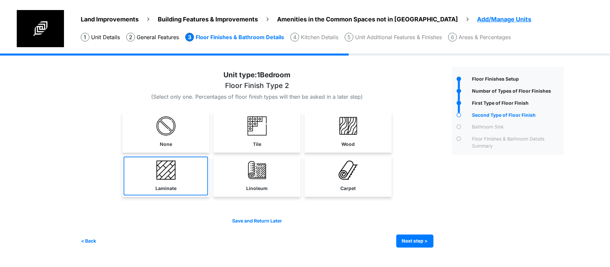
click at [177, 191] on link "Laminate" at bounding box center [166, 176] width 84 height 39
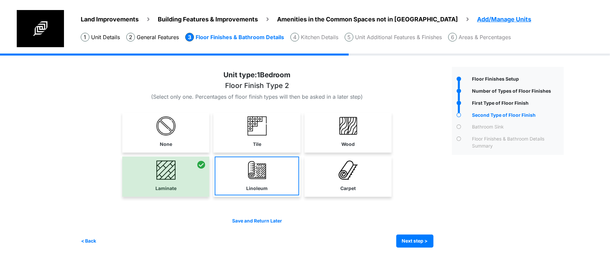
click at [255, 186] on label "Linoleum" at bounding box center [256, 188] width 21 height 7
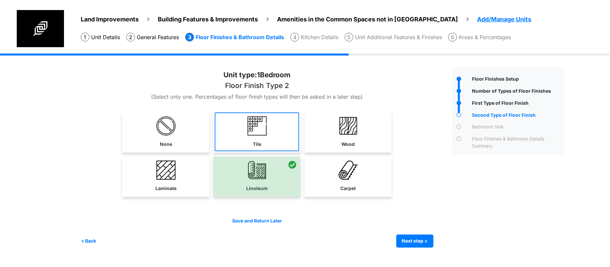
click at [250, 136] on link "Tile" at bounding box center [257, 132] width 84 height 39
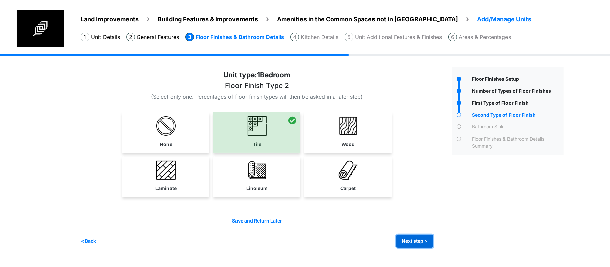
click at [404, 242] on button "Next step >" at bounding box center [415, 241] width 37 height 13
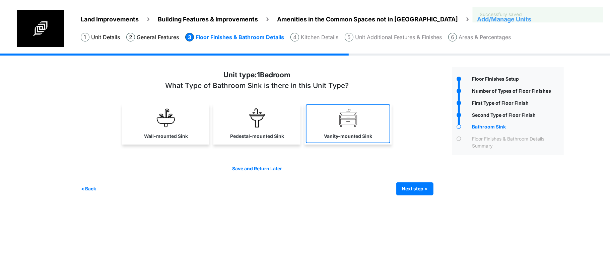
click at [346, 133] on label "Vanity-mounted Sink" at bounding box center [348, 136] width 48 height 7
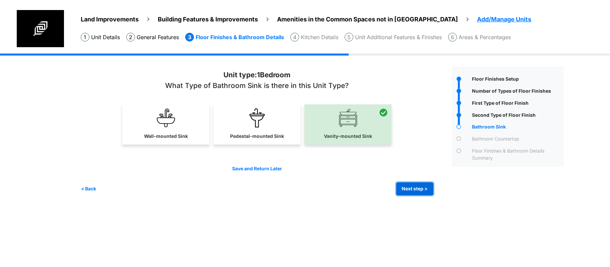
click at [408, 192] on button "Next step >" at bounding box center [415, 189] width 37 height 13
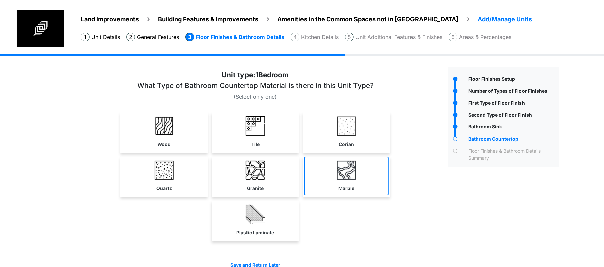
click at [335, 192] on link "Marble" at bounding box center [346, 176] width 84 height 39
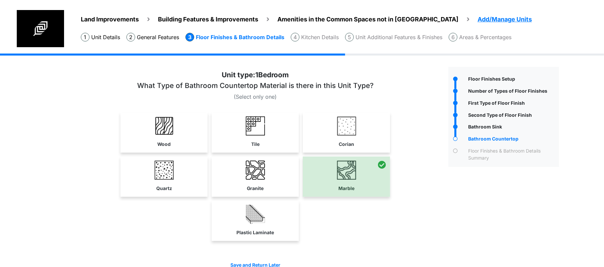
scroll to position [35, 0]
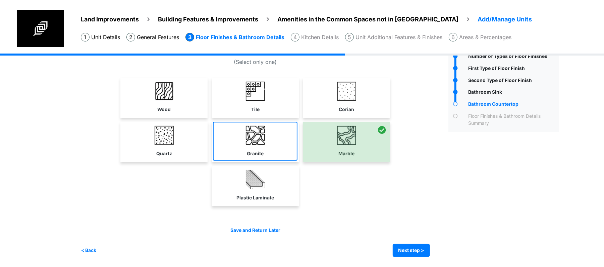
click at [247, 143] on img at bounding box center [255, 135] width 19 height 19
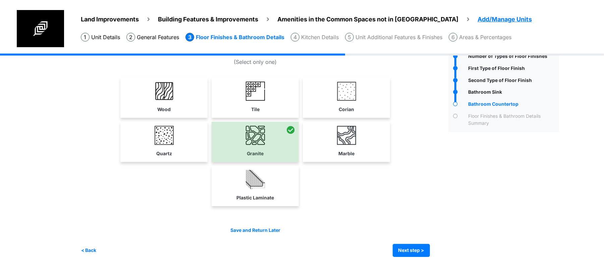
drag, startPoint x: 247, startPoint y: 200, endPoint x: 233, endPoint y: 194, distance: 15.2
click at [247, 200] on label "Plastic Laminate" at bounding box center [255, 198] width 38 height 7
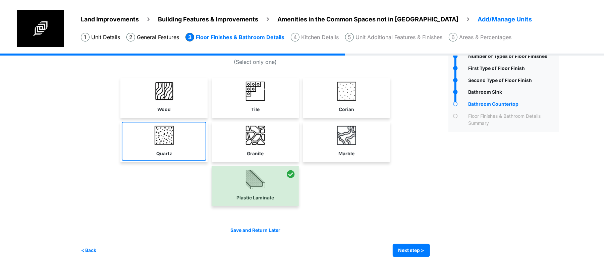
click at [153, 149] on link "Quartz" at bounding box center [164, 141] width 84 height 39
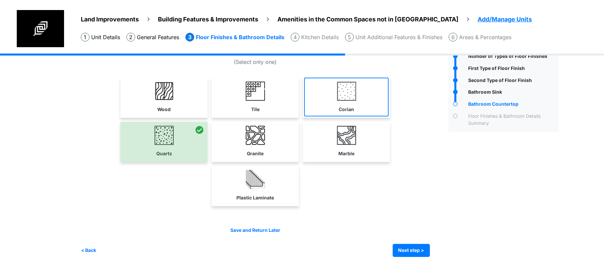
click at [349, 107] on label "Corian" at bounding box center [346, 109] width 15 height 7
select select "*"
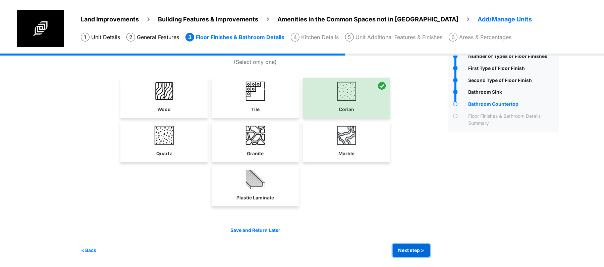
click at [400, 256] on button "Next step >" at bounding box center [411, 250] width 37 height 13
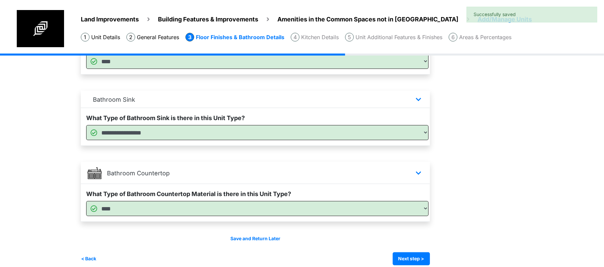
scroll to position [326, 0]
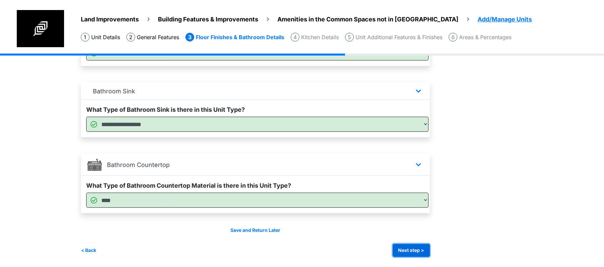
click at [404, 244] on button "Next step >" at bounding box center [411, 250] width 37 height 13
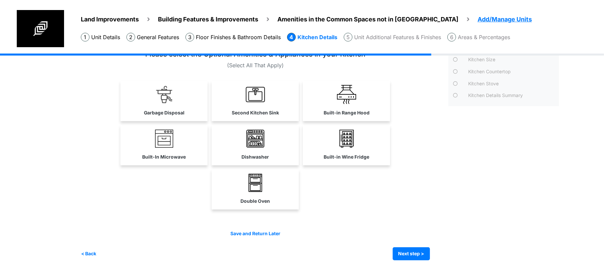
scroll to position [35, 0]
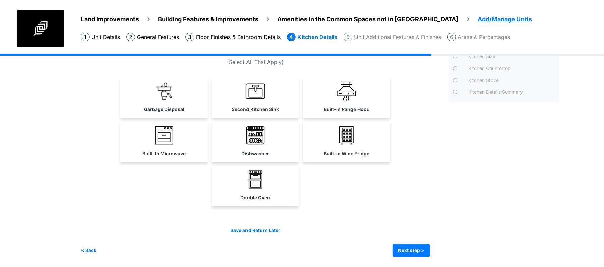
click at [196, 109] on link "Garbage Disposal" at bounding box center [163, 97] width 87 height 39
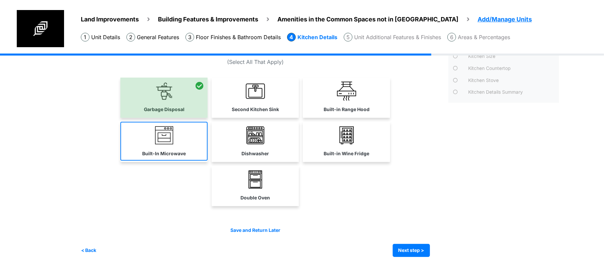
click at [191, 136] on link "Built-In Microwave" at bounding box center [163, 141] width 87 height 39
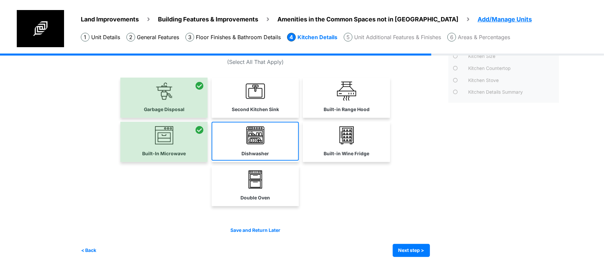
click at [270, 144] on link "Dishwasher" at bounding box center [255, 141] width 87 height 39
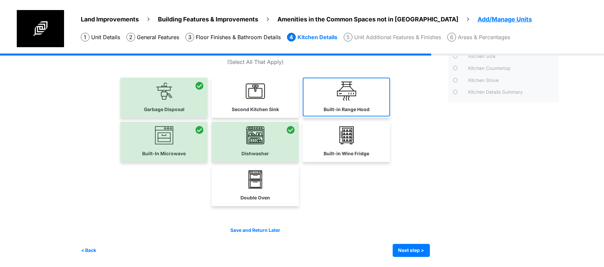
click at [348, 101] on link "Built-in Range Hood" at bounding box center [346, 97] width 87 height 39
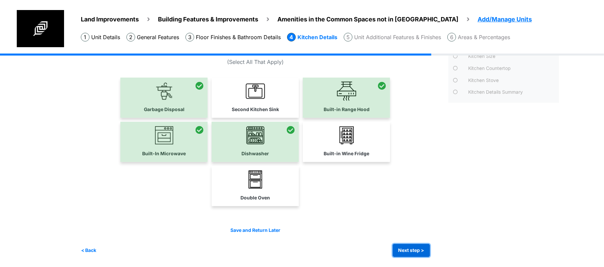
click at [411, 247] on button "Next step >" at bounding box center [411, 250] width 37 height 13
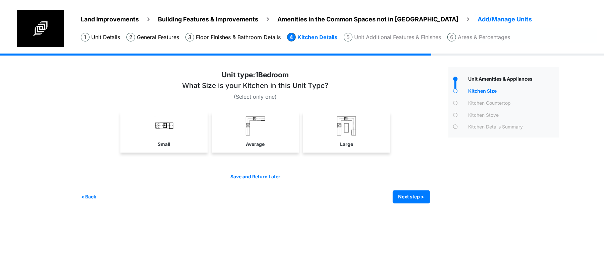
scroll to position [0, 0]
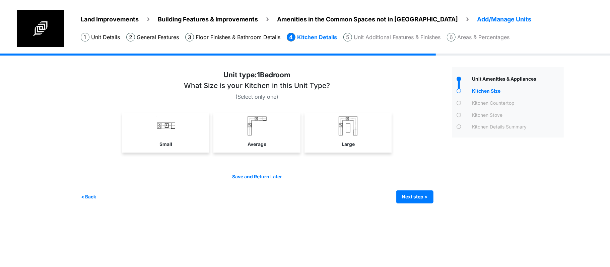
click at [239, 157] on div "Small" at bounding box center [257, 135] width 353 height 44
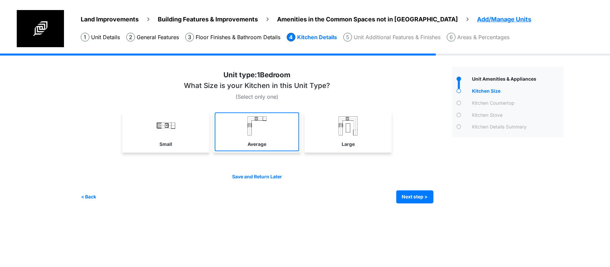
click at [248, 145] on label "Average" at bounding box center [257, 144] width 19 height 7
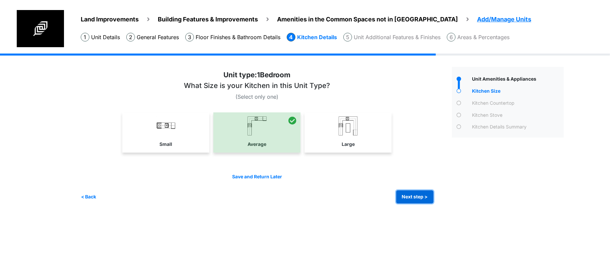
click at [408, 199] on button "Next step >" at bounding box center [415, 197] width 37 height 13
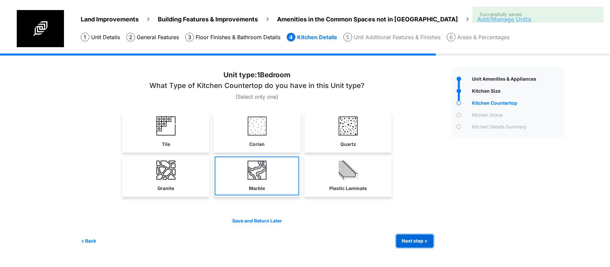
click at [404, 239] on button "Next step >" at bounding box center [415, 241] width 37 height 13
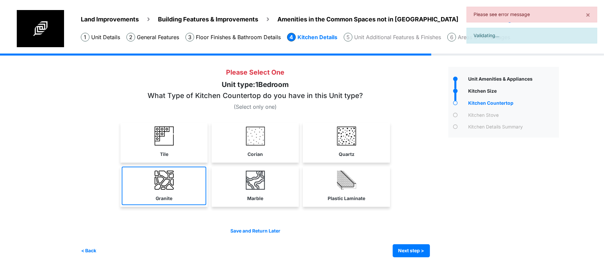
click at [188, 180] on link "Granite" at bounding box center [164, 186] width 84 height 39
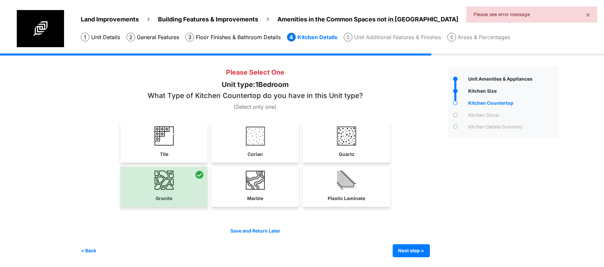
click at [403, 246] on button "Next step >" at bounding box center [411, 251] width 37 height 13
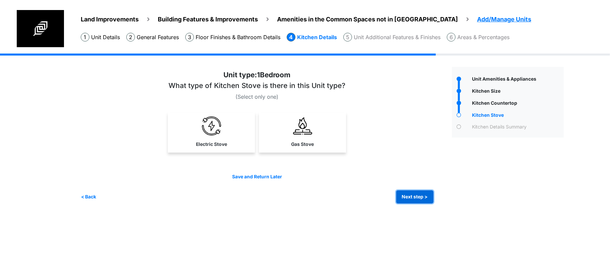
click at [410, 198] on button "Next step >" at bounding box center [415, 197] width 37 height 13
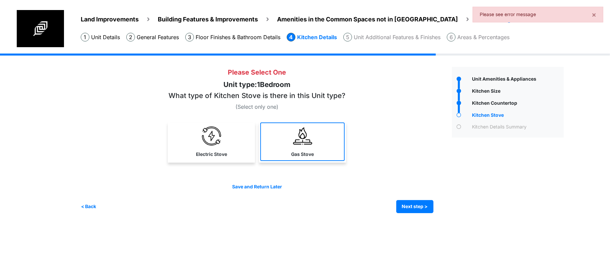
click at [300, 148] on link "Gas Stove" at bounding box center [302, 142] width 84 height 39
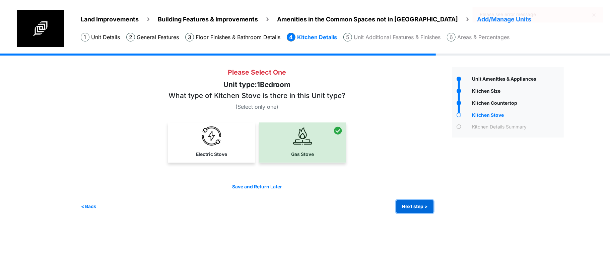
click at [412, 203] on button "Next step >" at bounding box center [415, 206] width 37 height 13
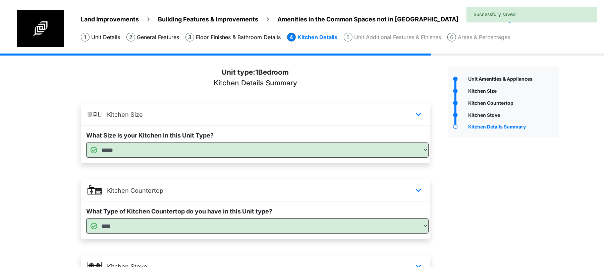
scroll to position [102, 0]
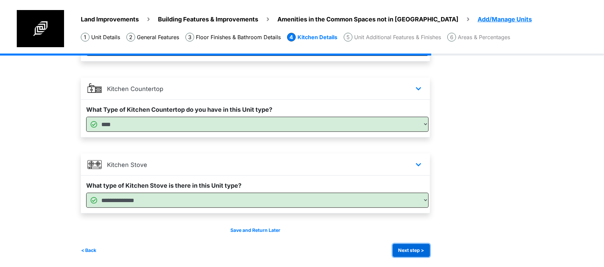
click at [402, 250] on button "Next step >" at bounding box center [411, 250] width 37 height 13
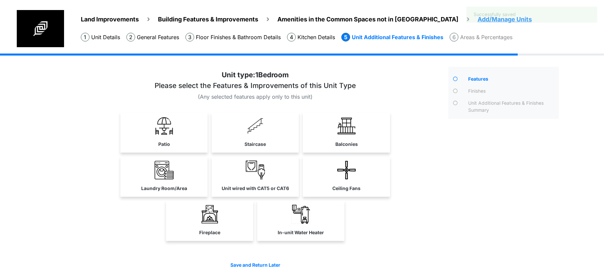
scroll to position [30, 0]
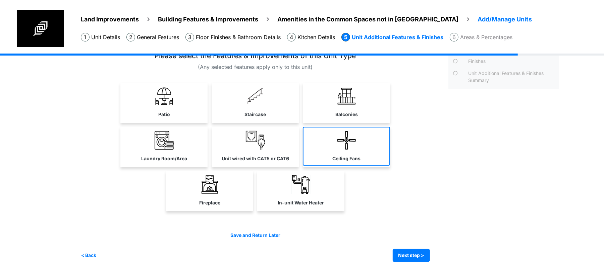
click at [352, 158] on label "Ceiling Fans" at bounding box center [346, 159] width 28 height 7
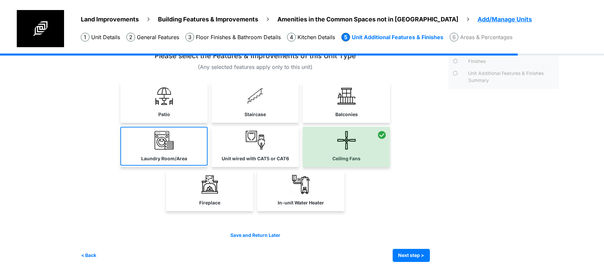
click at [187, 148] on link "Laundry Room/Area" at bounding box center [163, 146] width 87 height 39
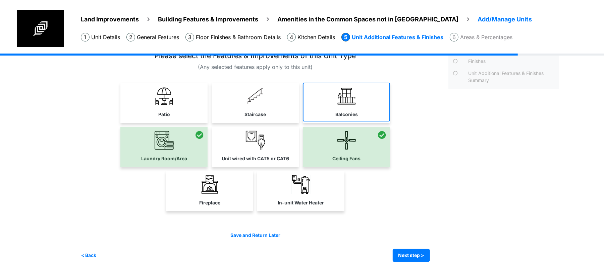
click at [338, 114] on label "Balconies" at bounding box center [346, 114] width 22 height 7
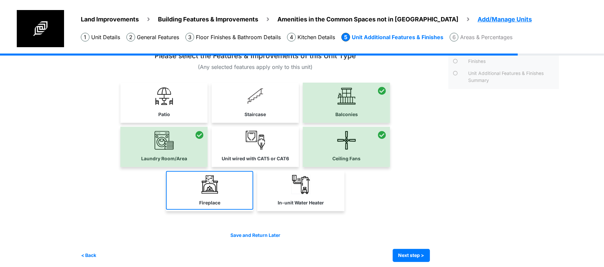
click at [222, 193] on link "Fireplace" at bounding box center [209, 190] width 87 height 39
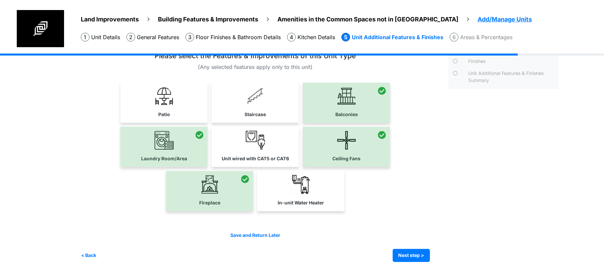
click at [265, 153] on link "Unit wired with CAT5 or CAT6" at bounding box center [255, 146] width 87 height 39
click at [238, 189] on div at bounding box center [209, 191] width 87 height 40
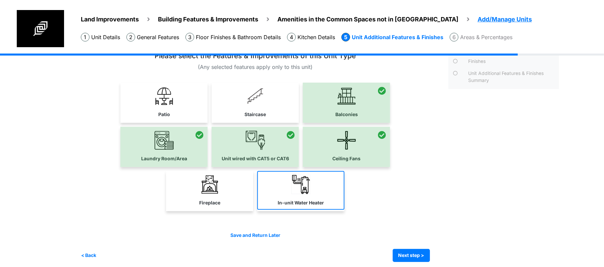
click at [307, 188] on img at bounding box center [300, 184] width 19 height 19
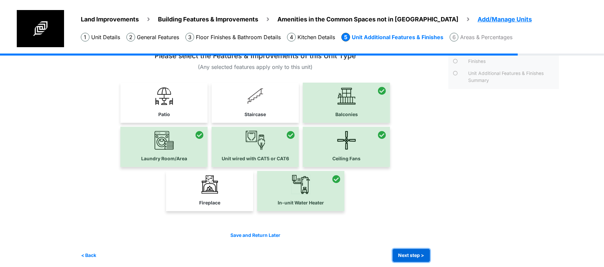
click at [409, 259] on button "Next step >" at bounding box center [411, 255] width 37 height 13
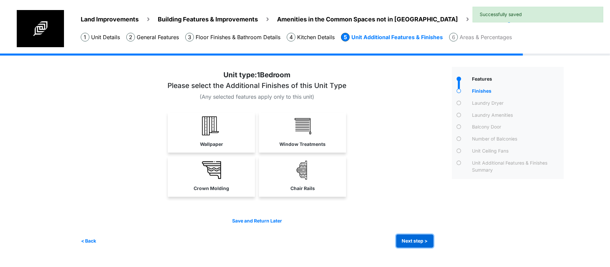
click at [410, 238] on button "Next step >" at bounding box center [415, 241] width 37 height 13
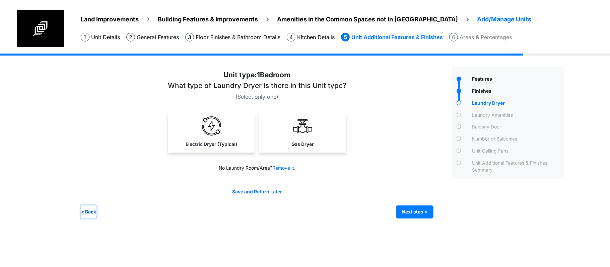
click at [94, 215] on button "< Back" at bounding box center [89, 212] width 16 height 13
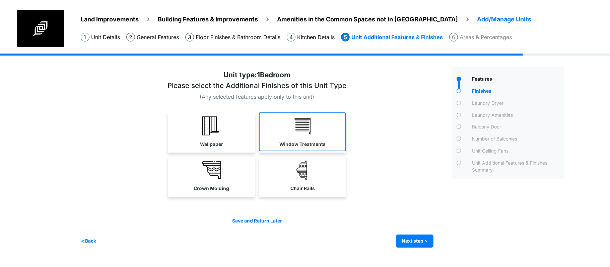
click at [296, 140] on link "Window Treatments" at bounding box center [302, 132] width 87 height 39
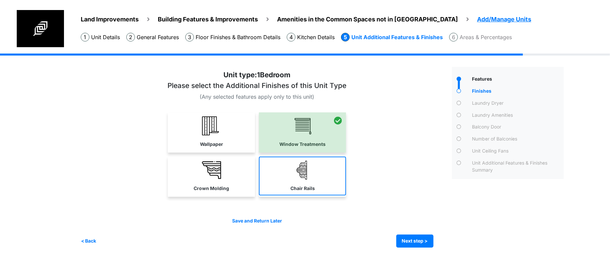
click at [295, 166] on img at bounding box center [302, 170] width 19 height 19
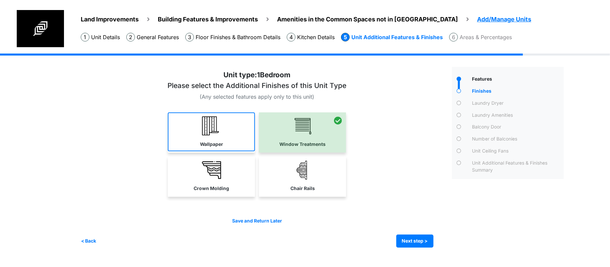
click at [223, 134] on link "Wallpaper" at bounding box center [211, 132] width 87 height 39
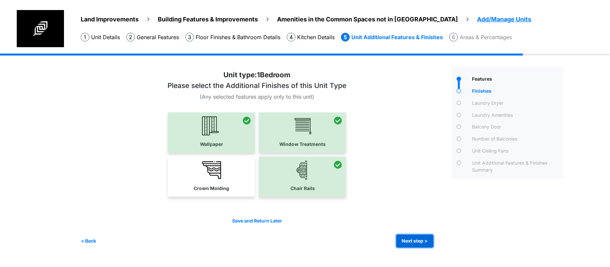
click at [420, 242] on button "Next step >" at bounding box center [415, 241] width 37 height 13
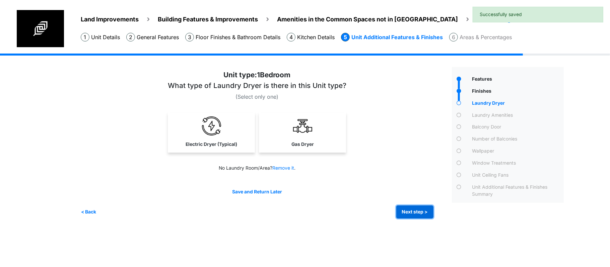
click at [406, 212] on button "Next step >" at bounding box center [415, 212] width 37 height 13
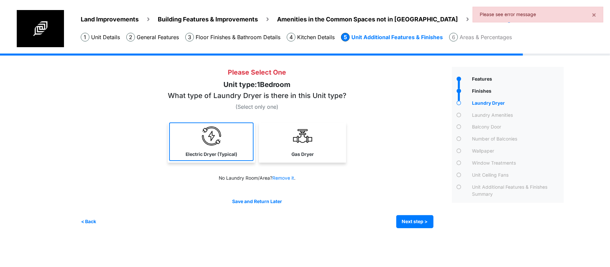
click at [220, 155] on label "Electric Dryer (Typical)" at bounding box center [212, 154] width 52 height 7
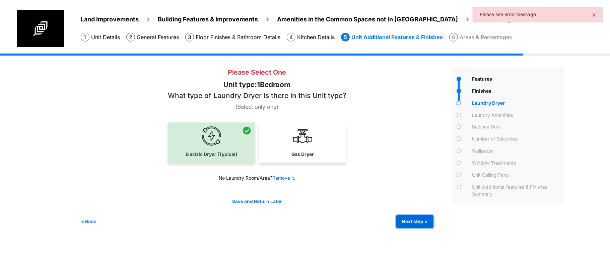
click at [409, 218] on button "Next step >" at bounding box center [415, 222] width 37 height 13
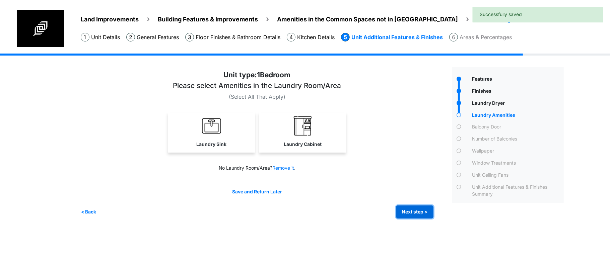
click at [405, 207] on button "Next step >" at bounding box center [415, 212] width 37 height 13
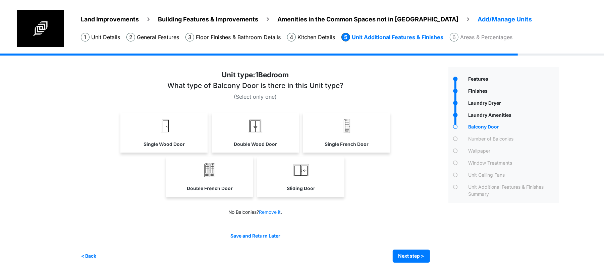
drag, startPoint x: 359, startPoint y: 143, endPoint x: 382, endPoint y: 200, distance: 62.1
click at [359, 142] on label "Single French Door" at bounding box center [346, 144] width 44 height 7
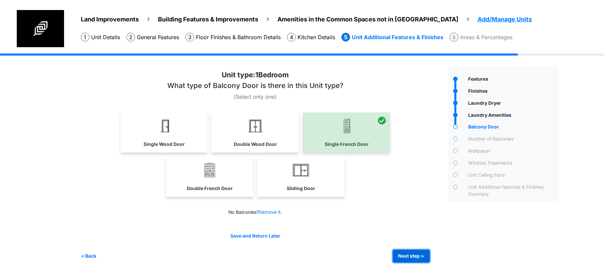
click at [406, 258] on button "Next step >" at bounding box center [411, 256] width 37 height 13
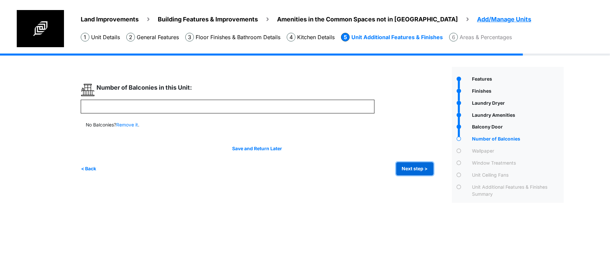
drag, startPoint x: 404, startPoint y: 173, endPoint x: 290, endPoint y: 116, distance: 127.7
click at [404, 173] on button "Next step >" at bounding box center [415, 169] width 37 height 13
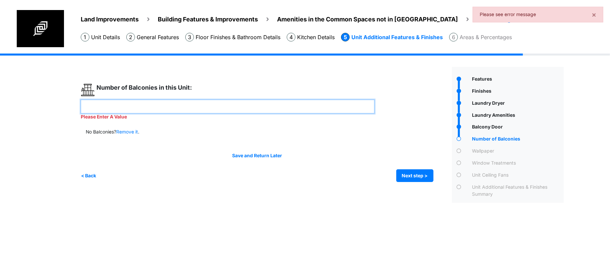
click at [293, 108] on input "number" at bounding box center [228, 107] width 294 height 14
type input "*"
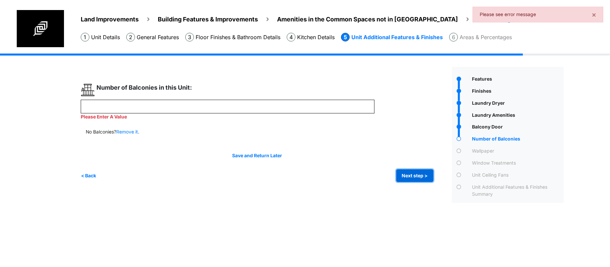
click at [411, 176] on div "*" at bounding box center [264, 135] width 366 height 136
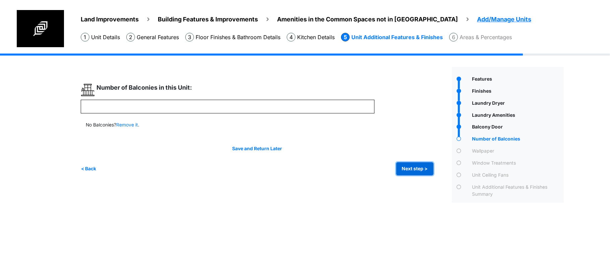
click at [414, 170] on button "Next step >" at bounding box center [415, 169] width 37 height 13
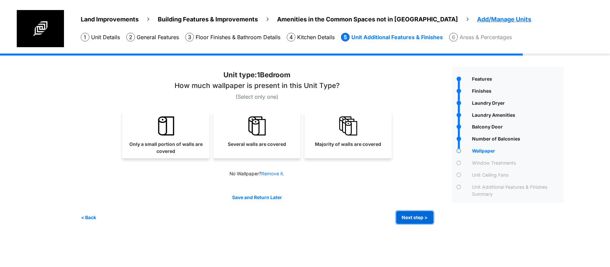
click at [404, 216] on button "Next step >" at bounding box center [415, 218] width 37 height 13
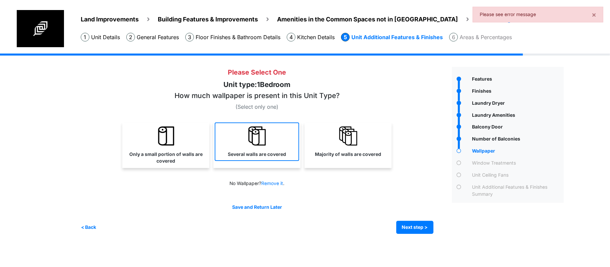
click at [244, 160] on link "Several walls are covered" at bounding box center [257, 142] width 84 height 39
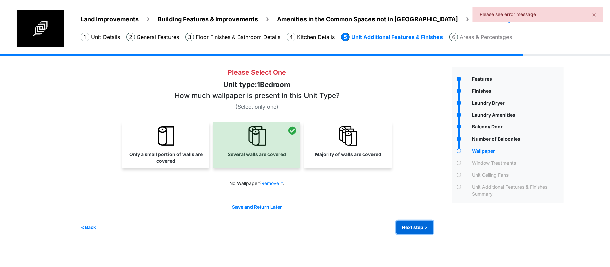
click at [419, 226] on button "Next step >" at bounding box center [415, 227] width 37 height 13
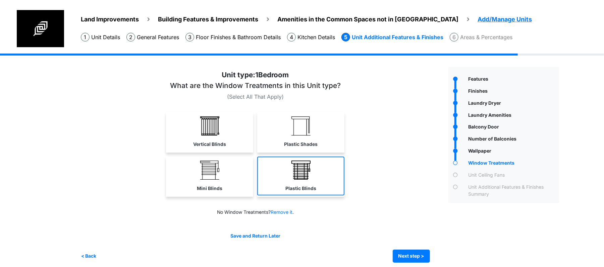
click at [315, 177] on link "Plastic Blinds" at bounding box center [300, 176] width 87 height 39
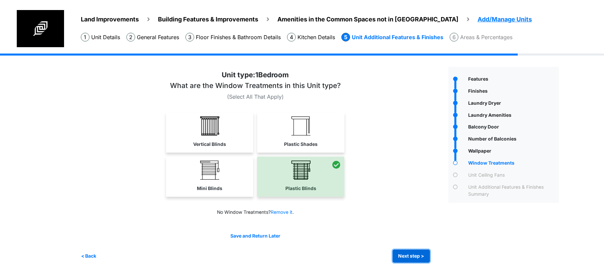
click at [412, 259] on button "Next step >" at bounding box center [411, 256] width 37 height 13
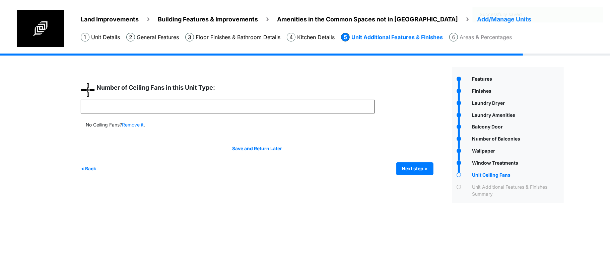
click at [303, 114] on div at bounding box center [264, 129] width 366 height 93
click at [305, 107] on input "number" at bounding box center [228, 107] width 294 height 14
type input "*"
click at [415, 169] on button "Next step >" at bounding box center [415, 169] width 37 height 13
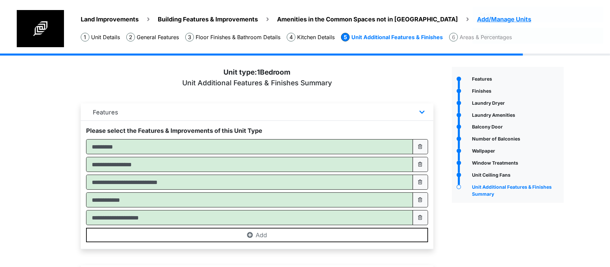
type input "*"
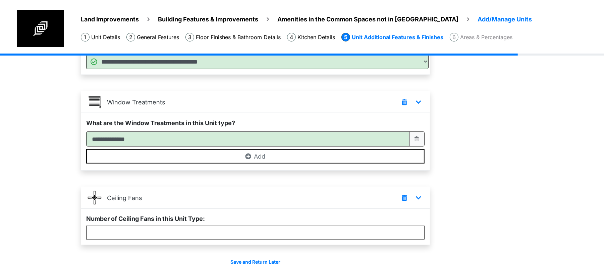
scroll to position [510, 0]
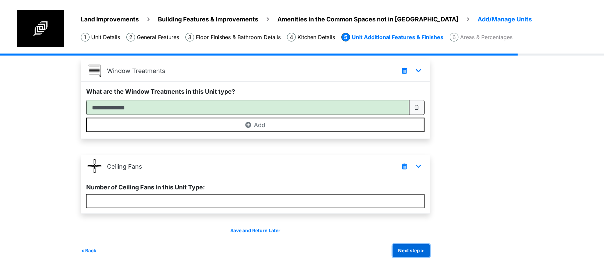
click at [414, 246] on button "Next step >" at bounding box center [411, 251] width 37 height 13
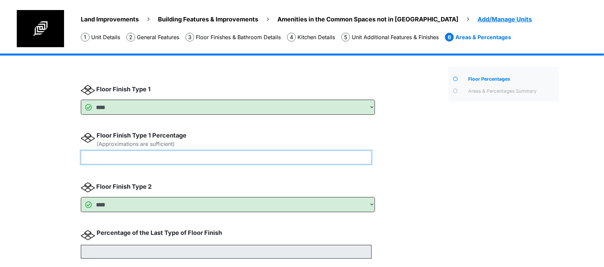
click at [275, 159] on input "number" at bounding box center [226, 158] width 291 height 14
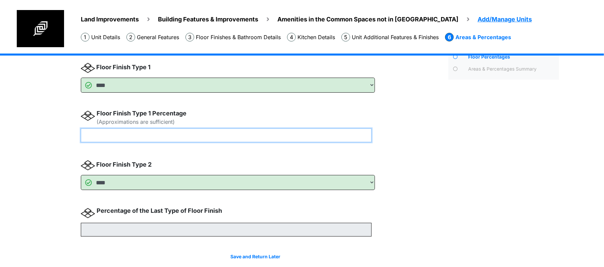
scroll to position [49, 0]
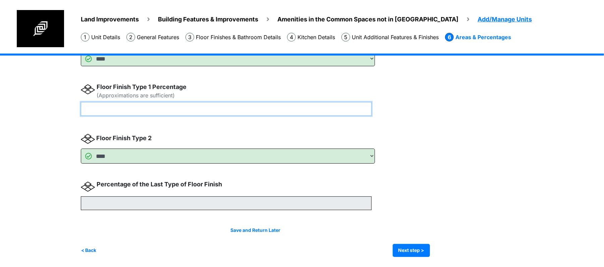
drag, startPoint x: 101, startPoint y: 110, endPoint x: 16, endPoint y: 109, distance: 84.5
click at [27, 109] on div "Land Improvements Building Features & Improvements Amenities in the Common Spac…" at bounding box center [302, 136] width 604 height 262
type input "**"
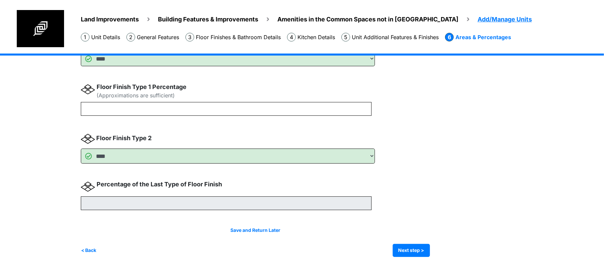
click at [421, 237] on div "Save and Return Later < Back Next step > Save and submit" at bounding box center [255, 242] width 349 height 30
type input "**"
click at [417, 244] on button "Next step >" at bounding box center [411, 250] width 37 height 13
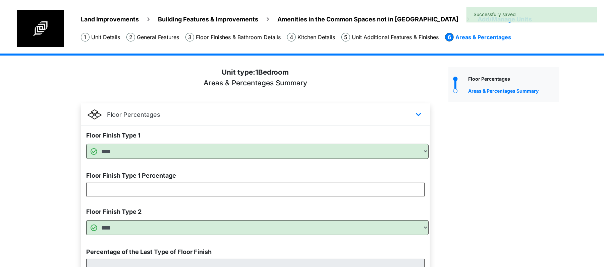
scroll to position [65, 0]
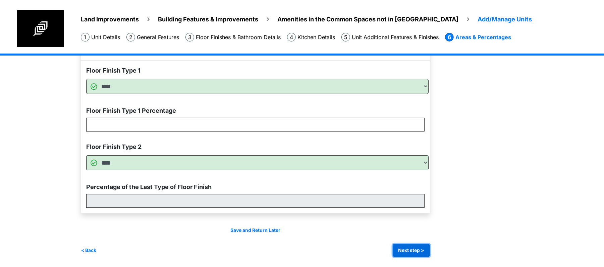
click at [416, 247] on button "Next step >" at bounding box center [411, 250] width 37 height 13
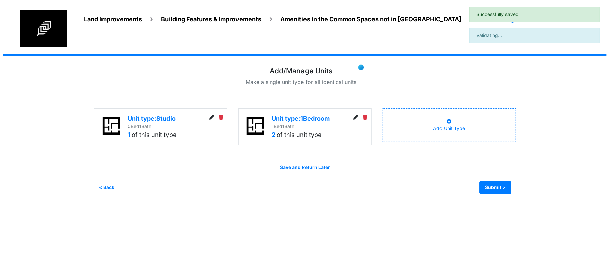
scroll to position [0, 0]
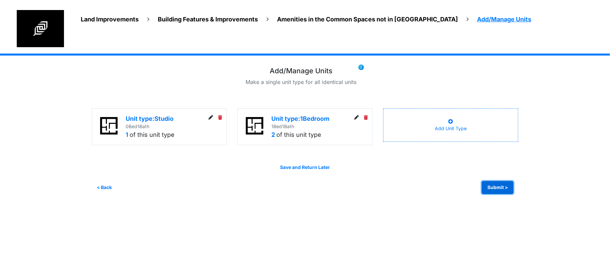
click at [501, 189] on button "Submit >" at bounding box center [498, 187] width 32 height 13
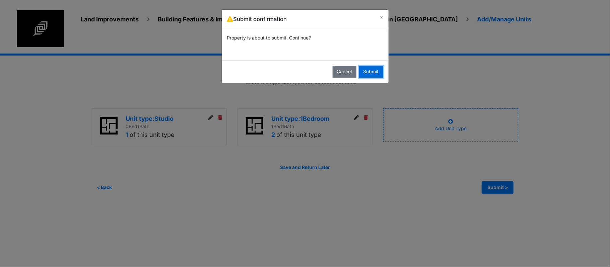
click at [373, 73] on button "Submit" at bounding box center [371, 72] width 24 height 12
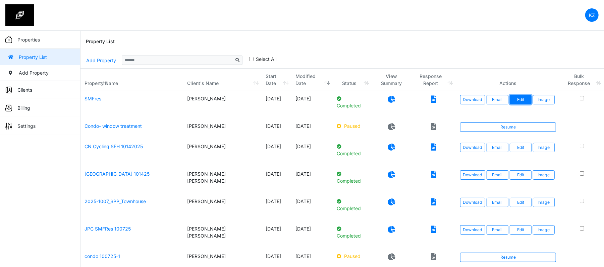
click at [521, 103] on link "Edit" at bounding box center [520, 99] width 22 height 9
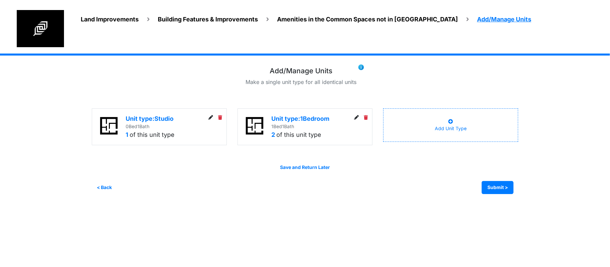
click at [211, 119] on icon at bounding box center [210, 118] width 5 height 5
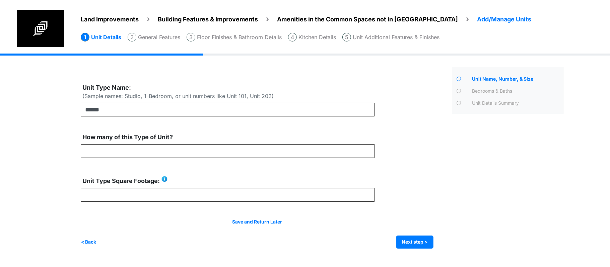
click at [263, 38] on li "Floor Finishes & Bathroom Details" at bounding box center [234, 37] width 95 height 9
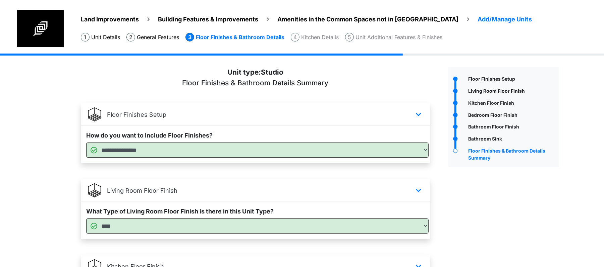
click at [488, 139] on div "Bathroom Sink" at bounding box center [513, 140] width 92 height 9
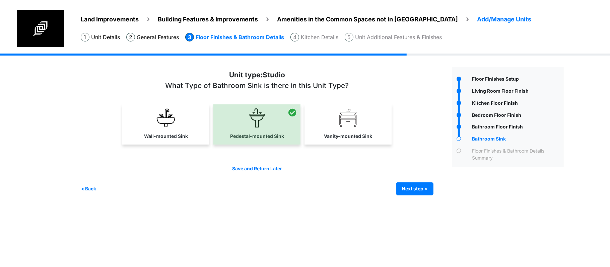
click at [477, 16] on span "Add/Manage Units" at bounding box center [504, 19] width 54 height 7
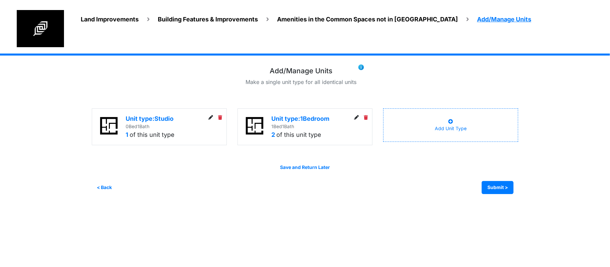
click at [354, 119] on icon at bounding box center [356, 118] width 5 height 5
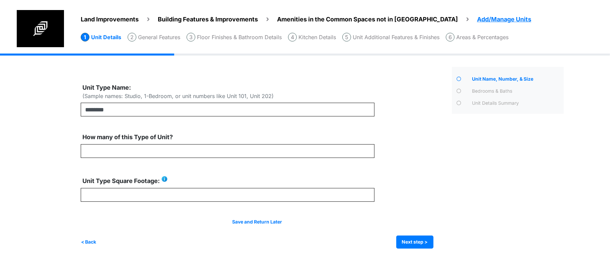
click at [239, 34] on li "Floor Finishes & Bathroom Details" at bounding box center [234, 37] width 95 height 9
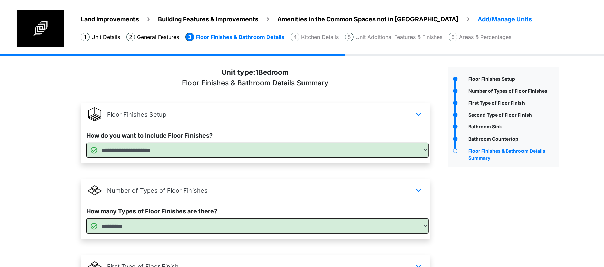
click at [488, 126] on div "Bathroom Sink" at bounding box center [513, 128] width 92 height 9
